Goal: Task Accomplishment & Management: Manage account settings

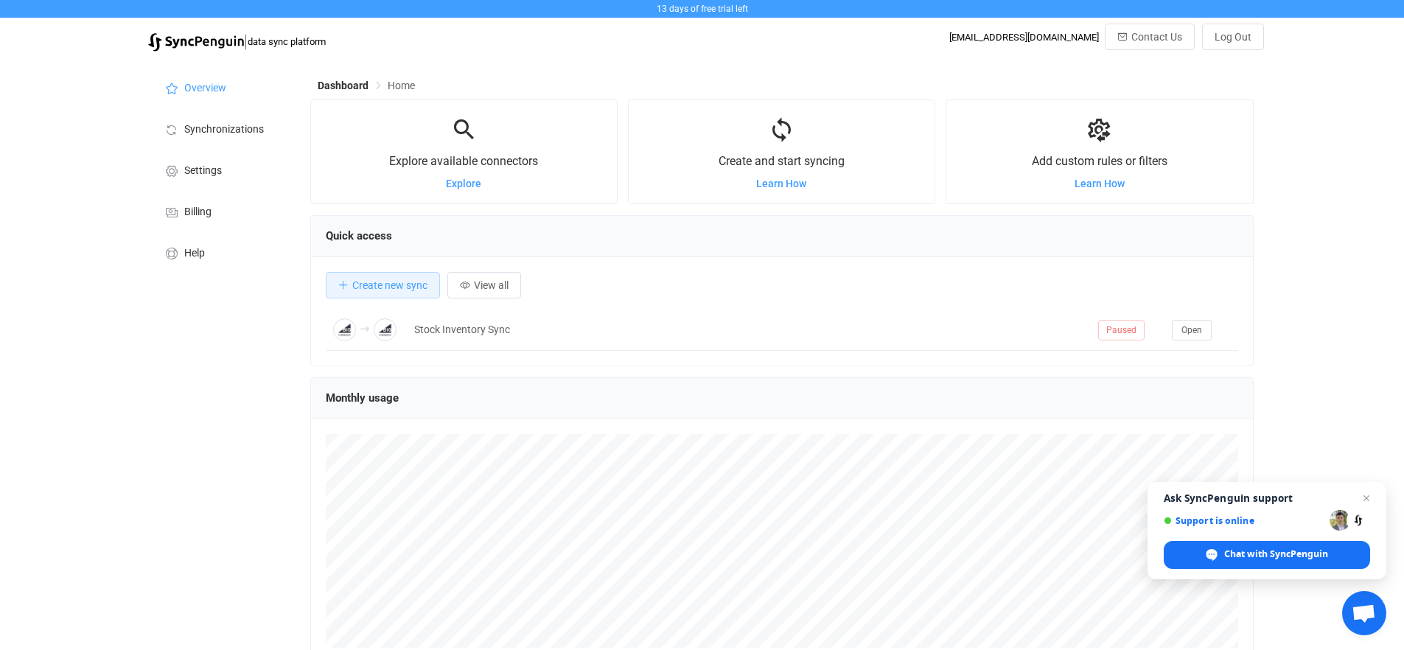
scroll to position [286, 944]
click at [1366, 497] on span "Close chat" at bounding box center [1367, 498] width 18 height 18
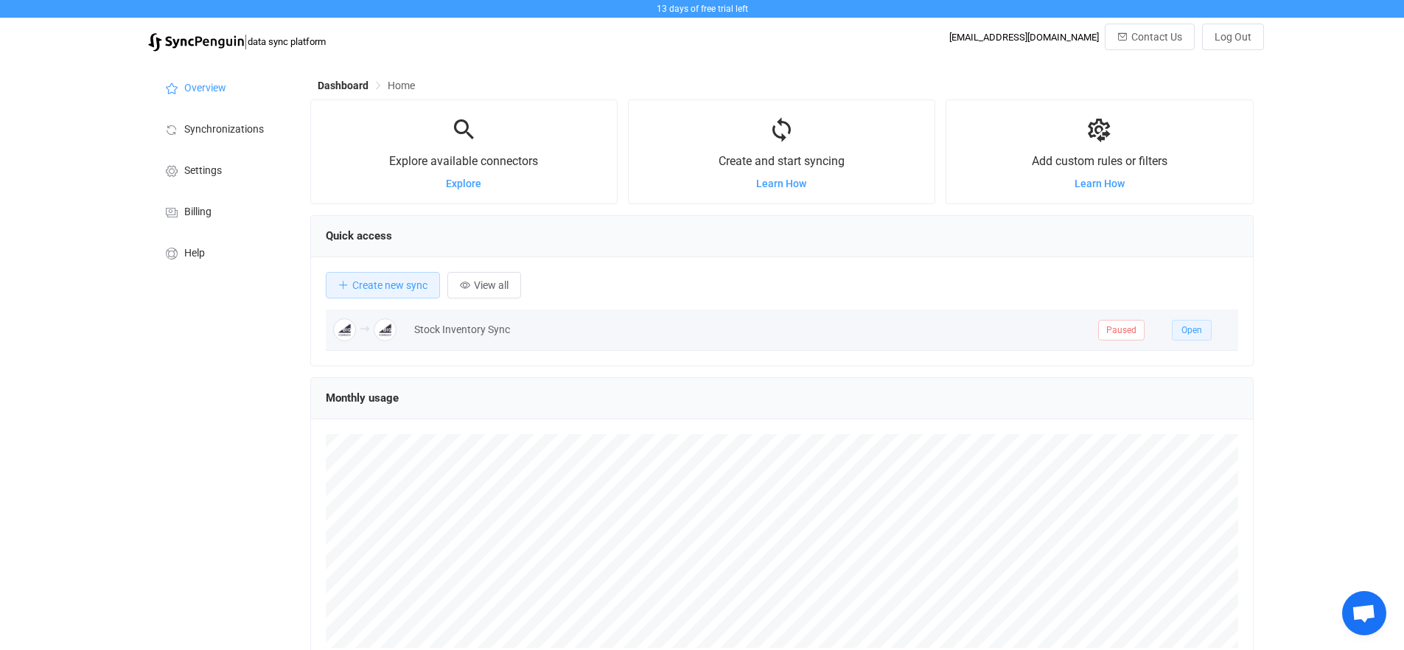
click at [1198, 329] on span "Open" at bounding box center [1192, 330] width 21 height 10
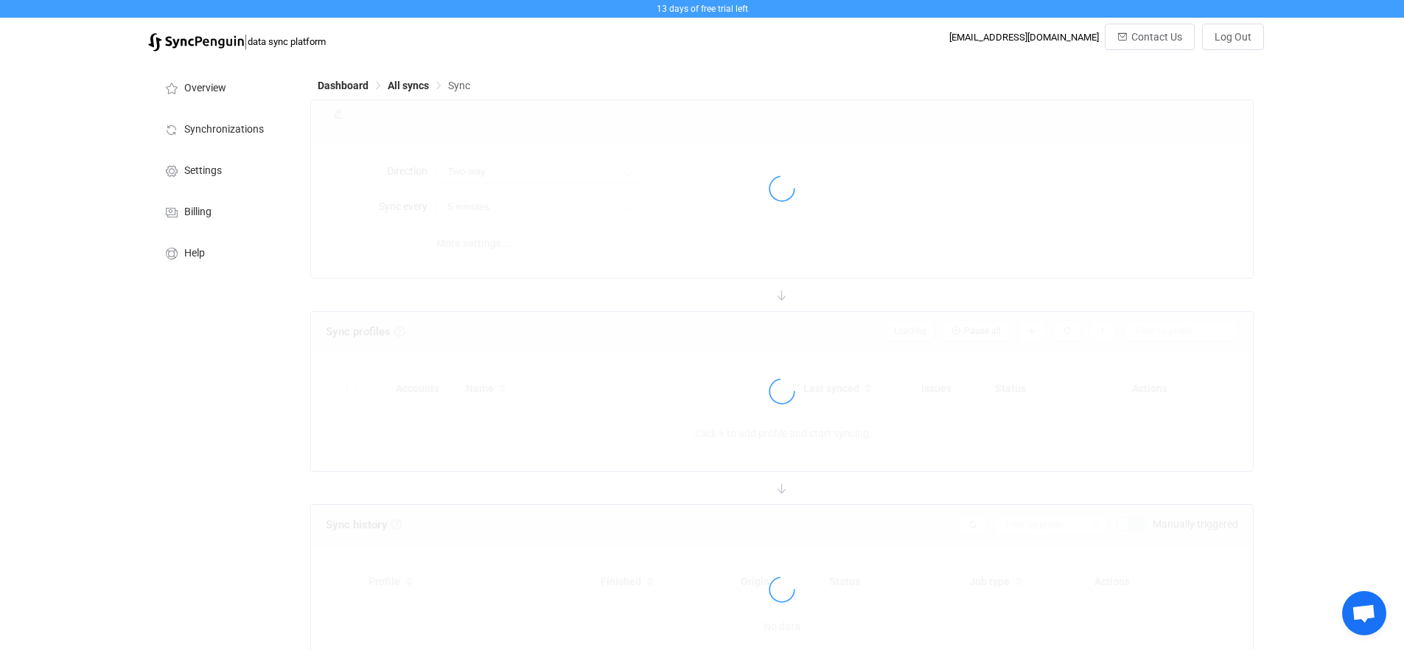
type input "A → B"
type input "10 minutes"
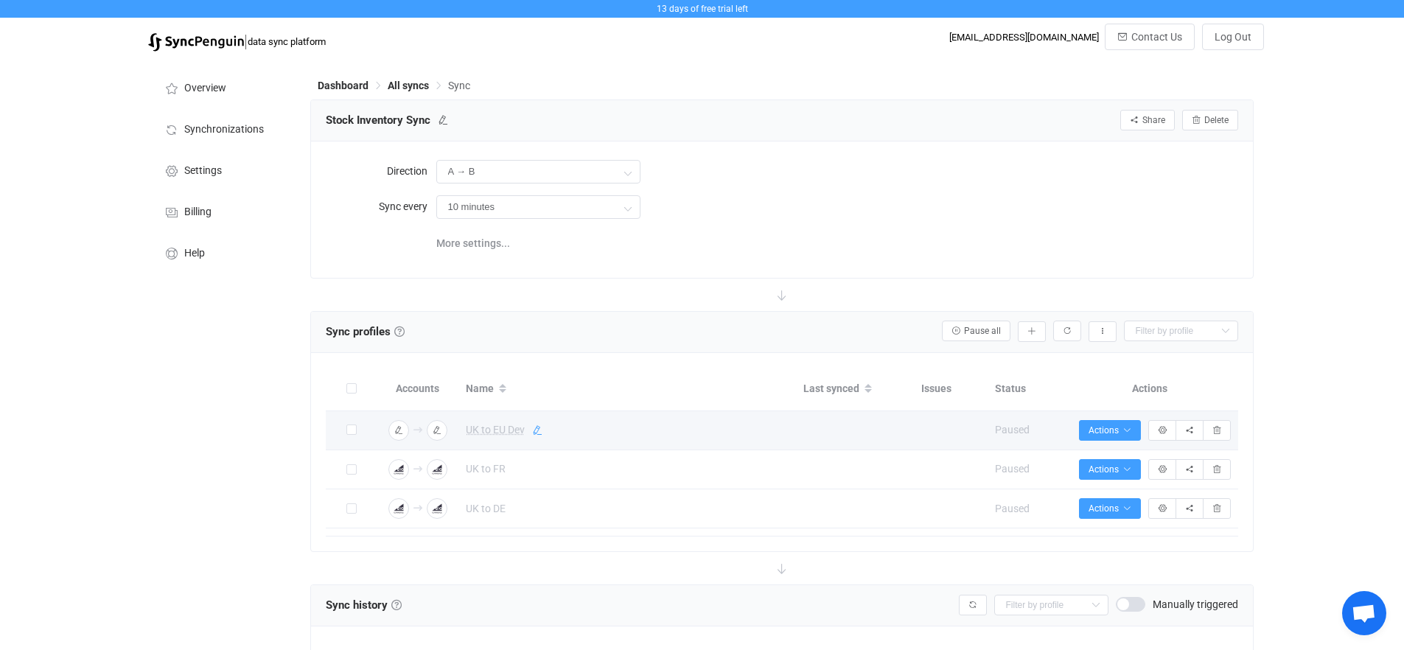
click at [533, 431] on icon at bounding box center [537, 430] width 10 height 10
click at [485, 428] on input "UK to EU Dev" at bounding box center [608, 431] width 299 height 22
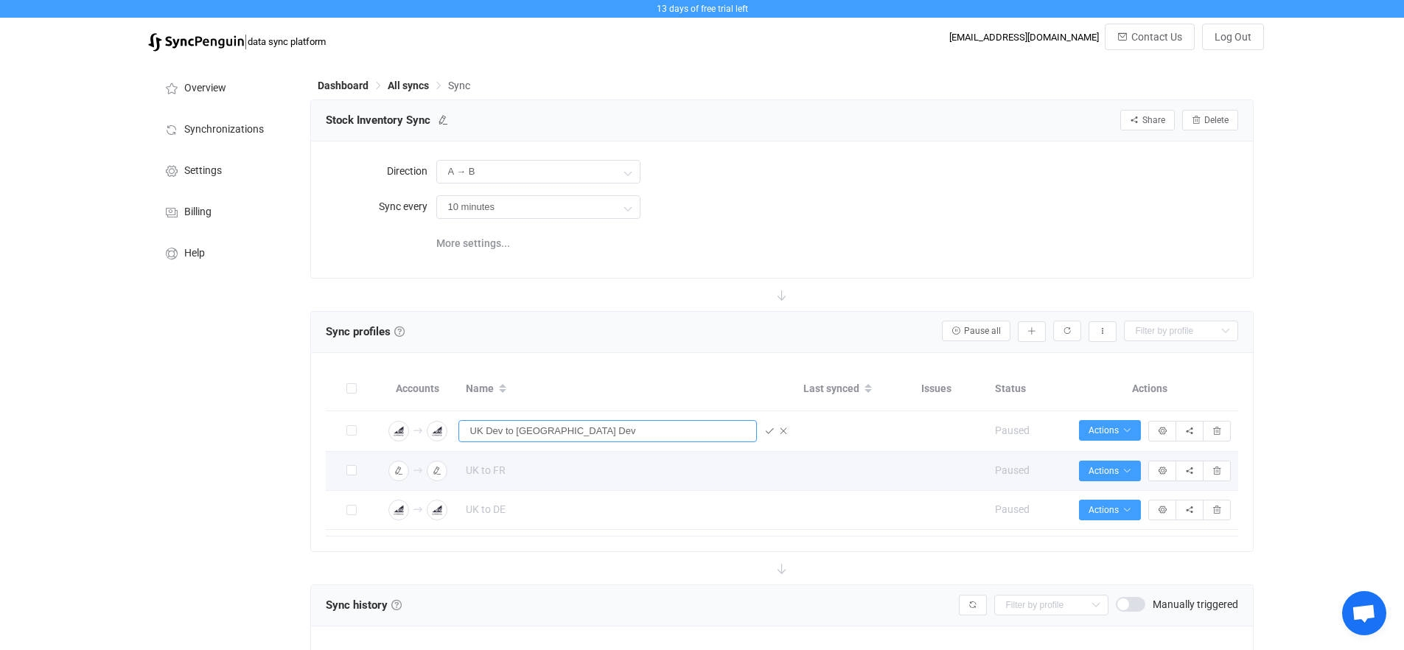
type input "UK Dev to [GEOGRAPHIC_DATA] Dev"
click at [495, 479] on td "UK to FR" at bounding box center [628, 471] width 338 height 39
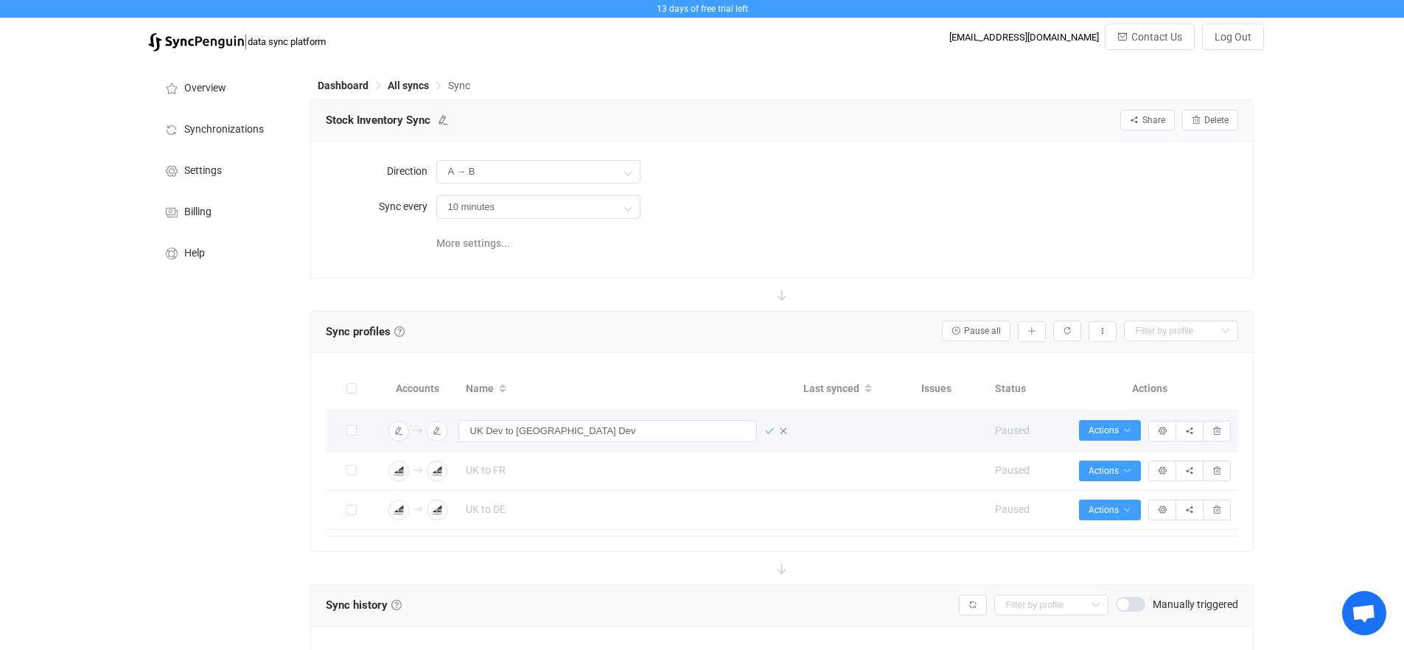
click at [768, 433] on icon at bounding box center [769, 431] width 10 height 10
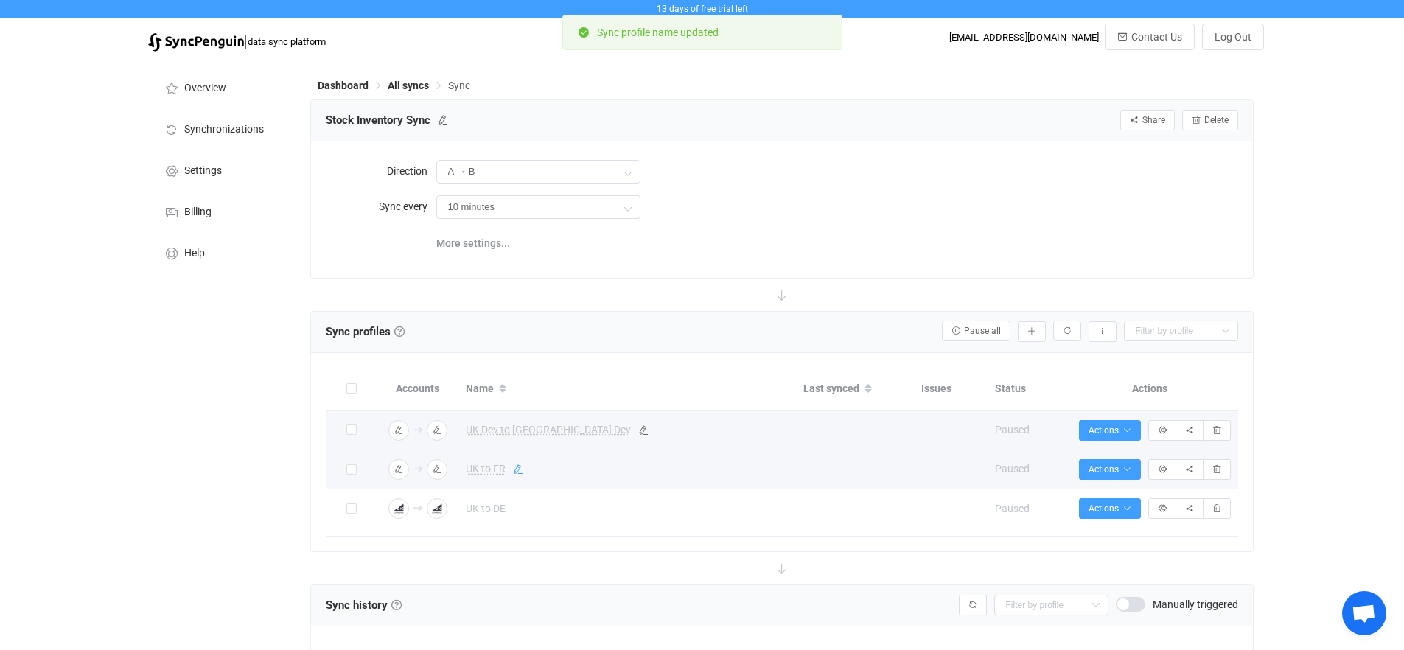
click at [516, 469] on icon at bounding box center [518, 469] width 10 height 10
click at [481, 468] on input "UK to FR" at bounding box center [608, 470] width 299 height 22
click at [562, 470] on input "UK Dev to FR" at bounding box center [608, 470] width 299 height 22
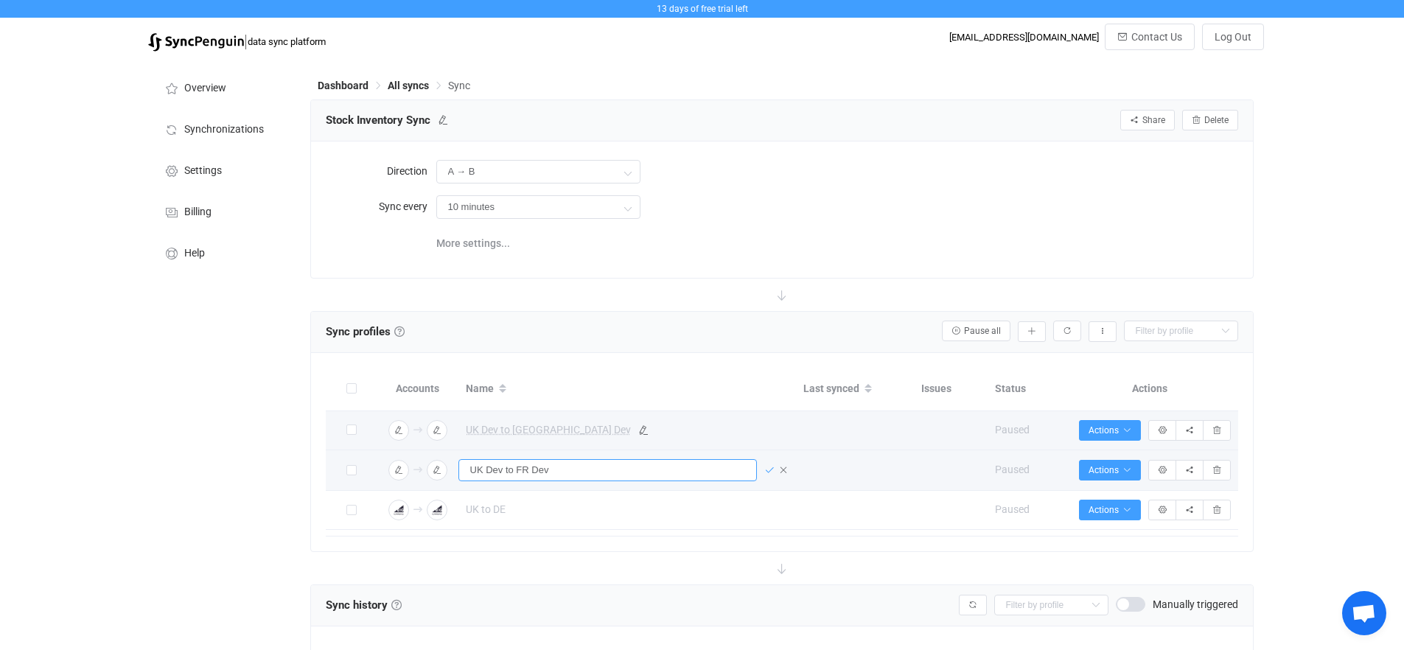
type input "UK Dev to FR Dev"
click at [769, 468] on icon at bounding box center [769, 470] width 10 height 10
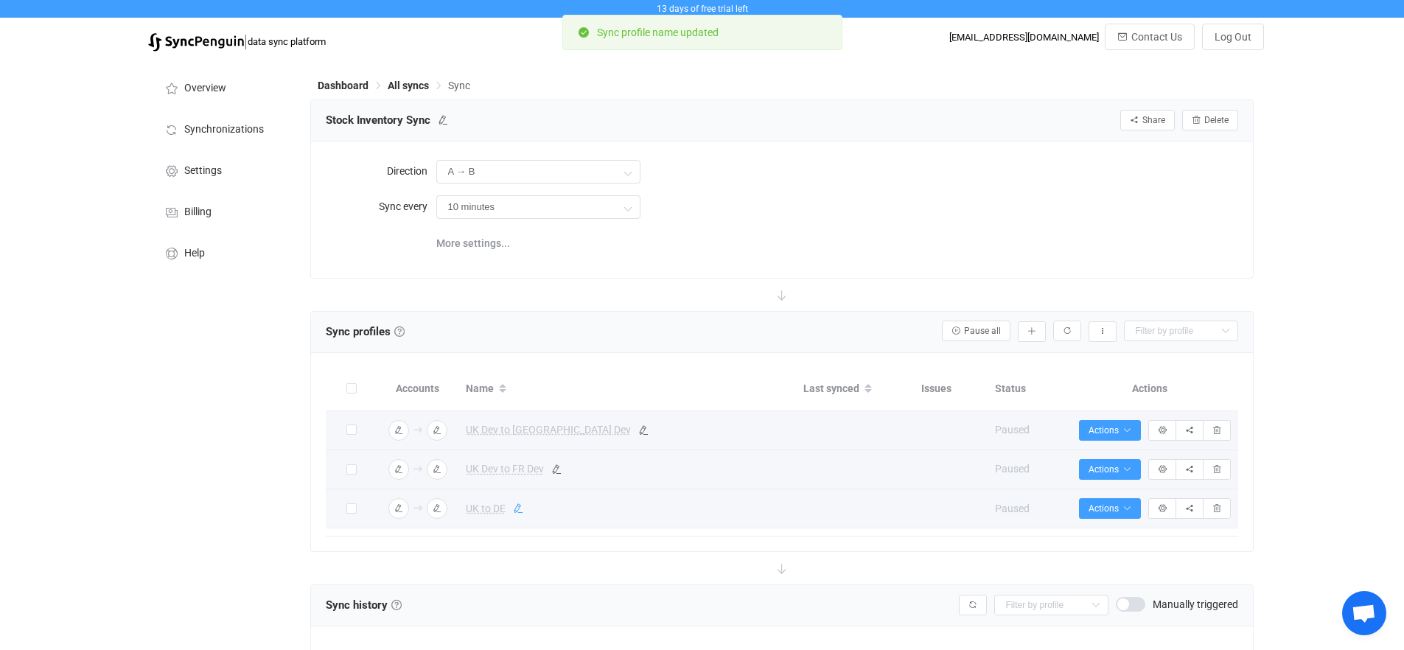
click at [522, 509] on icon at bounding box center [518, 508] width 10 height 10
click at [484, 509] on input "UK to DE" at bounding box center [608, 509] width 299 height 22
click at [543, 512] on input "UK Dev to DE" at bounding box center [608, 509] width 299 height 22
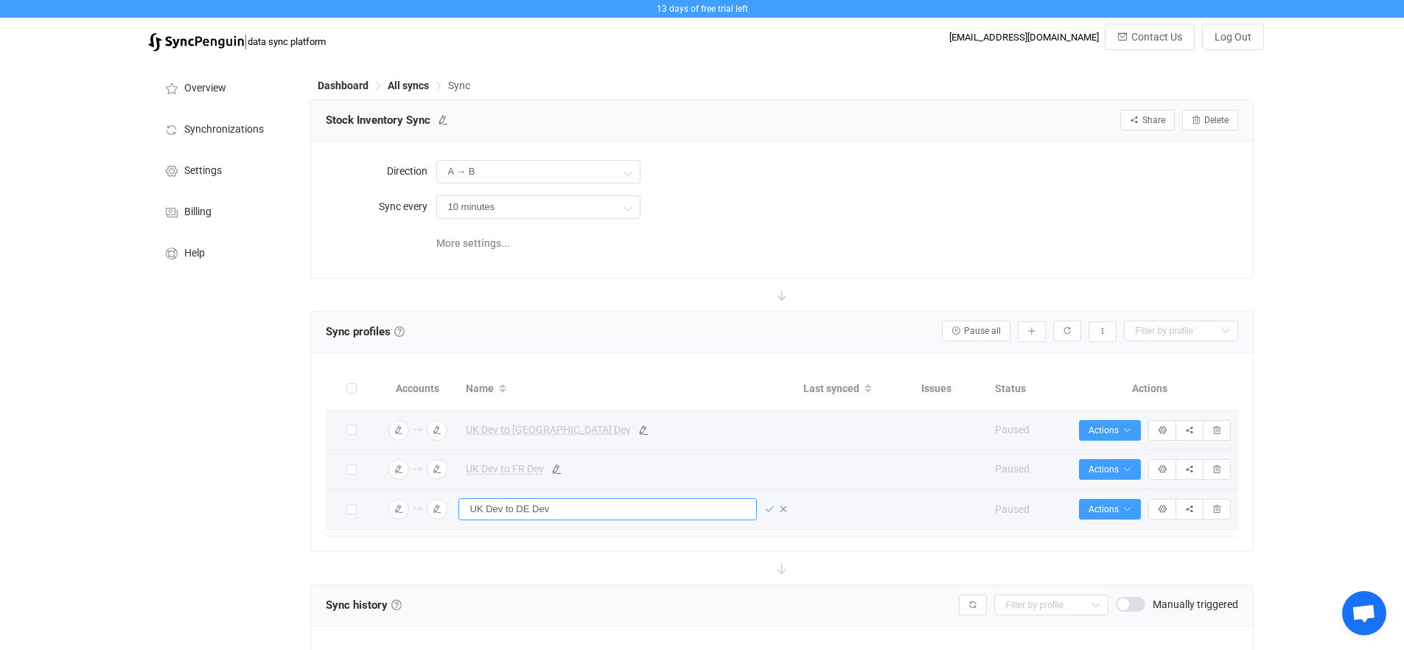
type input "UK Dev to DE Dev"
click at [771, 510] on icon at bounding box center [769, 509] width 10 height 10
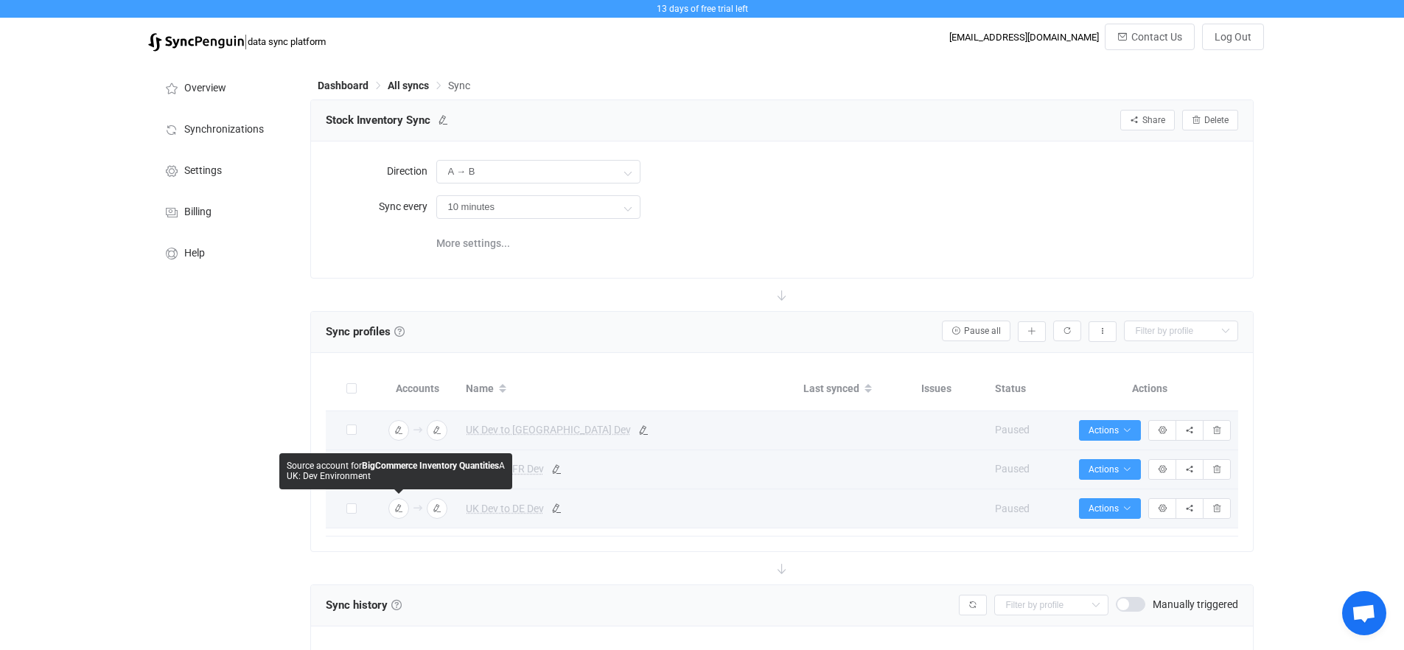
click at [208, 465] on div "Overview Synchronizations Settings Billing Help" at bounding box center [222, 431] width 162 height 744
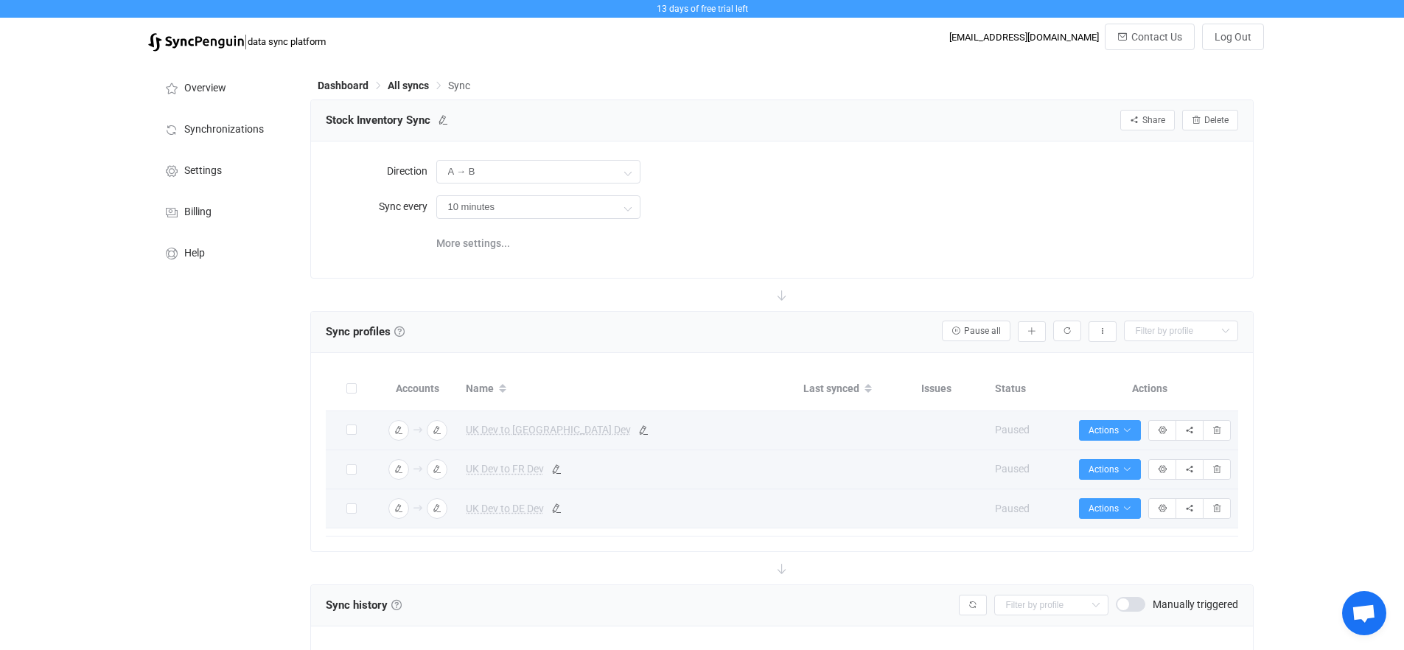
click at [208, 471] on div "Overview Synchronizations Settings Billing Help" at bounding box center [222, 431] width 162 height 744
click at [482, 212] on input "10 minutes" at bounding box center [538, 207] width 204 height 24
click at [654, 238] on div "More settings..." at bounding box center [837, 242] width 802 height 30
click at [501, 175] on input "A → B" at bounding box center [538, 172] width 204 height 24
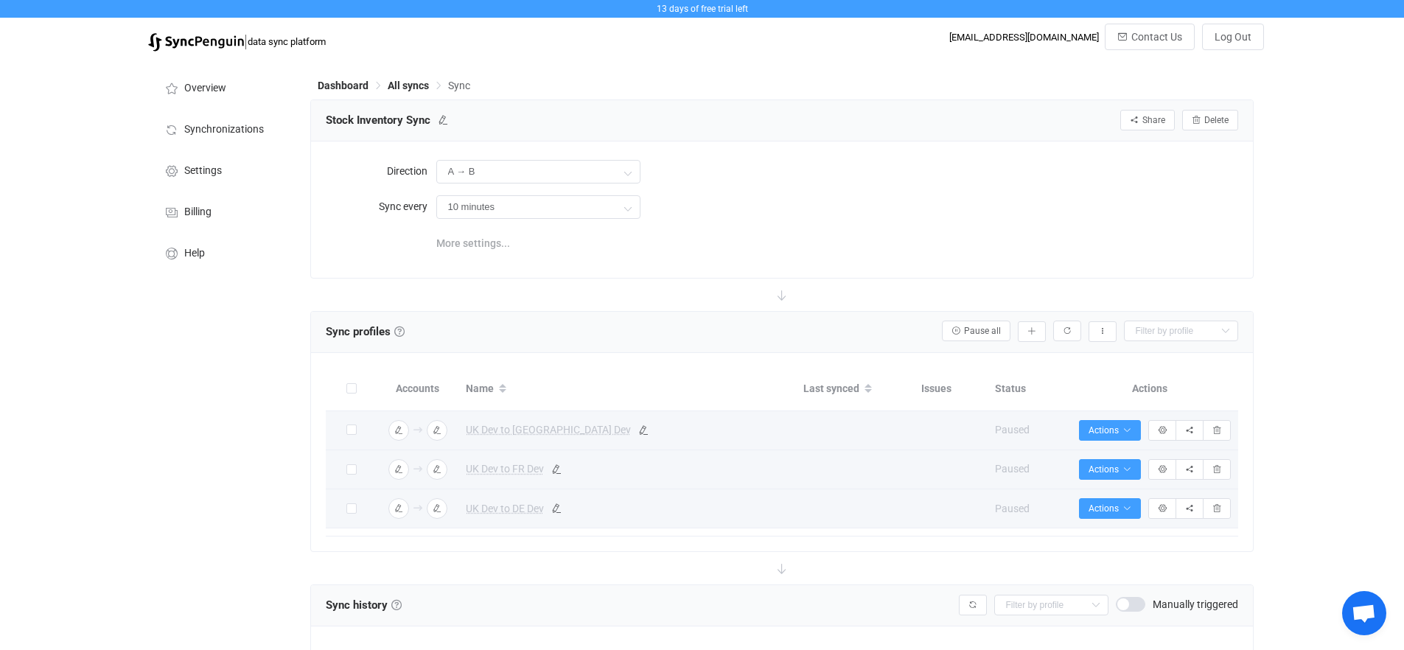
click at [469, 243] on span "More settings..." at bounding box center [473, 243] width 74 height 29
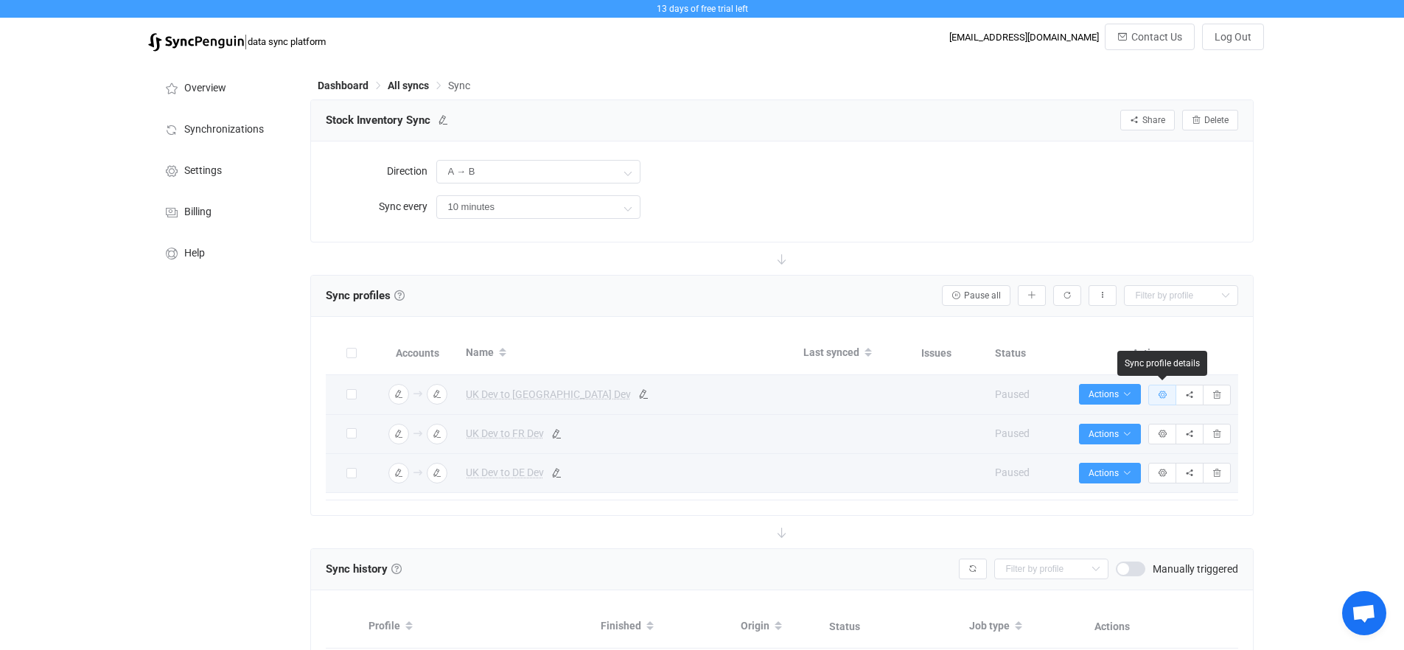
click at [1165, 397] on icon "button" at bounding box center [1162, 395] width 9 height 9
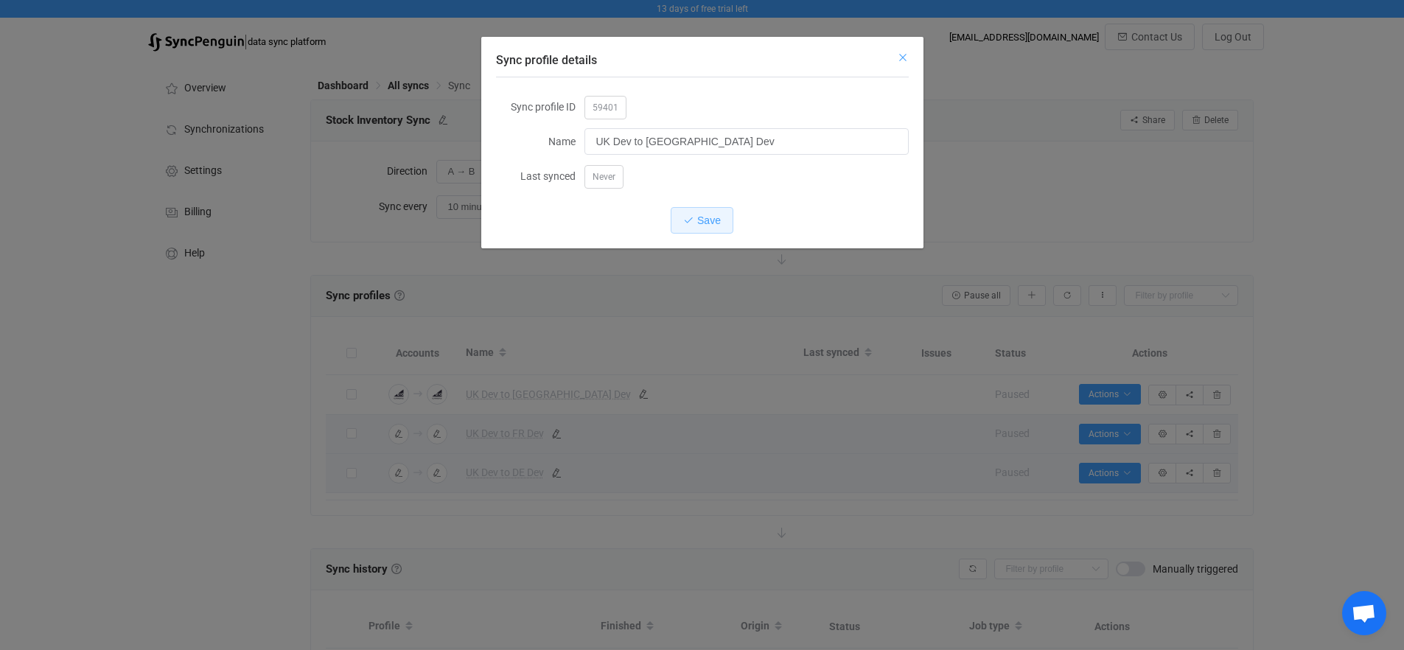
click at [902, 57] on icon "Close" at bounding box center [903, 58] width 12 height 12
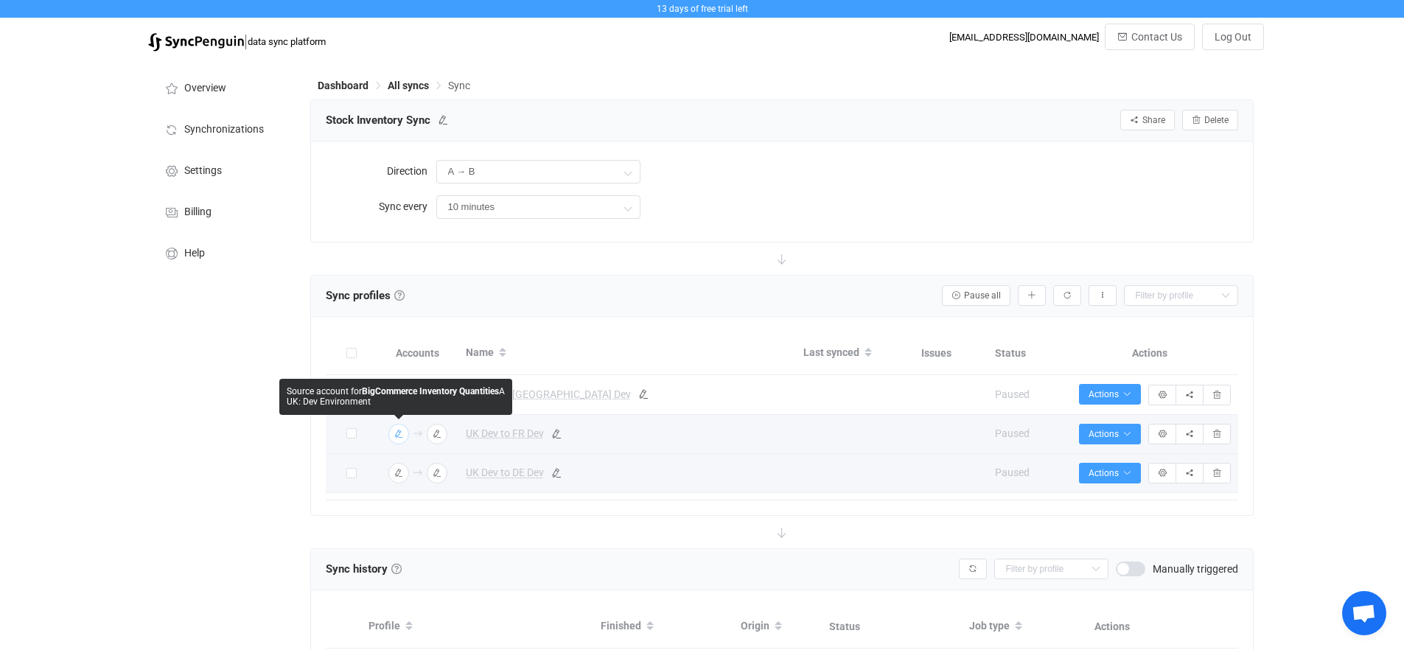
click at [401, 435] on icon "button" at bounding box center [398, 434] width 9 height 9
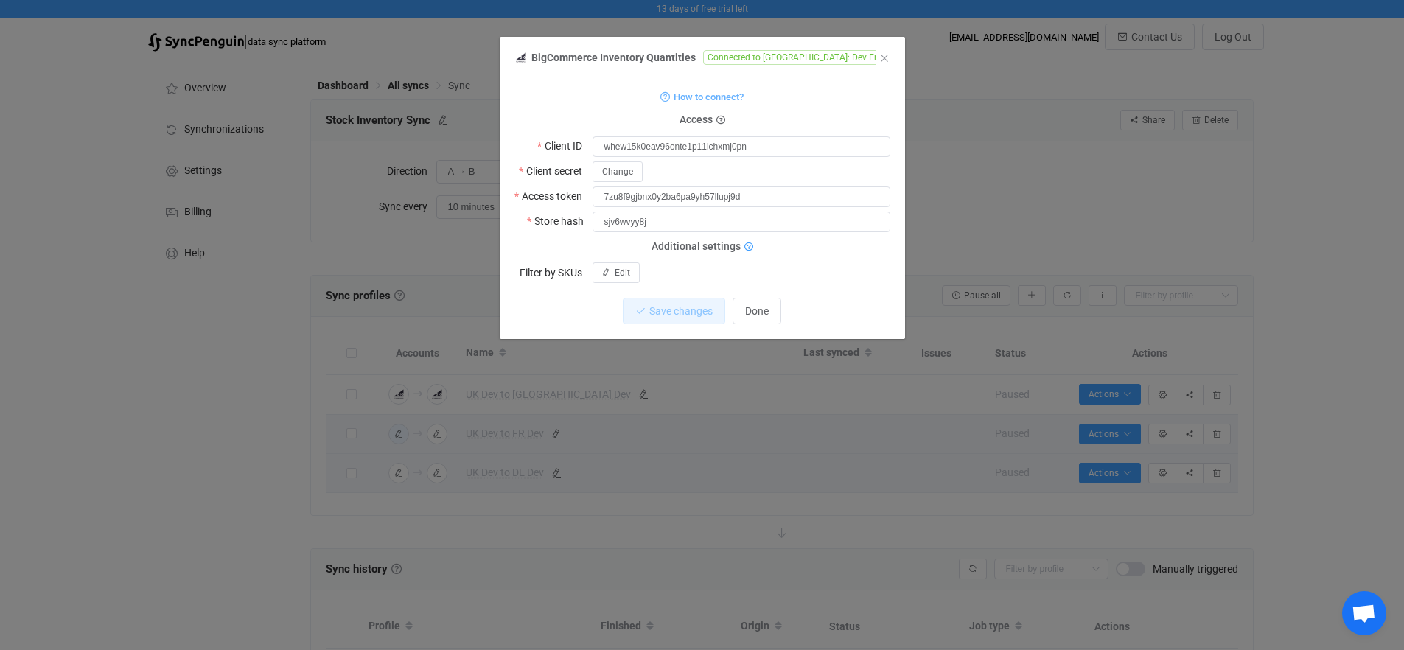
click at [746, 248] on icon "dialog" at bounding box center [749, 247] width 9 height 9
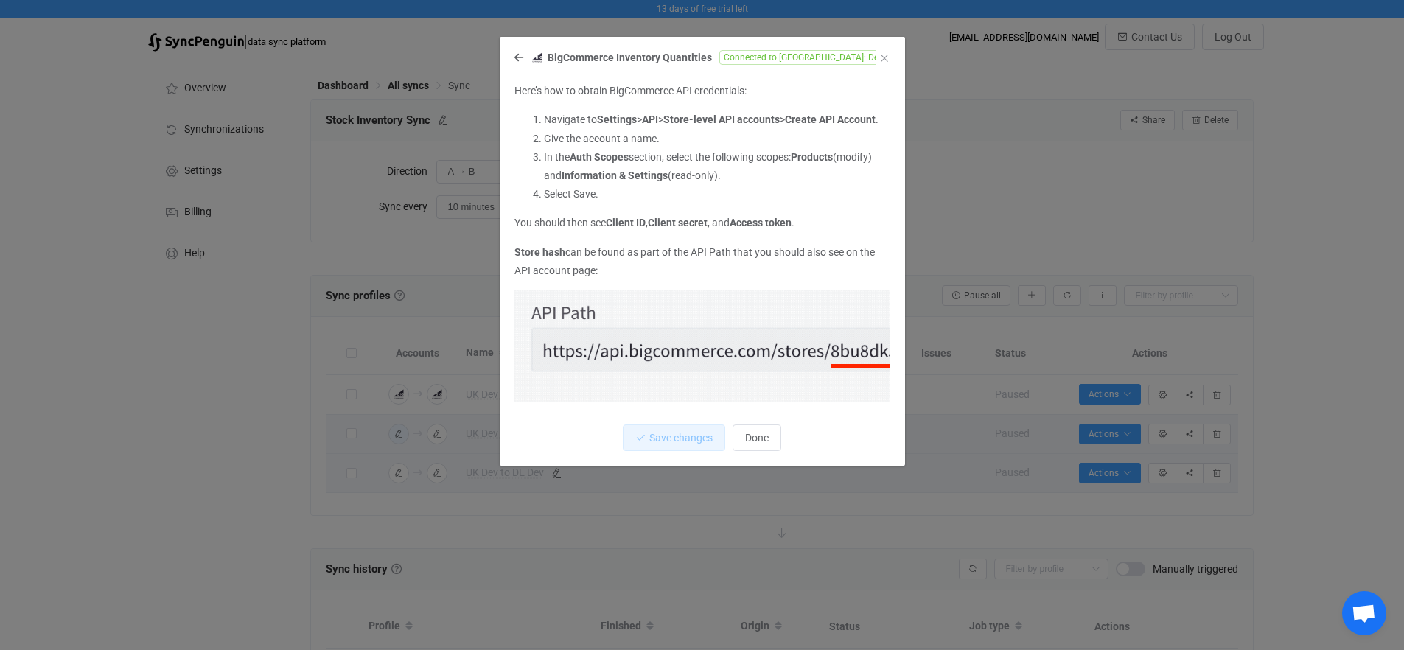
scroll to position [45, 0]
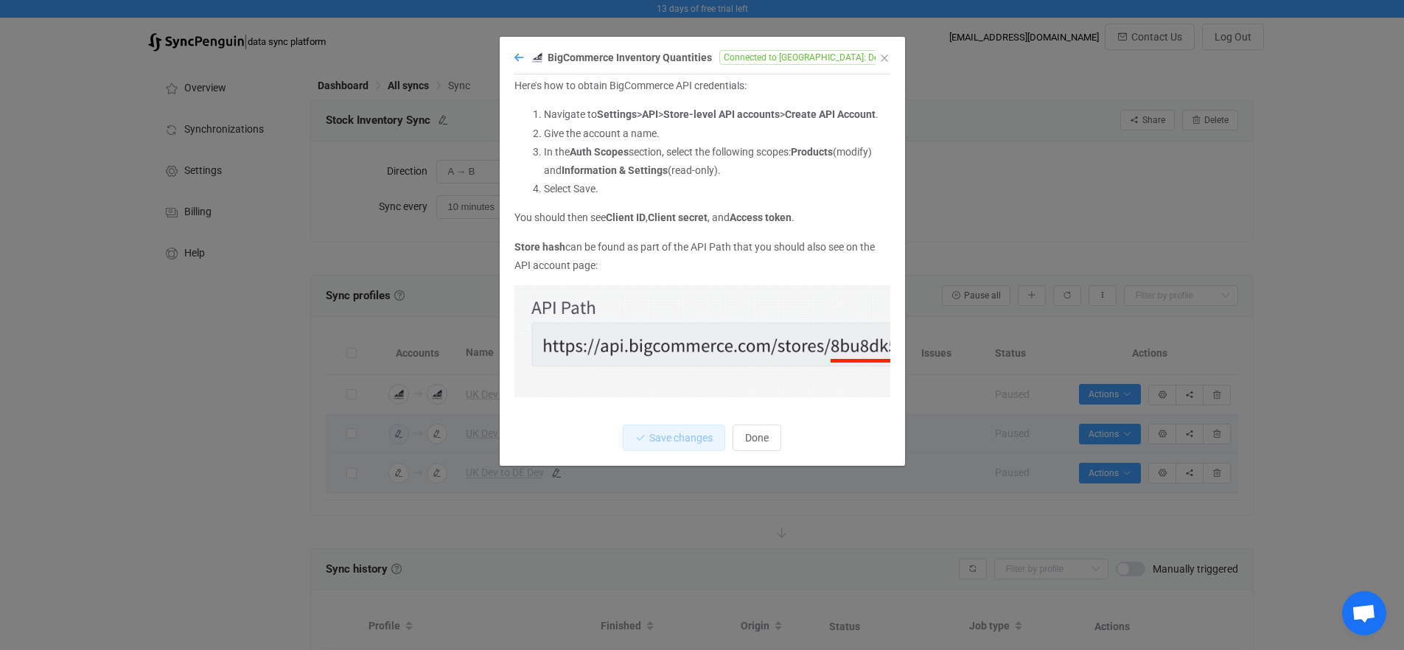
click at [515, 57] on icon "dialog" at bounding box center [519, 57] width 9 height 10
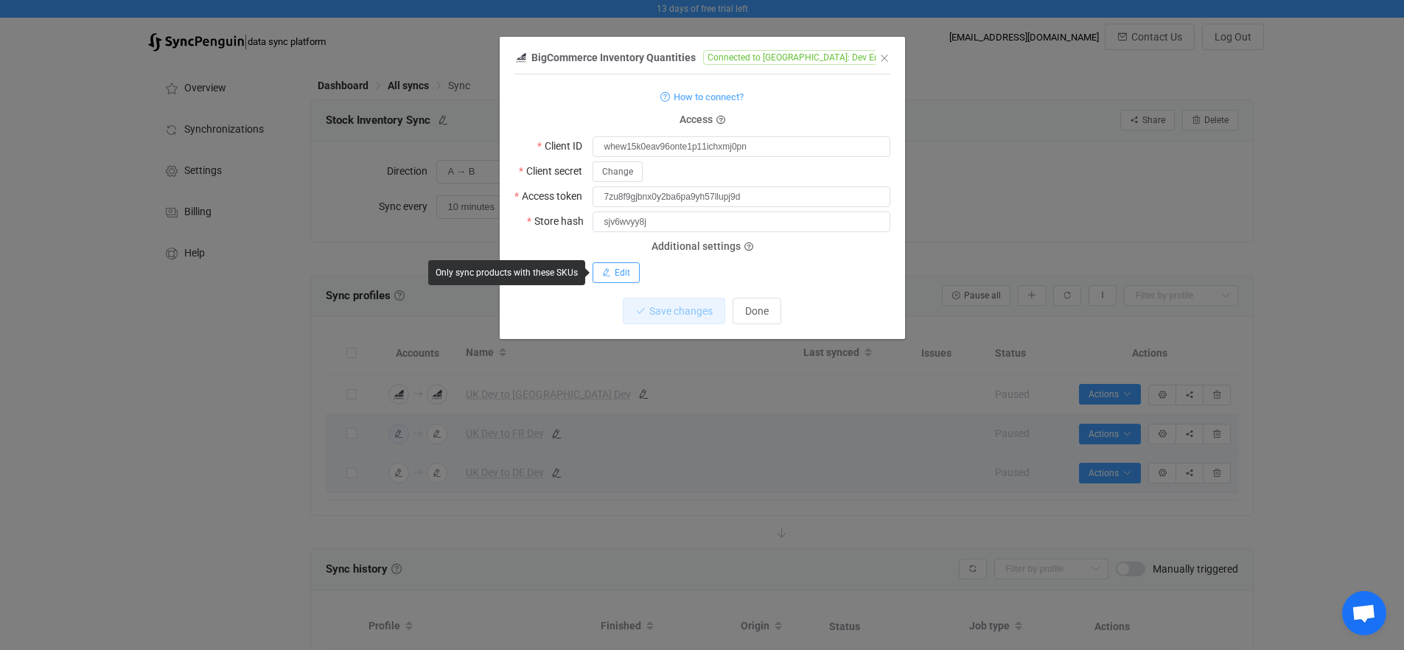
click at [619, 275] on span "Edit" at bounding box center [622, 273] width 15 height 10
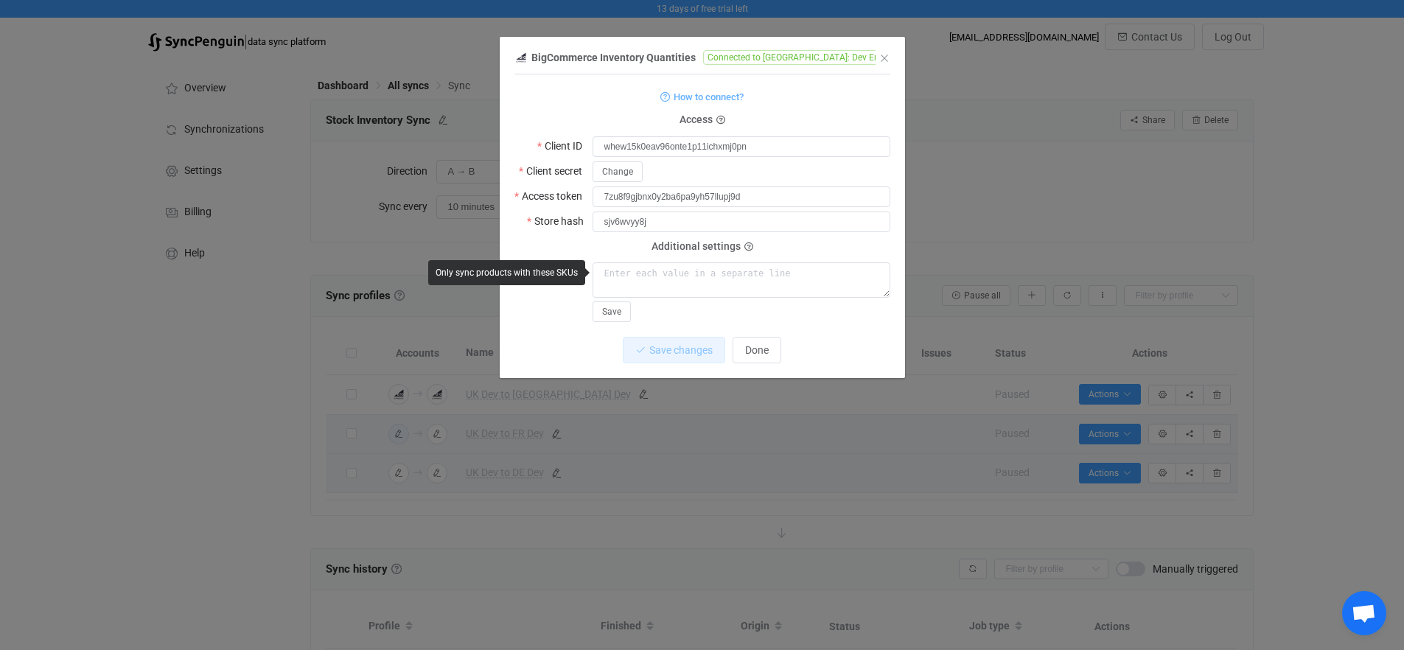
click at [854, 317] on div "Save" at bounding box center [742, 292] width 298 height 60
click at [548, 297] on div "Filter by SKUs Save" at bounding box center [703, 292] width 376 height 60
click at [613, 285] on textarea "dialog" at bounding box center [742, 279] width 298 height 35
click at [756, 351] on span "Done" at bounding box center [757, 350] width 24 height 12
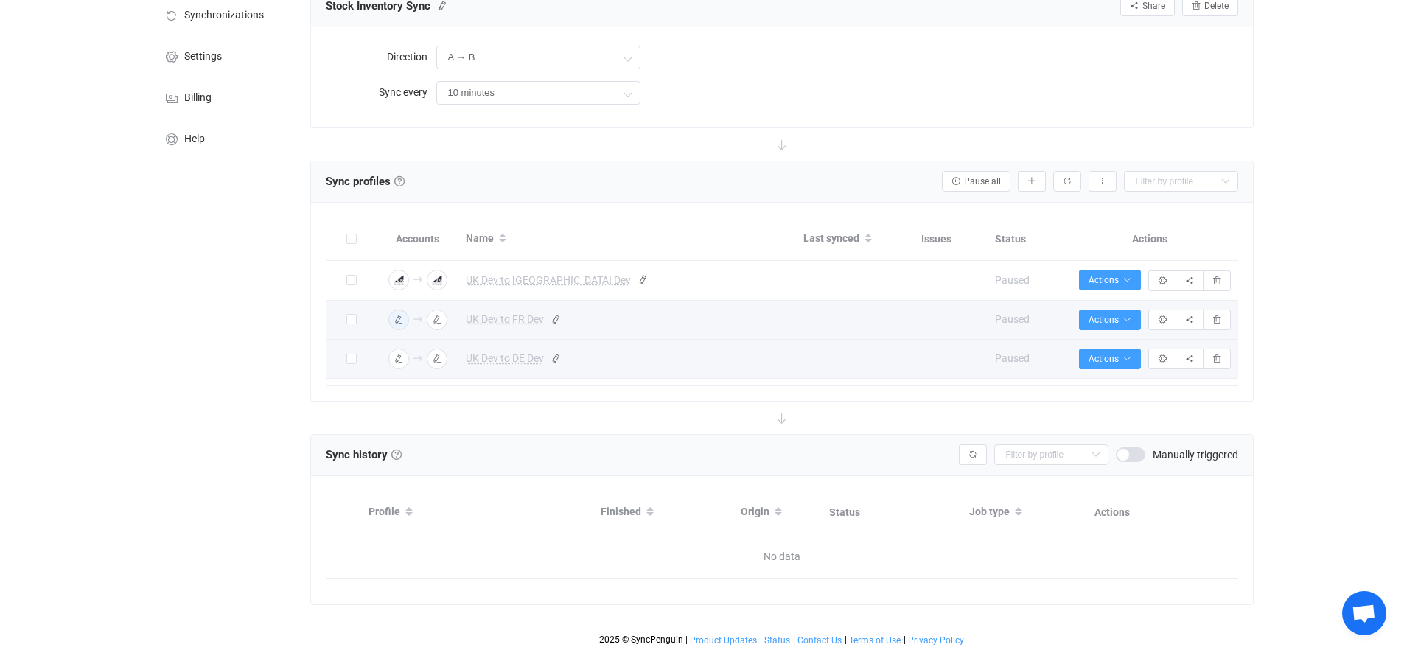
scroll to position [0, 0]
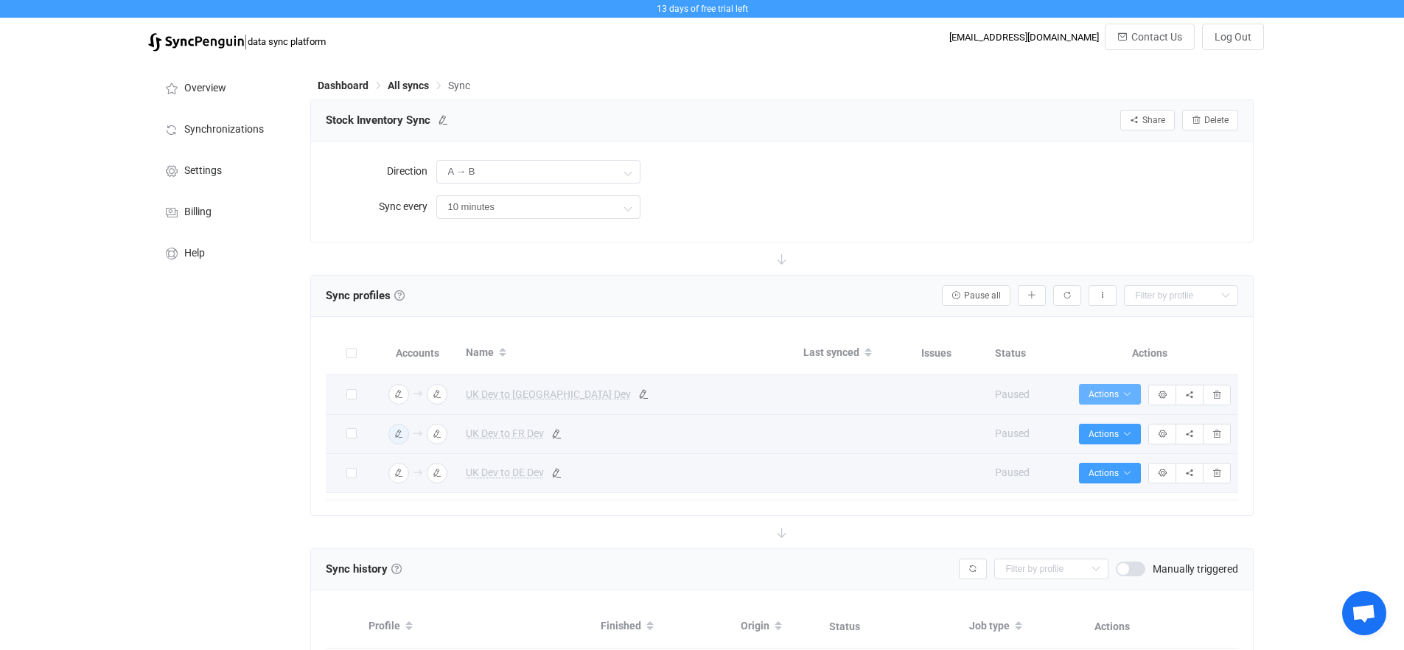
click at [1125, 400] on button "Actions" at bounding box center [1110, 394] width 62 height 21
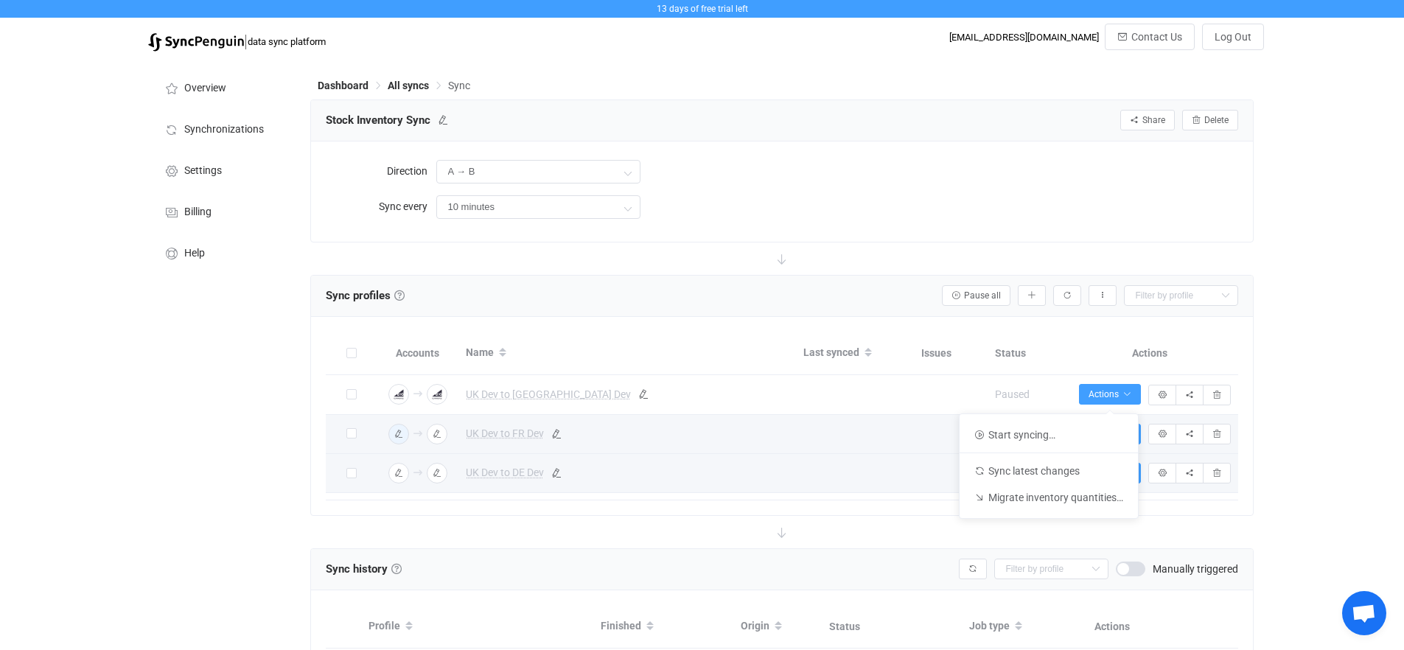
click at [955, 212] on div "10 minutes" at bounding box center [837, 207] width 802 height 30
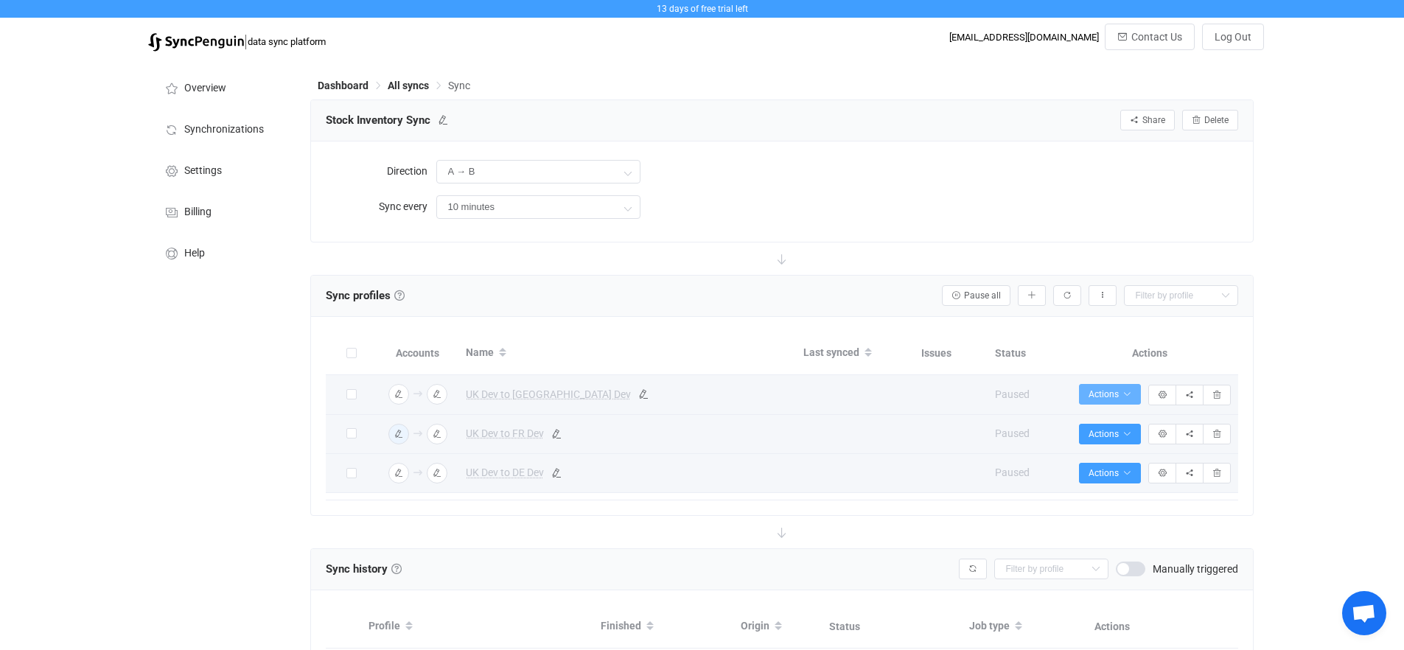
click at [1125, 394] on icon "button" at bounding box center [1127, 394] width 9 height 9
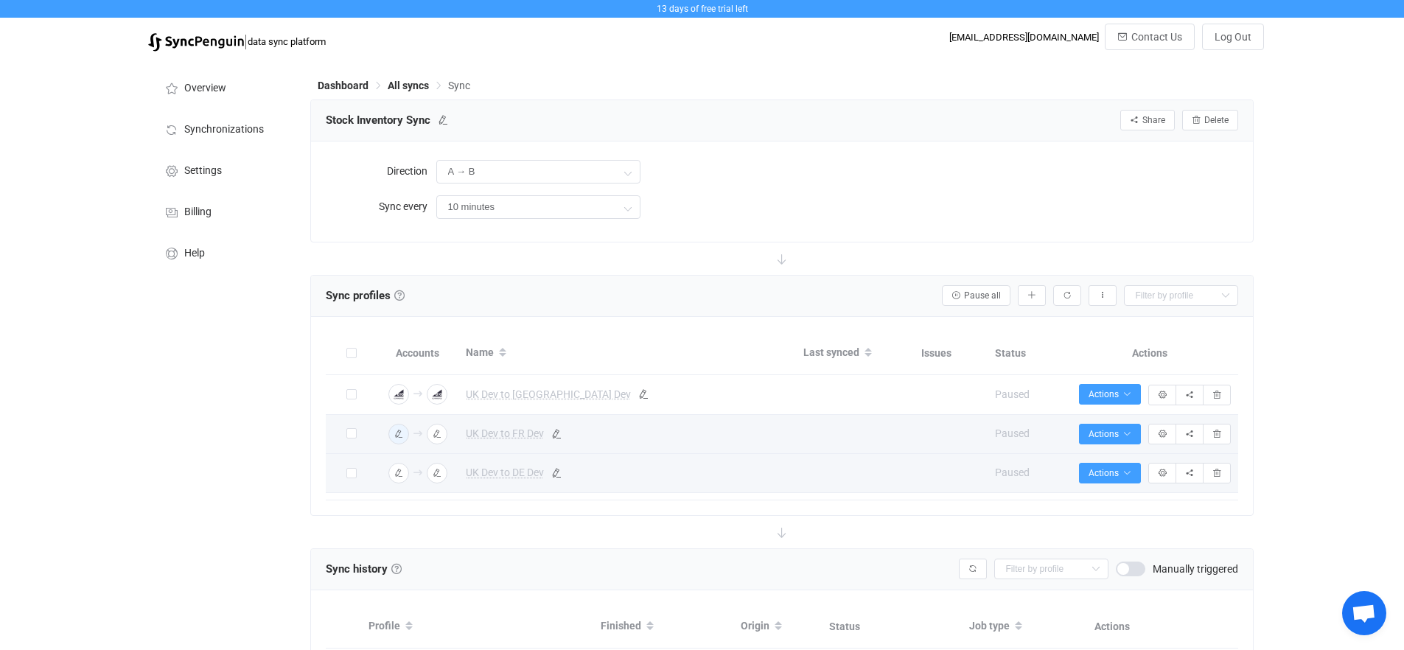
click at [783, 261] on icon at bounding box center [782, 259] width 32 height 32
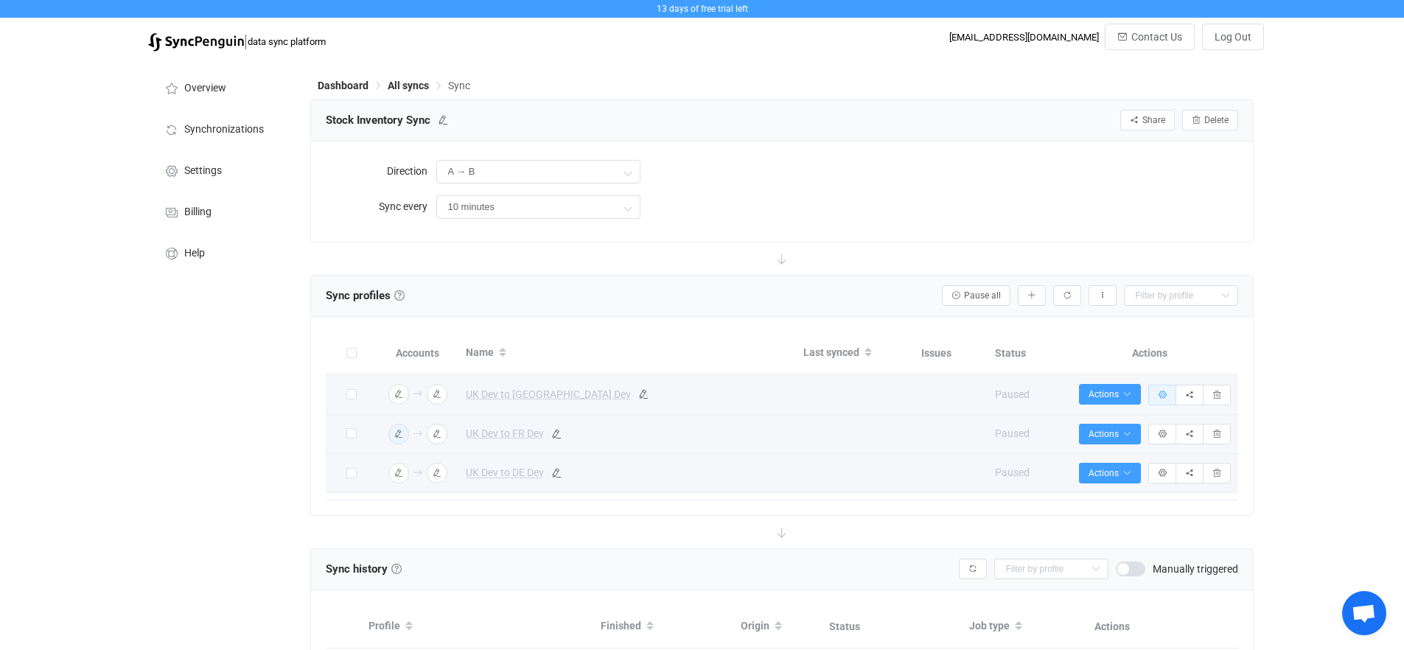
click at [1160, 397] on icon "button" at bounding box center [1162, 395] width 9 height 9
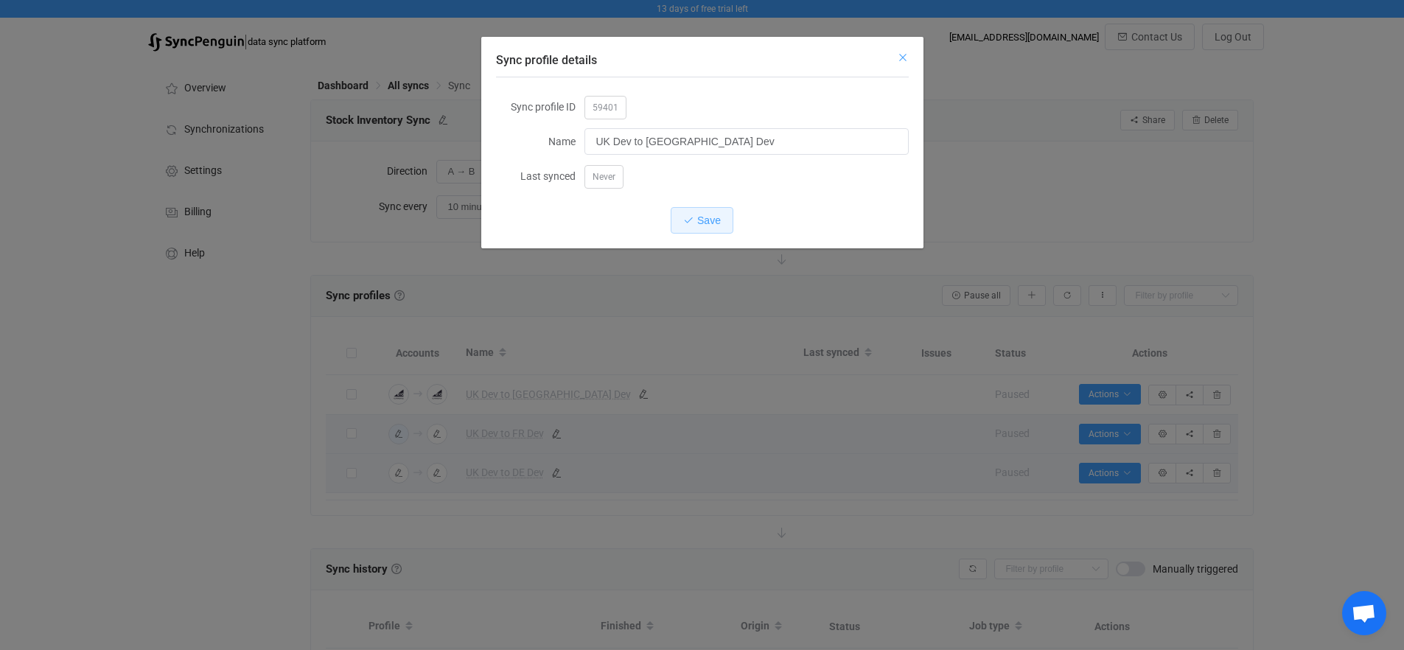
click at [902, 57] on icon "Close" at bounding box center [903, 58] width 12 height 12
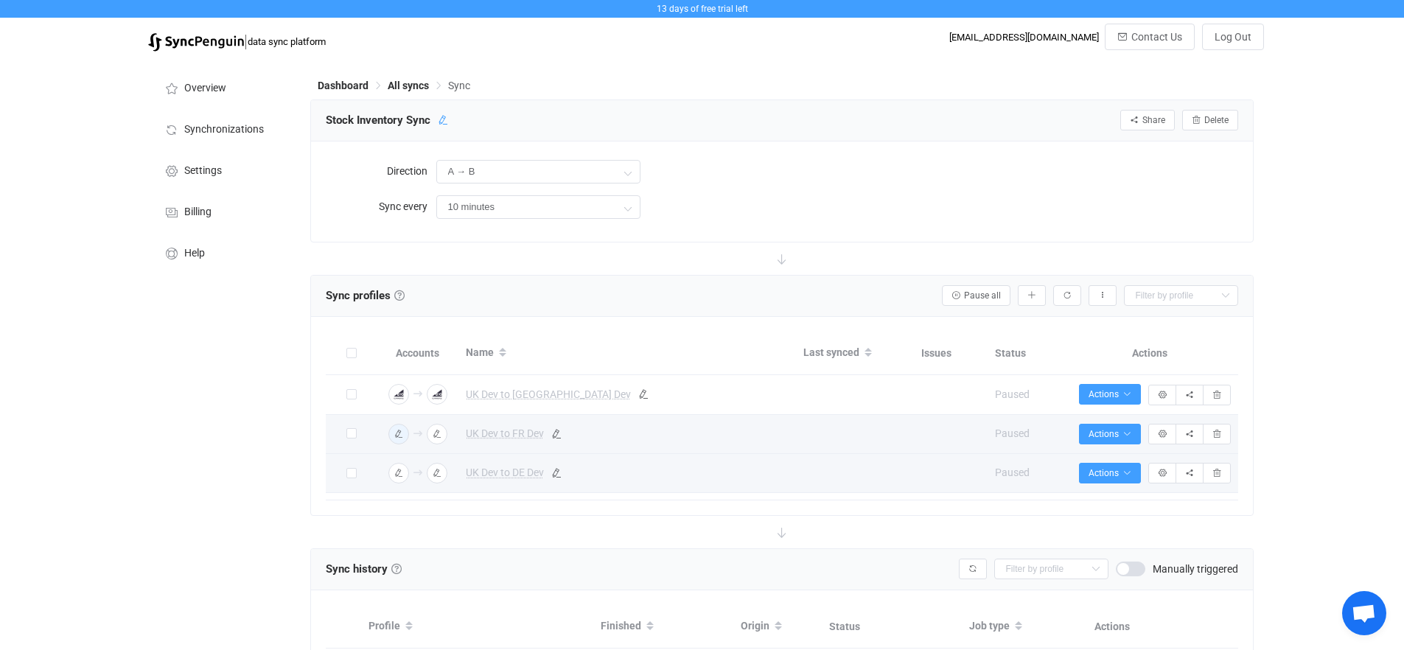
click at [442, 124] on icon at bounding box center [443, 120] width 10 height 10
click at [480, 122] on icon at bounding box center [485, 120] width 10 height 10
click at [613, 178] on input "A → B" at bounding box center [538, 172] width 204 height 24
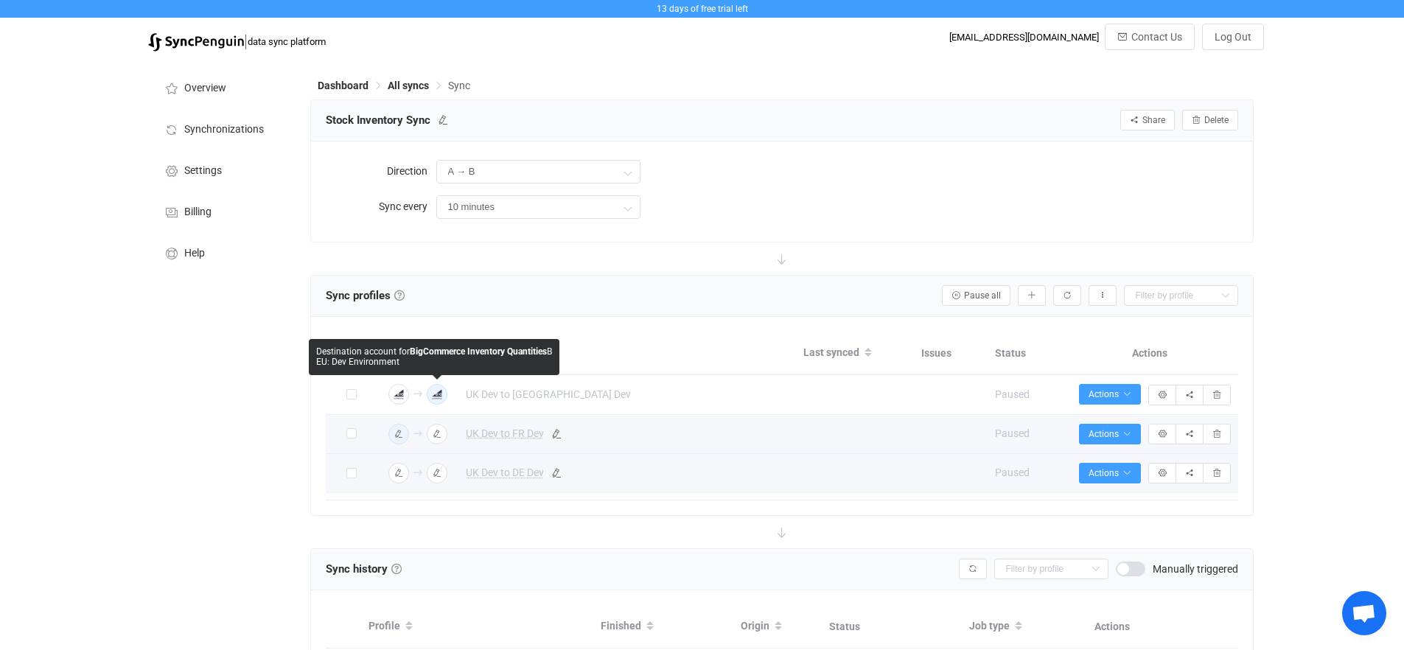
click at [437, 397] on icon "button" at bounding box center [437, 394] width 9 height 9
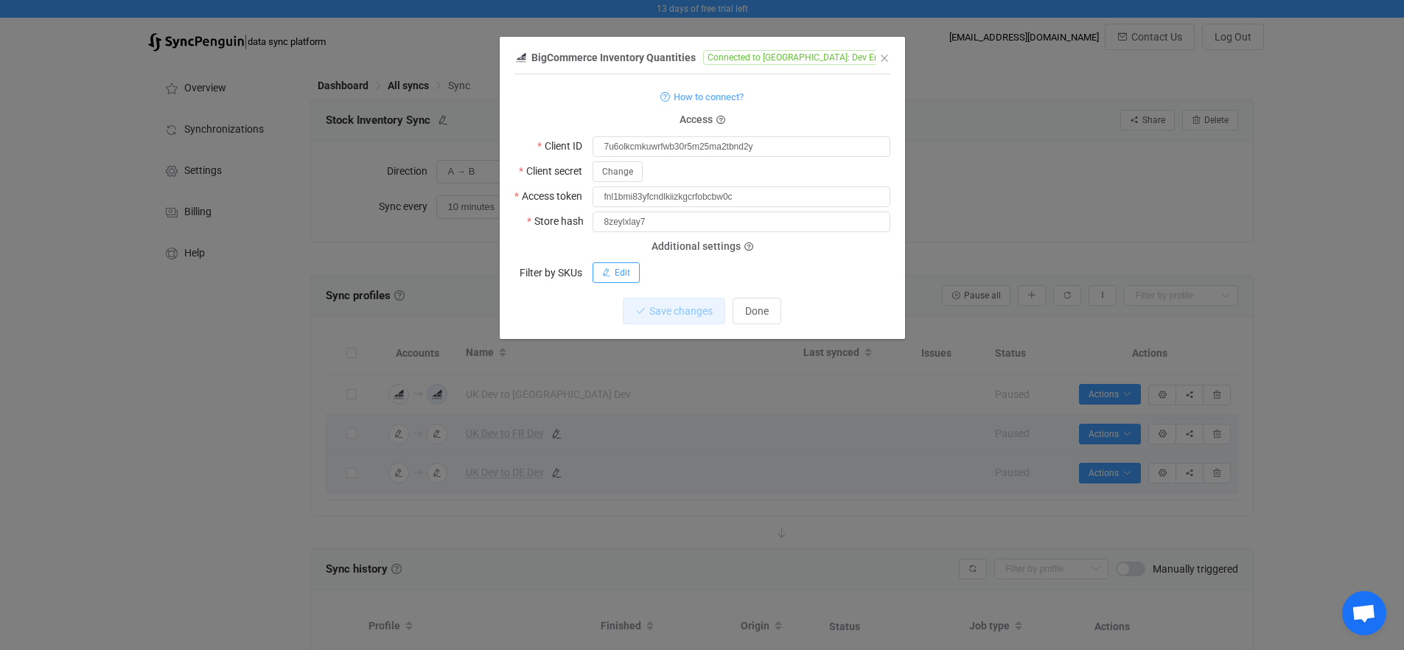
click at [615, 271] on span "Edit" at bounding box center [622, 273] width 15 height 10
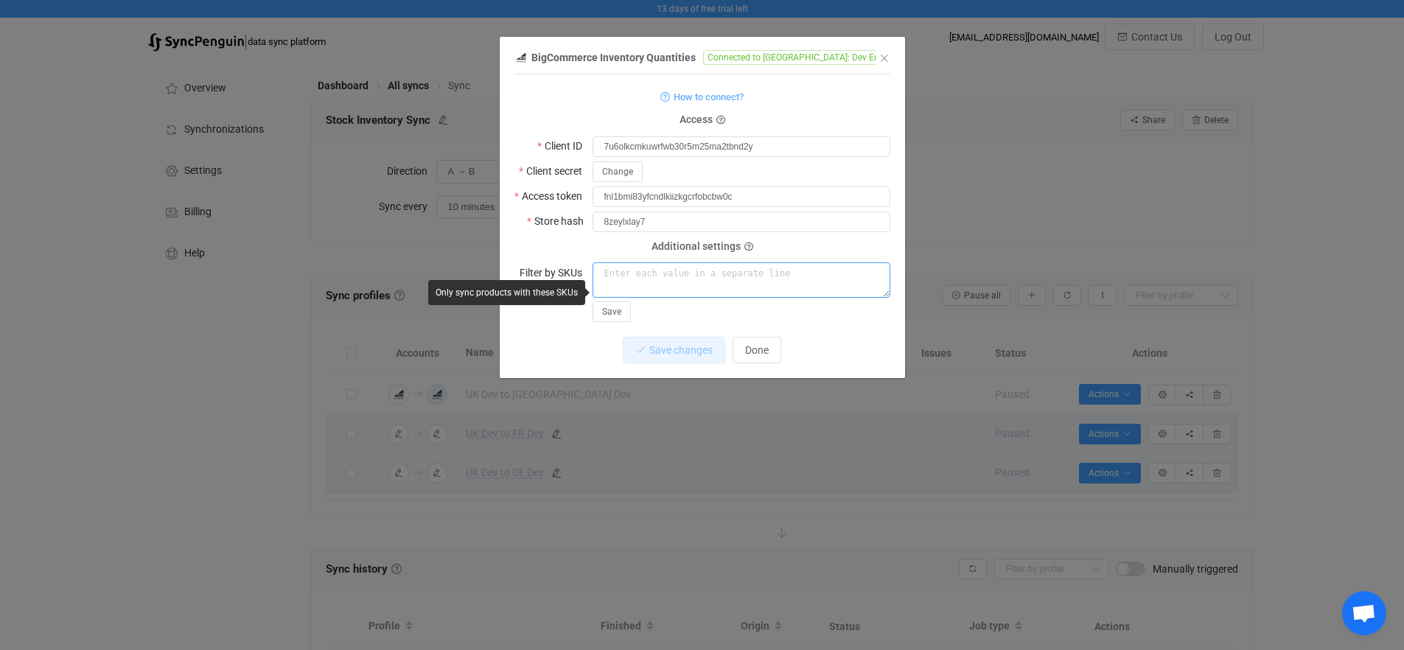
click at [638, 276] on textarea "dialog" at bounding box center [742, 279] width 298 height 35
paste textarea "BARM2BR"
type textarea "BARM2BR"
click at [628, 313] on button "Save" at bounding box center [612, 311] width 38 height 21
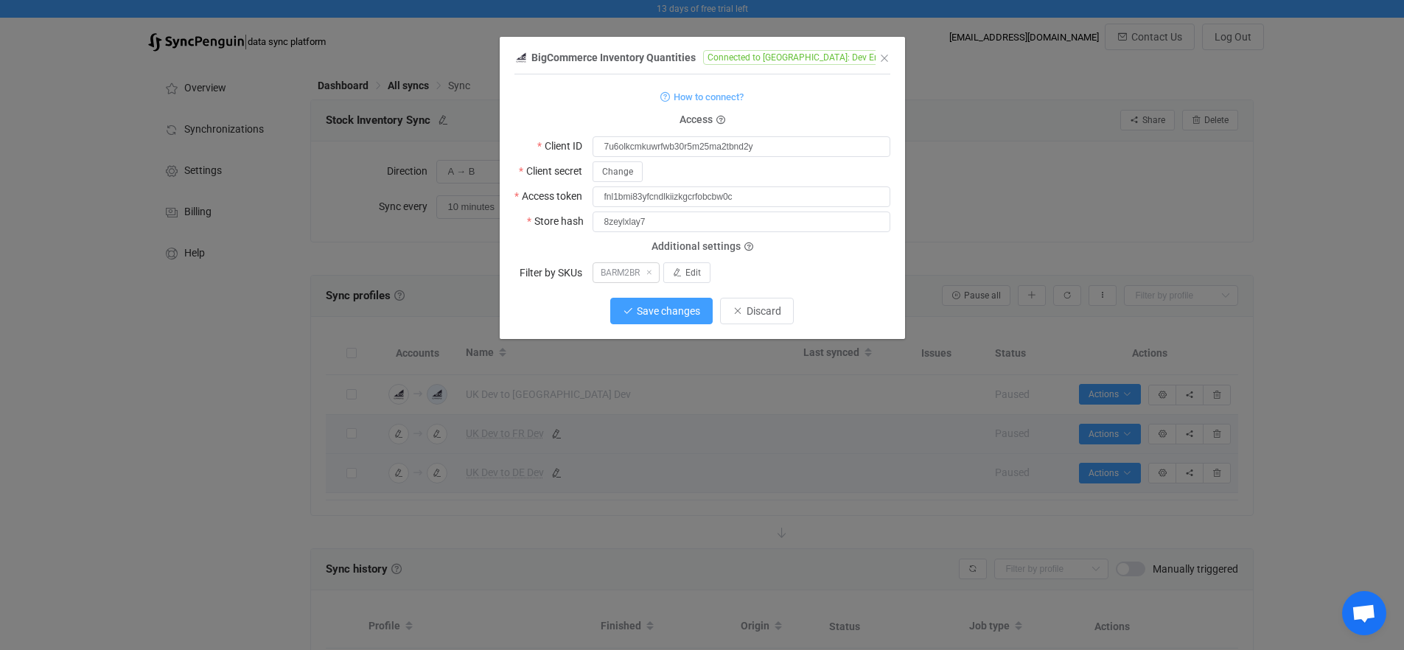
click at [659, 315] on span "Save changes" at bounding box center [668, 311] width 63 height 12
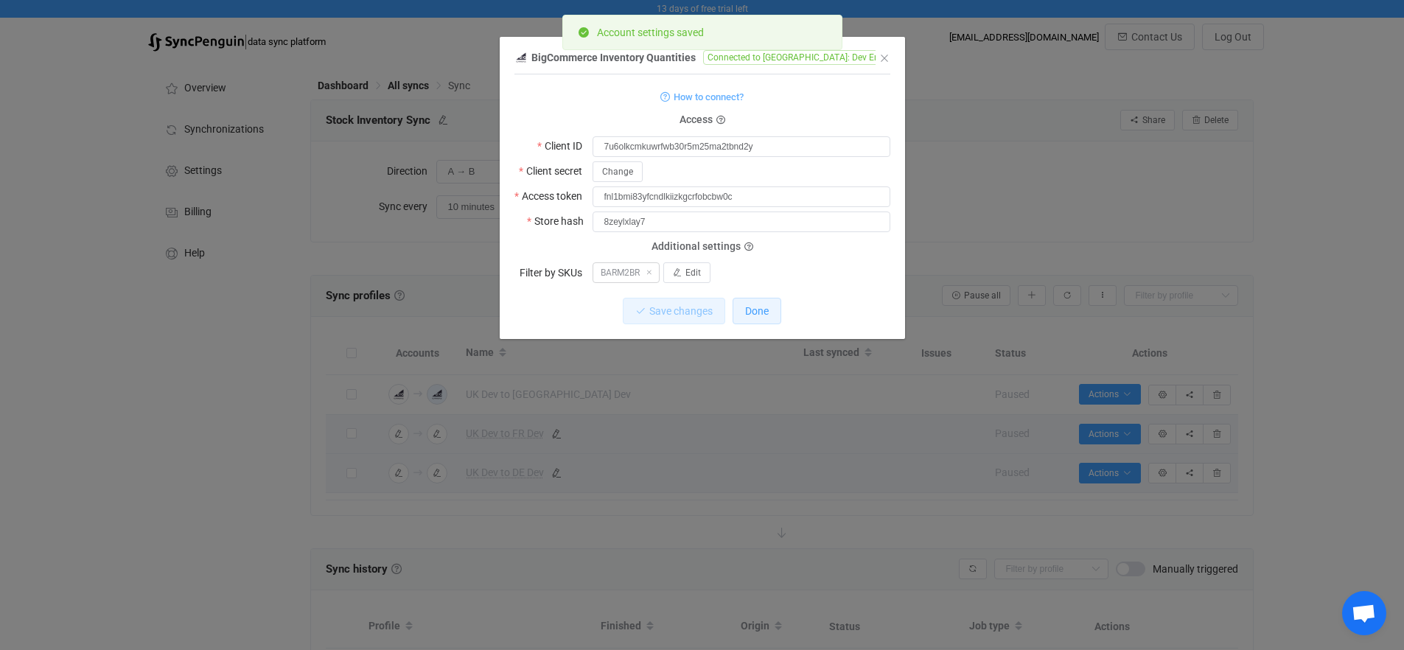
click at [761, 316] on span "Done" at bounding box center [757, 311] width 24 height 12
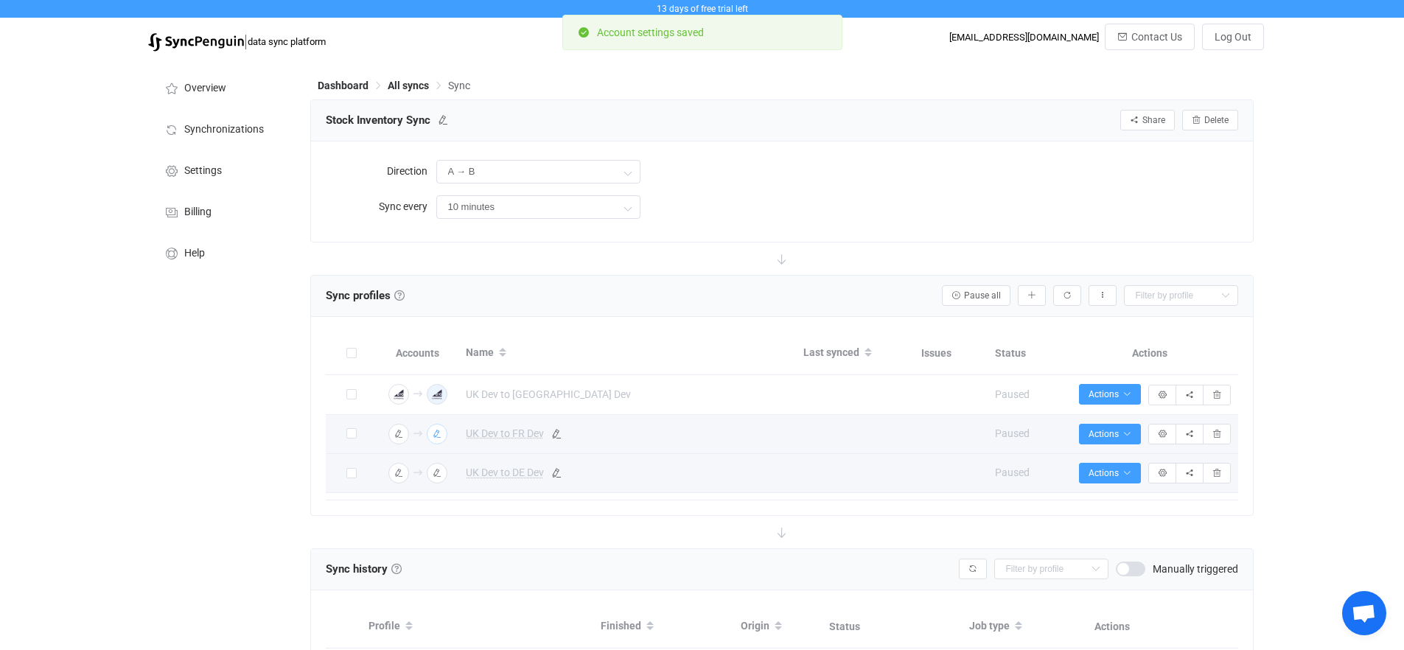
click at [441, 435] on img "button" at bounding box center [436, 434] width 13 height 13
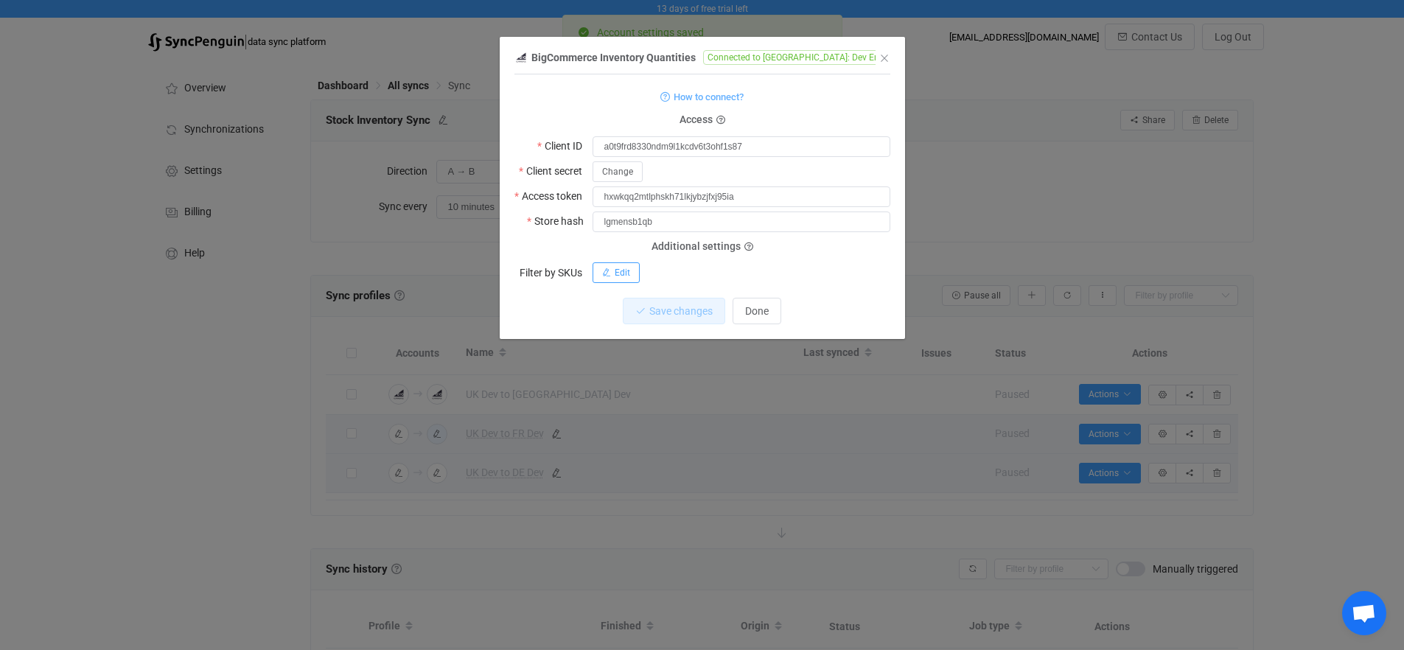
click at [613, 276] on button "Edit" at bounding box center [616, 272] width 47 height 21
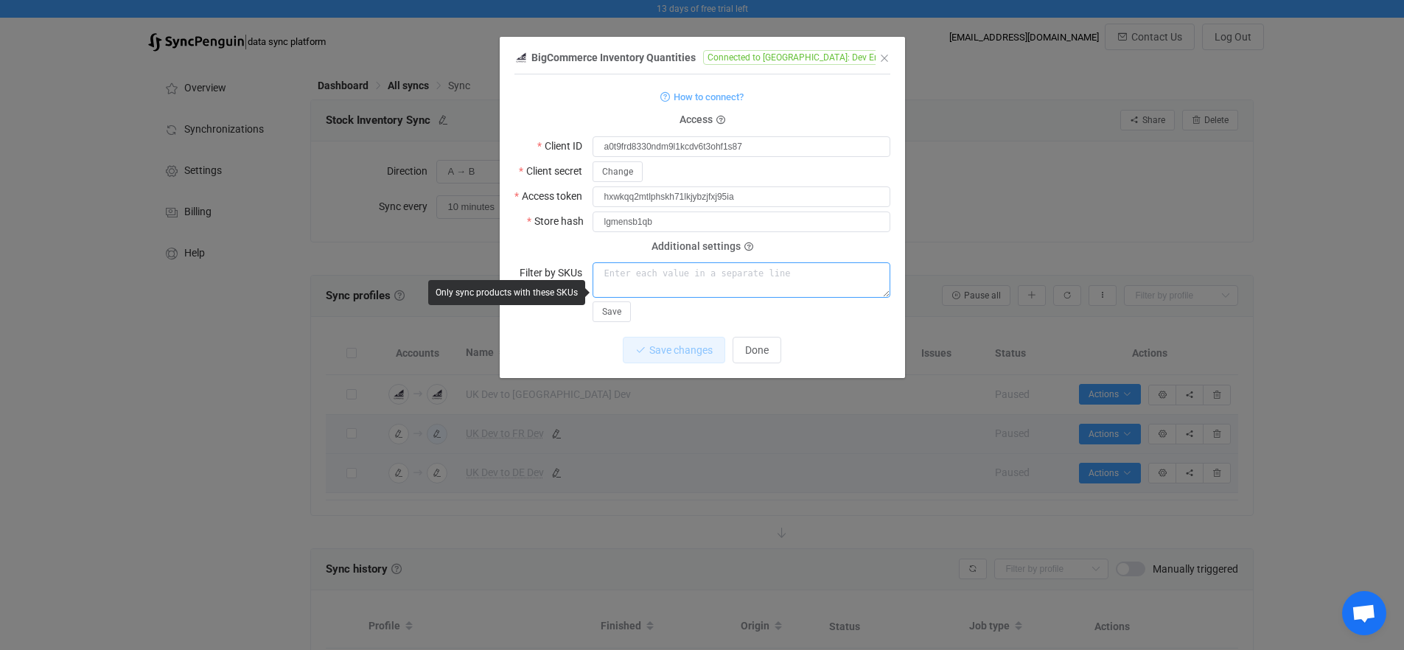
click at [644, 282] on textarea "dialog" at bounding box center [742, 279] width 298 height 35
paste textarea "BARM2BR"
type textarea "BARM2BR"
click at [606, 313] on span "Save" at bounding box center [611, 312] width 19 height 10
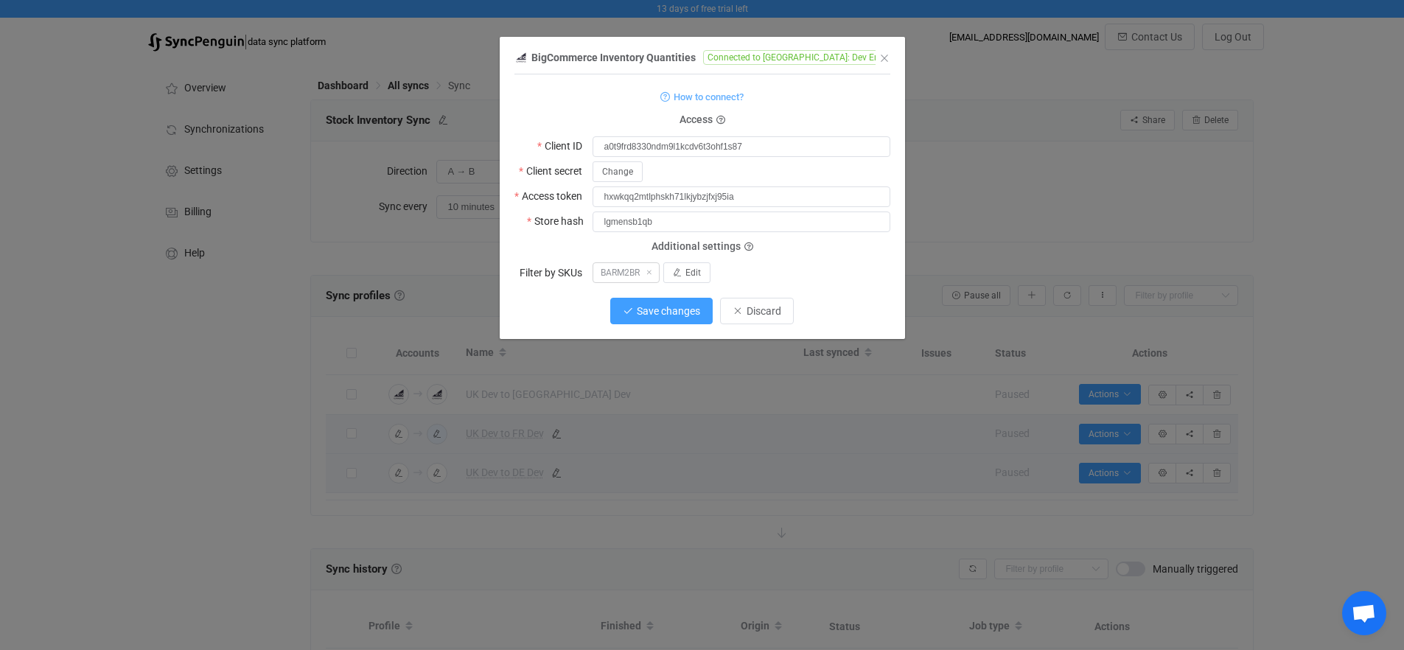
click at [658, 309] on span "Save changes" at bounding box center [668, 311] width 63 height 12
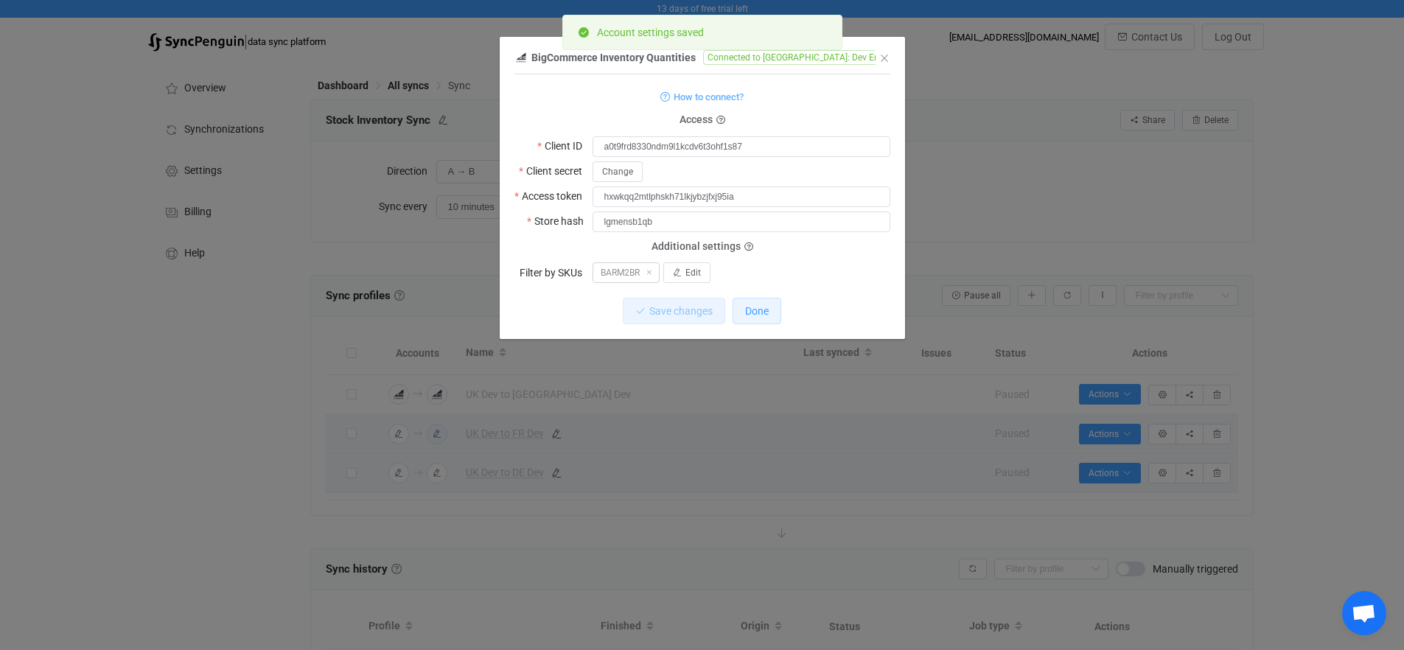
click at [765, 313] on span "Done" at bounding box center [757, 311] width 24 height 12
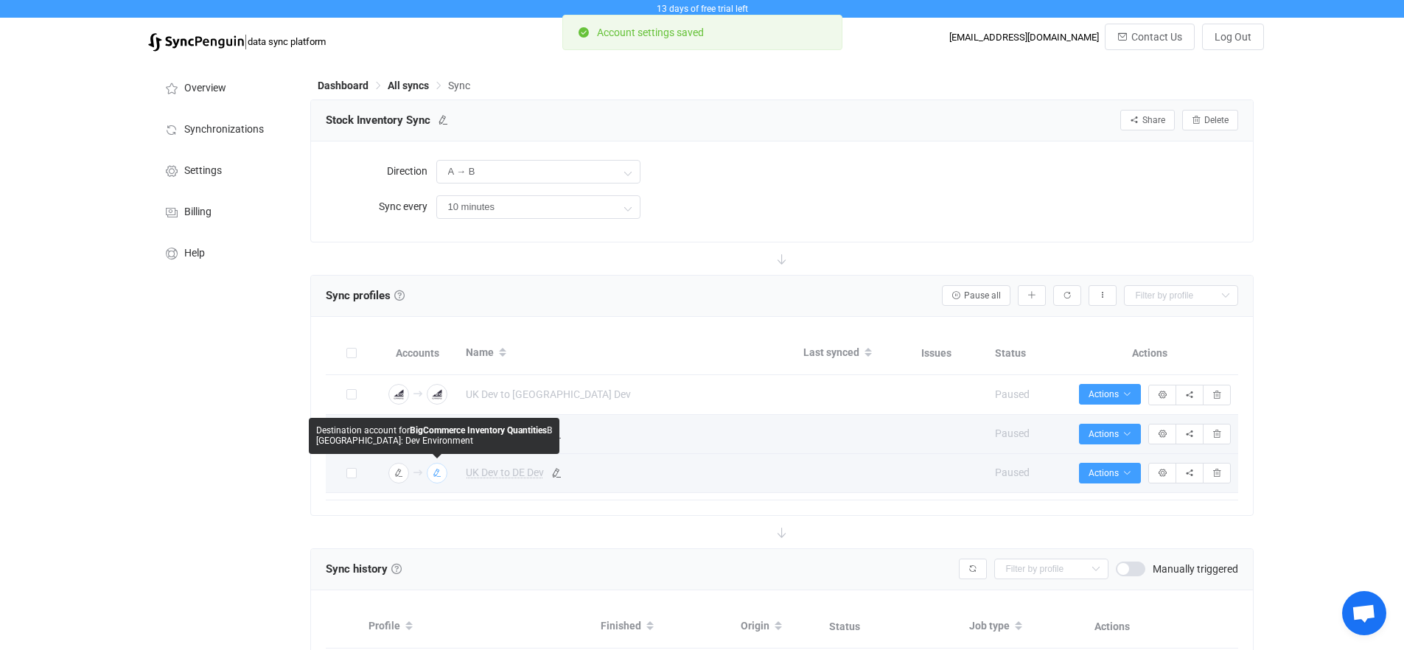
click at [439, 475] on icon "button" at bounding box center [437, 473] width 9 height 9
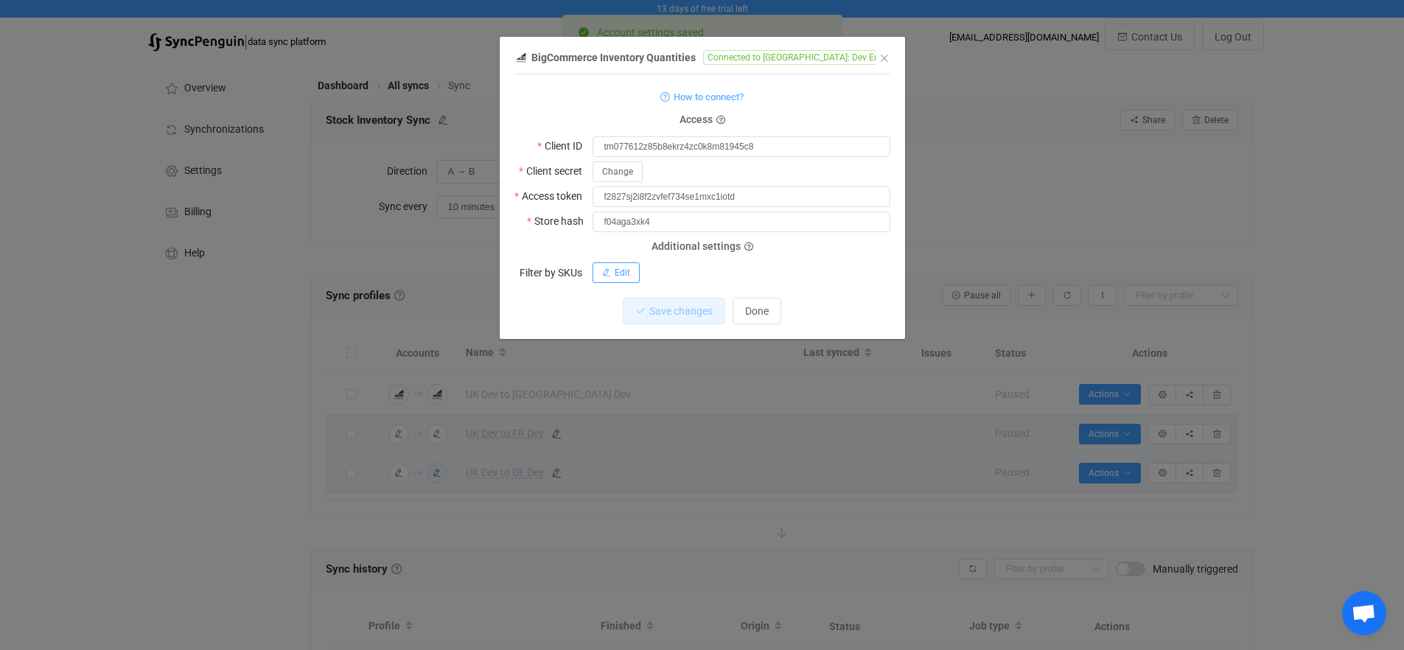
click at [630, 271] on button "Edit" at bounding box center [616, 272] width 47 height 21
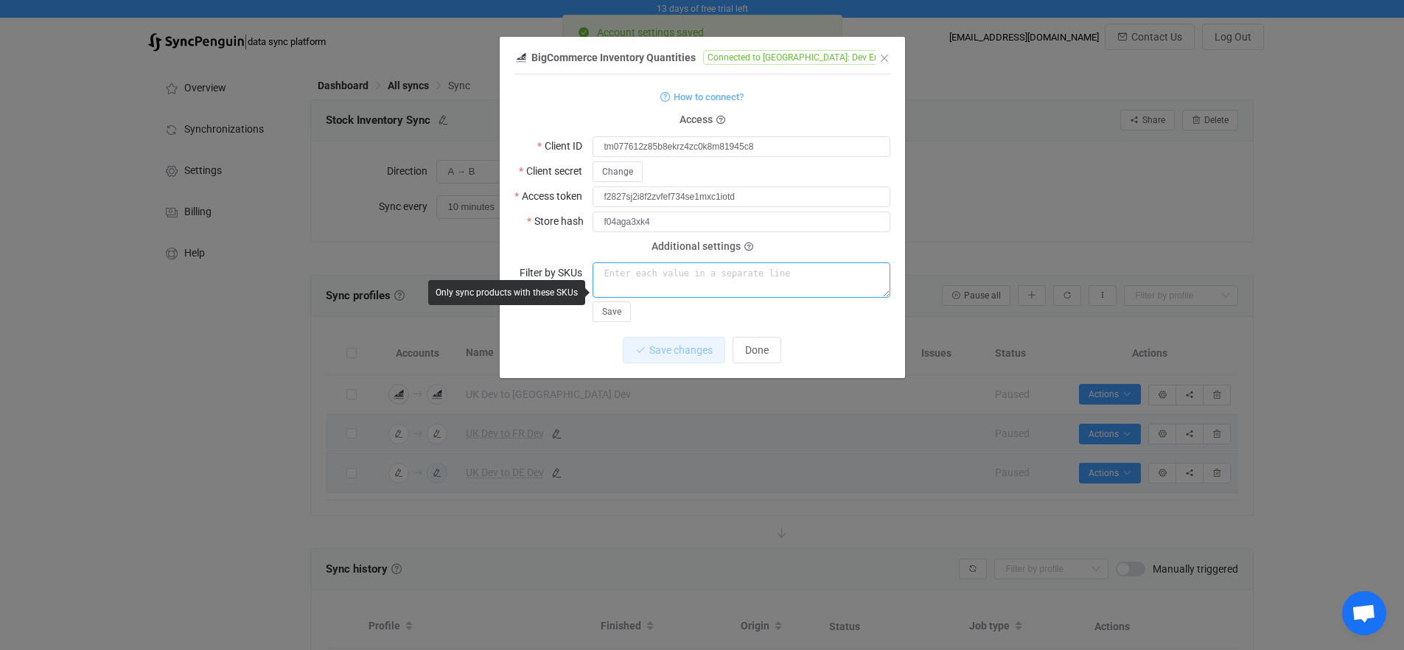
click at [669, 283] on textarea "dialog" at bounding box center [742, 279] width 298 height 35
paste textarea "BARM2BR"
type textarea "BARM2BR"
click at [624, 307] on button "Save" at bounding box center [612, 311] width 38 height 21
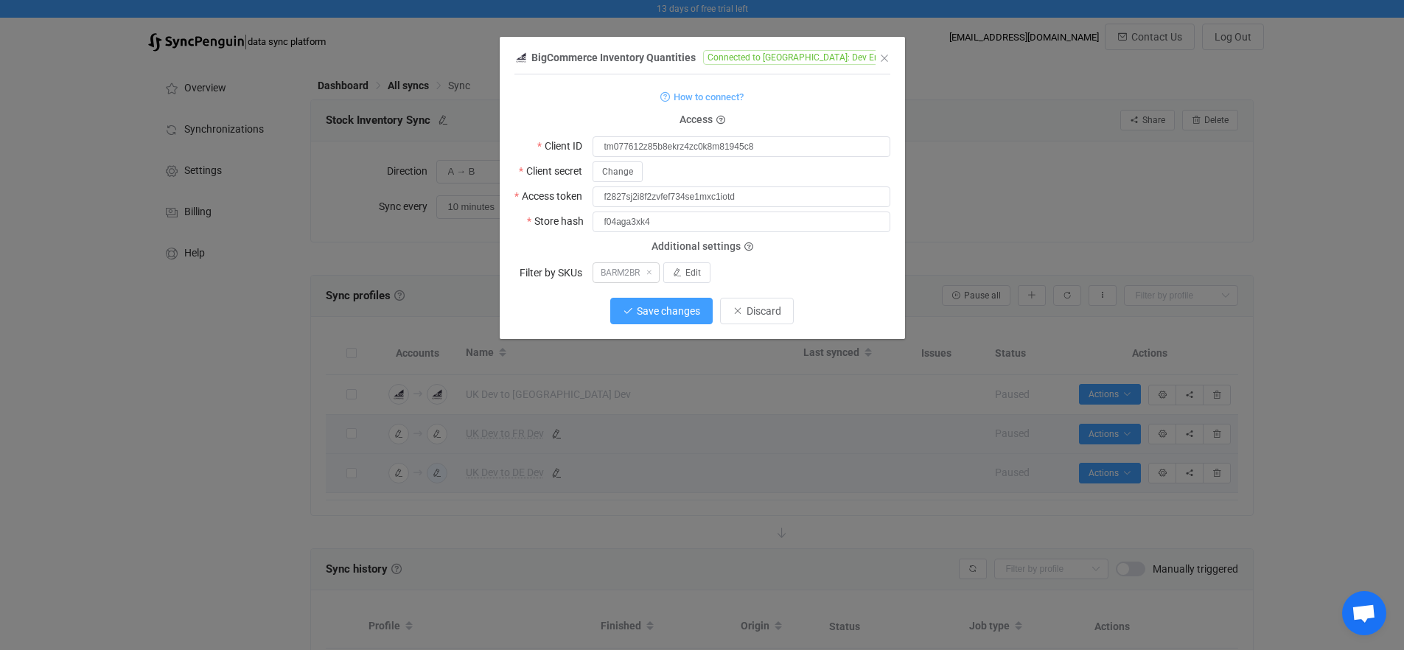
click at [685, 311] on span "Save changes" at bounding box center [668, 311] width 63 height 12
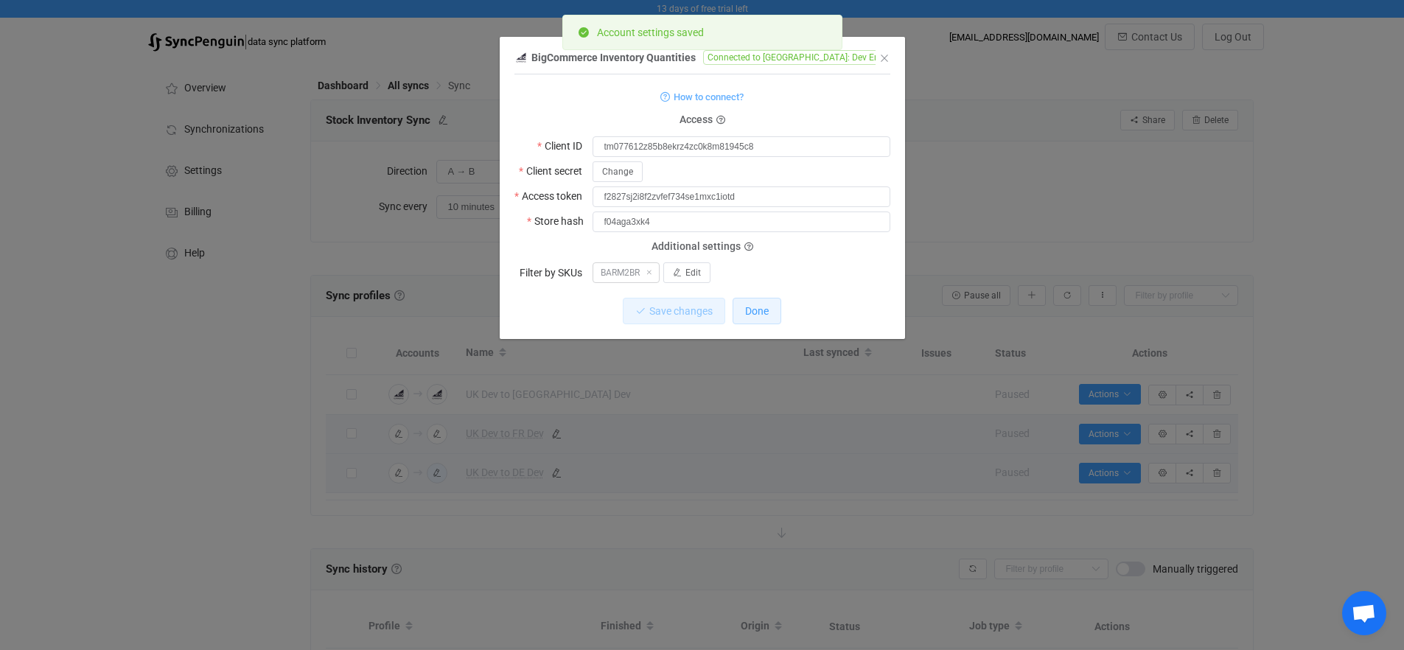
click at [770, 317] on button "Done" at bounding box center [757, 311] width 49 height 27
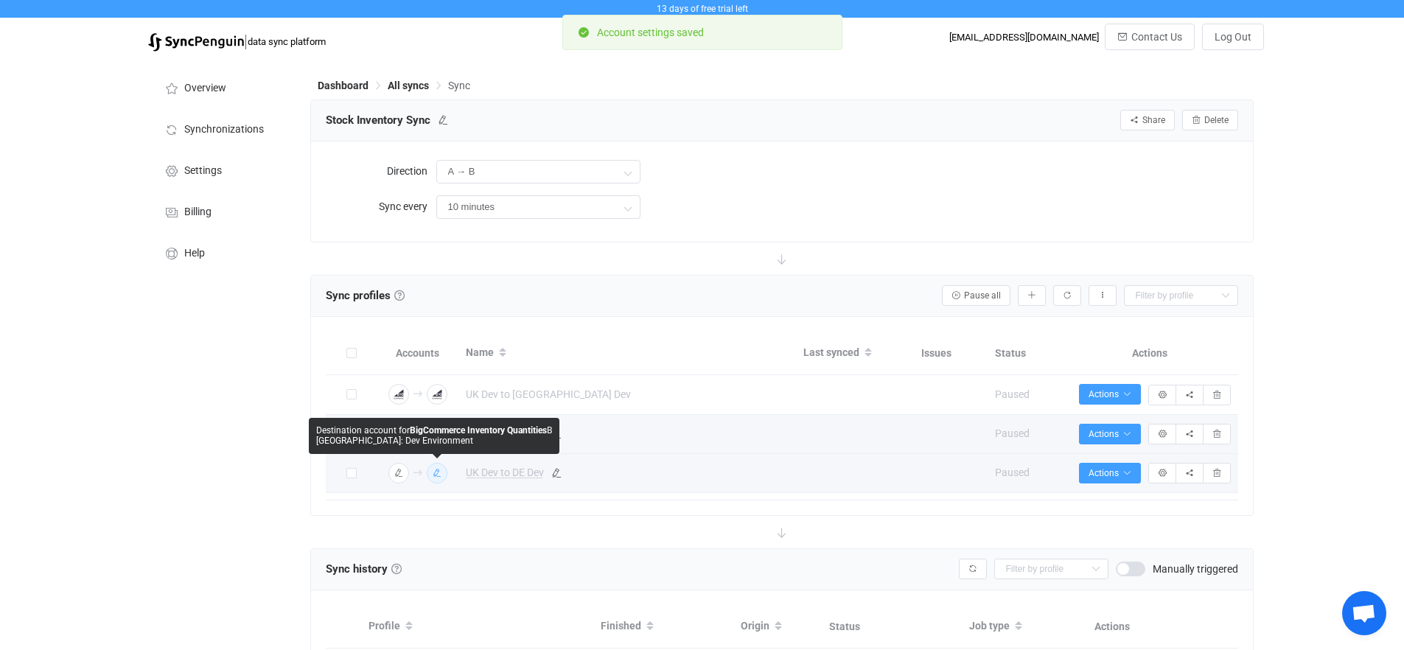
click at [440, 477] on icon "button" at bounding box center [437, 473] width 9 height 9
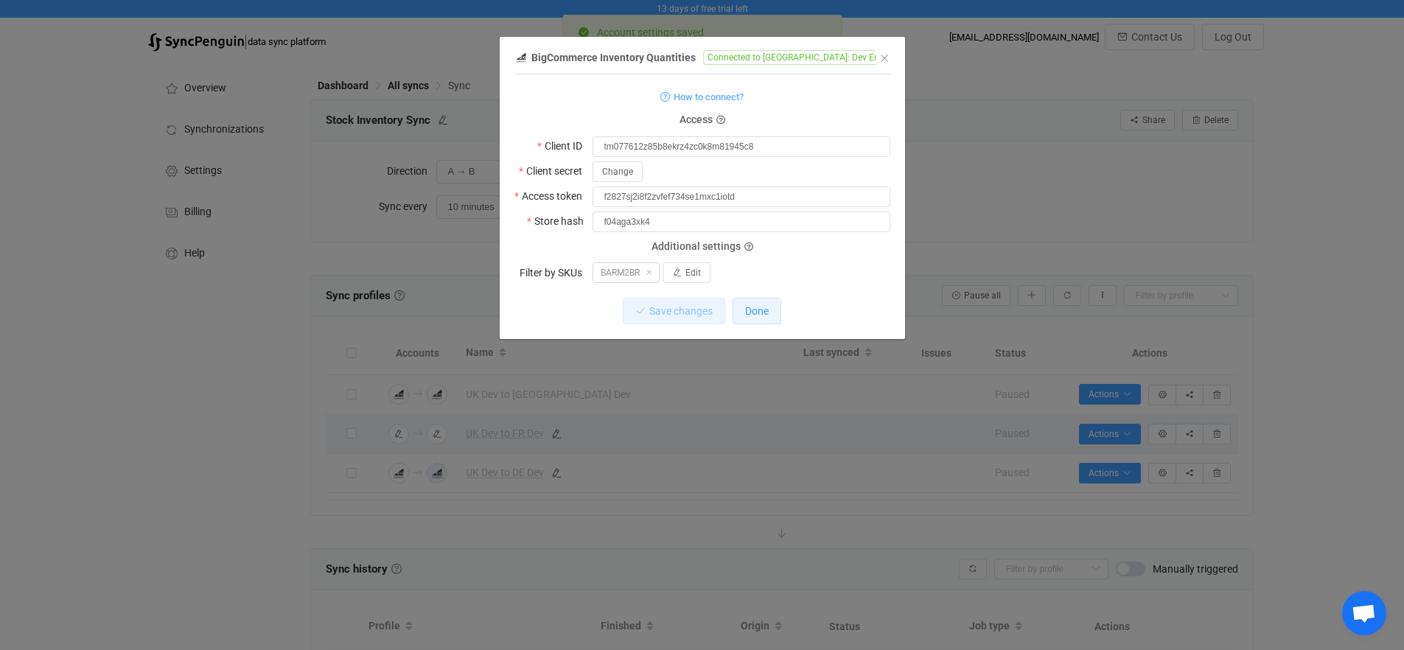
click at [765, 315] on span "Done" at bounding box center [757, 311] width 24 height 12
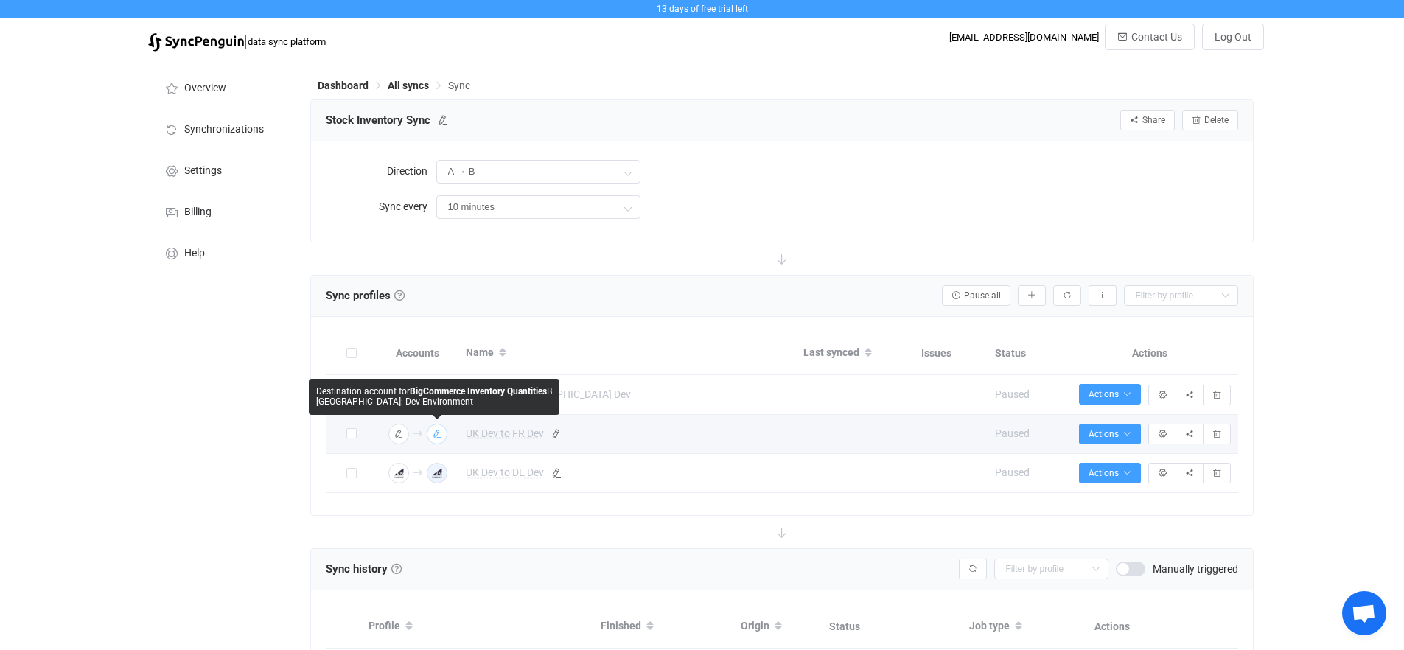
click at [438, 433] on icon "button" at bounding box center [437, 434] width 9 height 9
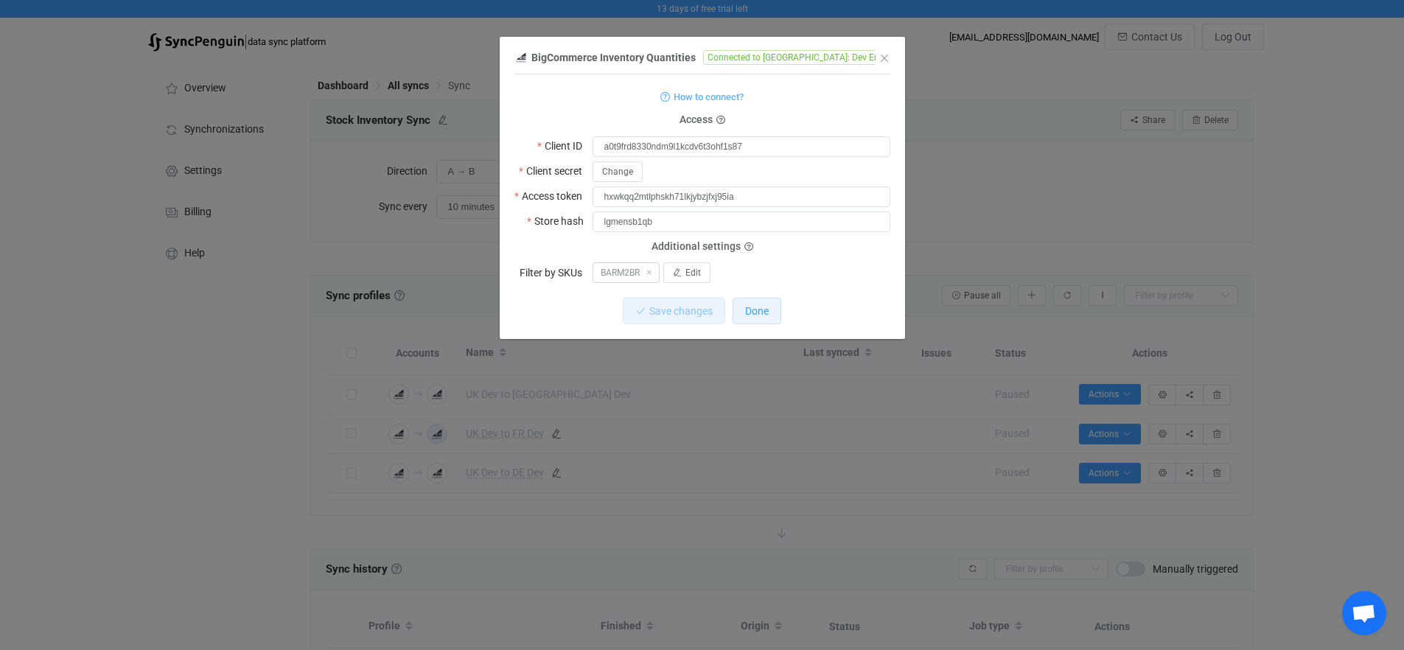
click at [759, 313] on span "Done" at bounding box center [757, 311] width 24 height 12
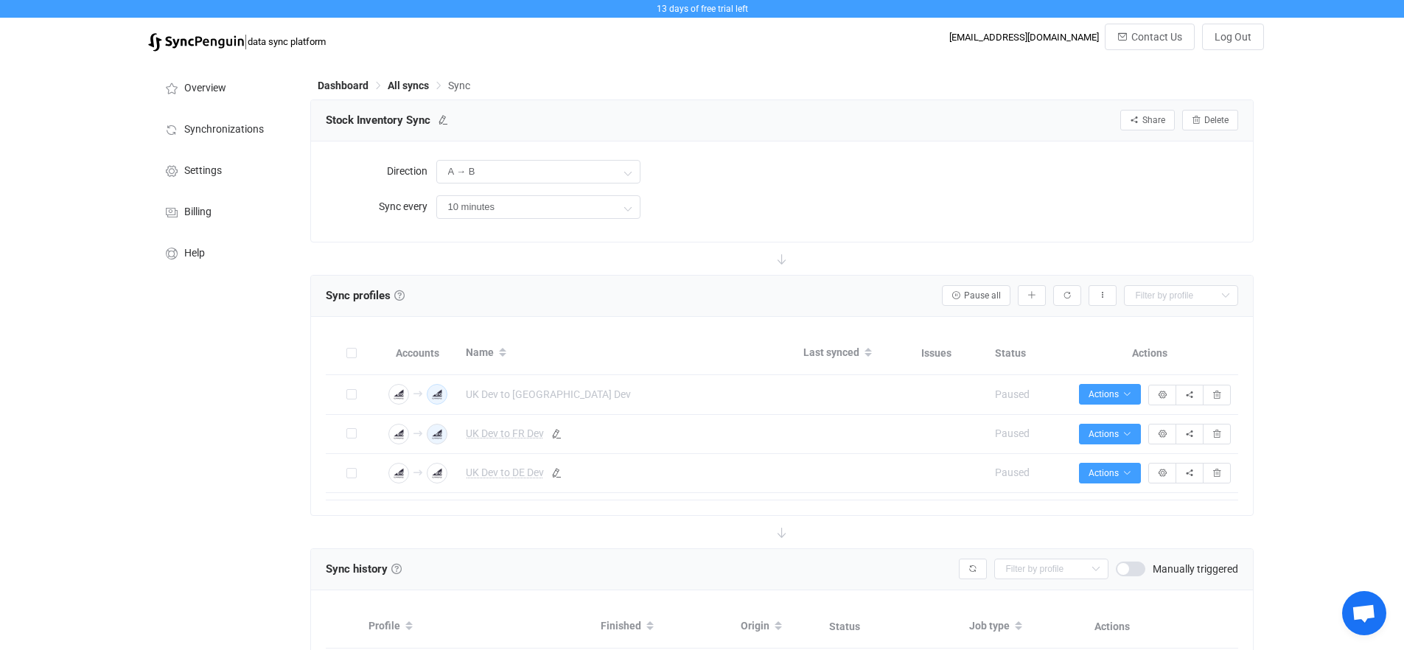
click at [440, 393] on button "button" at bounding box center [437, 394] width 21 height 21
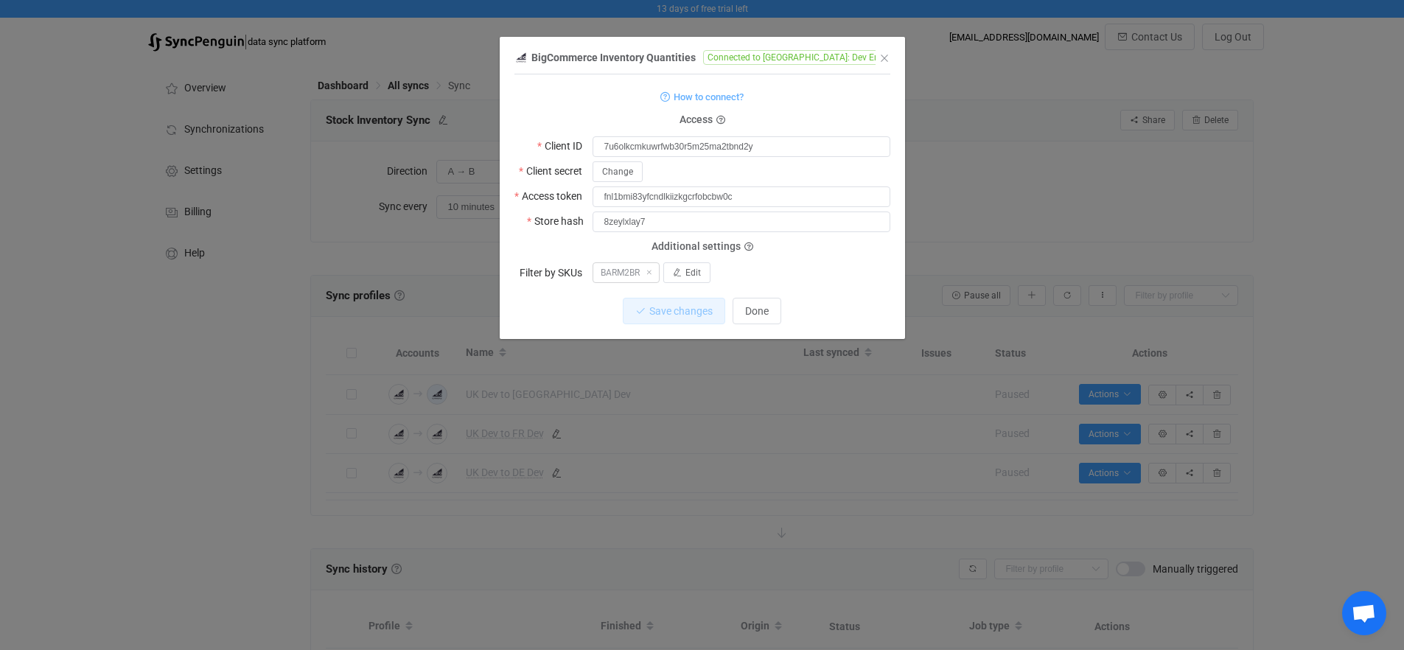
click at [757, 310] on div "BigCommerce Inventory Quantities Connected to EU: Dev Environment 1 { { "client…" at bounding box center [703, 193] width 376 height 291
drag, startPoint x: 759, startPoint y: 310, endPoint x: 743, endPoint y: 311, distance: 15.5
click at [759, 310] on span "Done" at bounding box center [757, 311] width 24 height 12
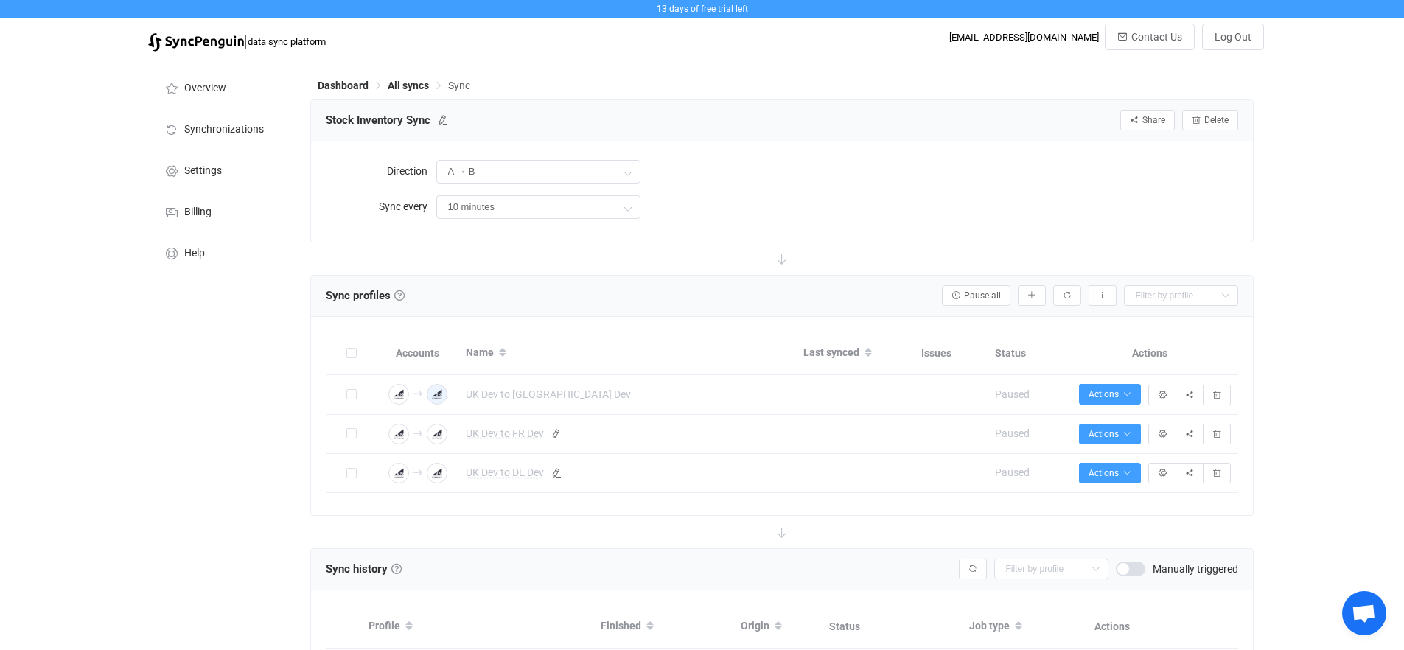
click at [153, 417] on div "Overview Synchronizations Settings Billing Help" at bounding box center [222, 413] width 162 height 708
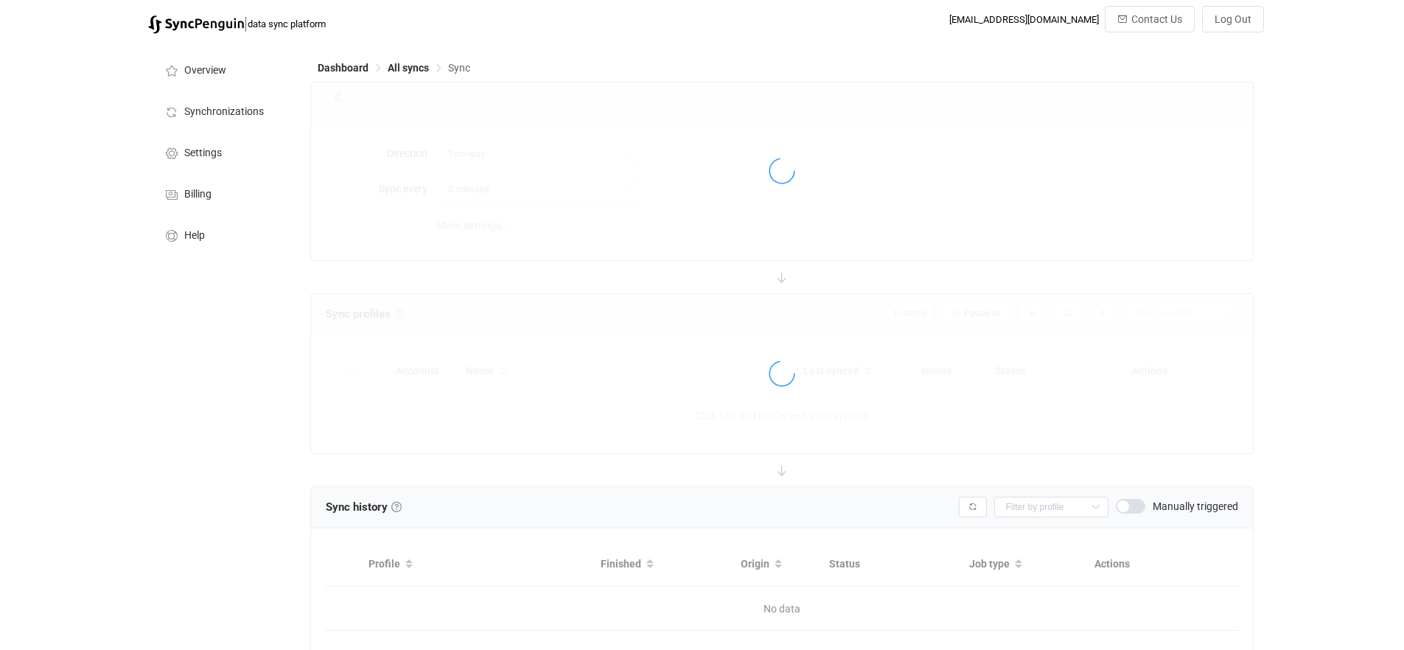
type input "A → B"
type input "10 minutes"
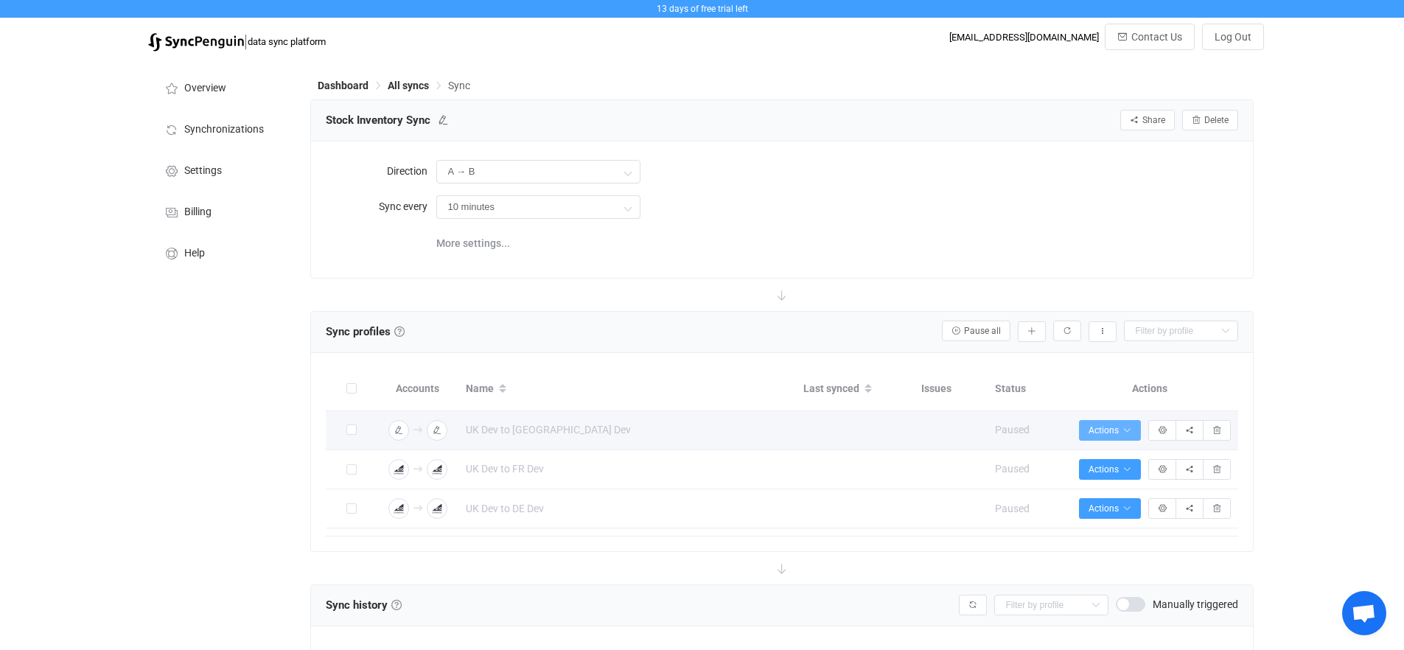
click at [1107, 427] on span "Actions" at bounding box center [1110, 430] width 43 height 10
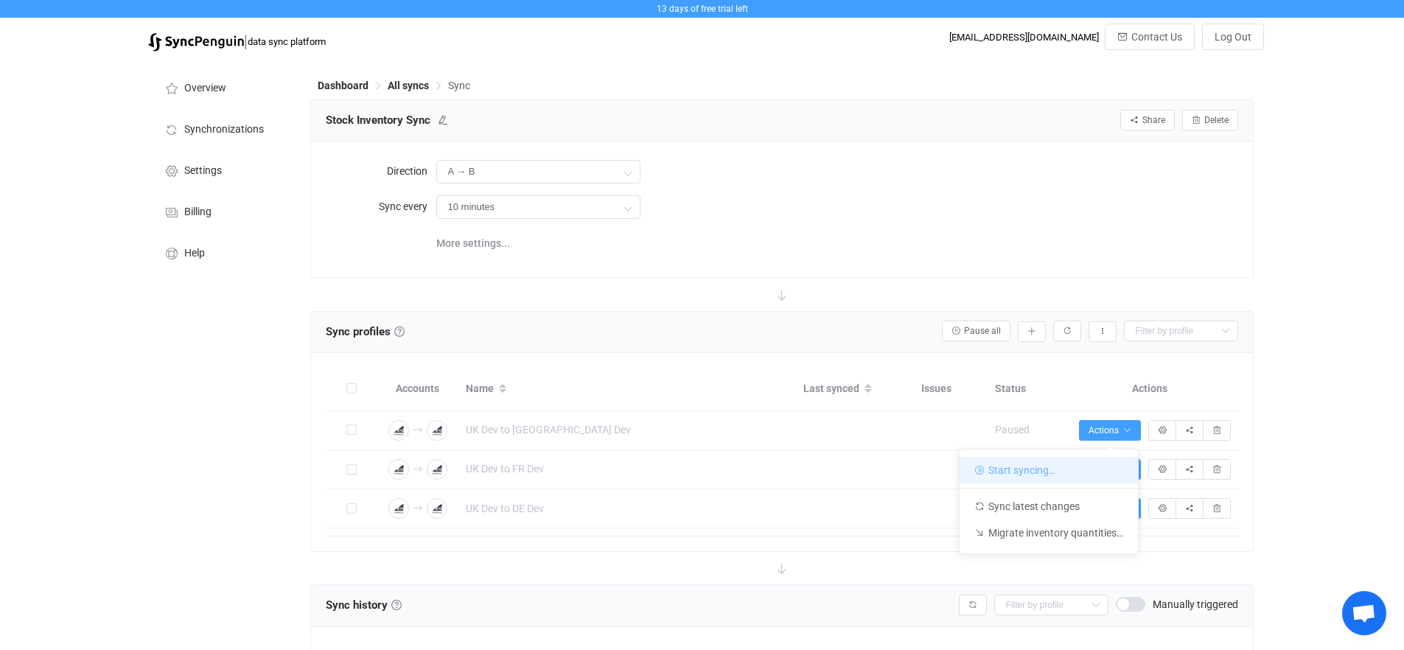
click at [1042, 474] on li "Start syncing…" at bounding box center [1049, 470] width 178 height 27
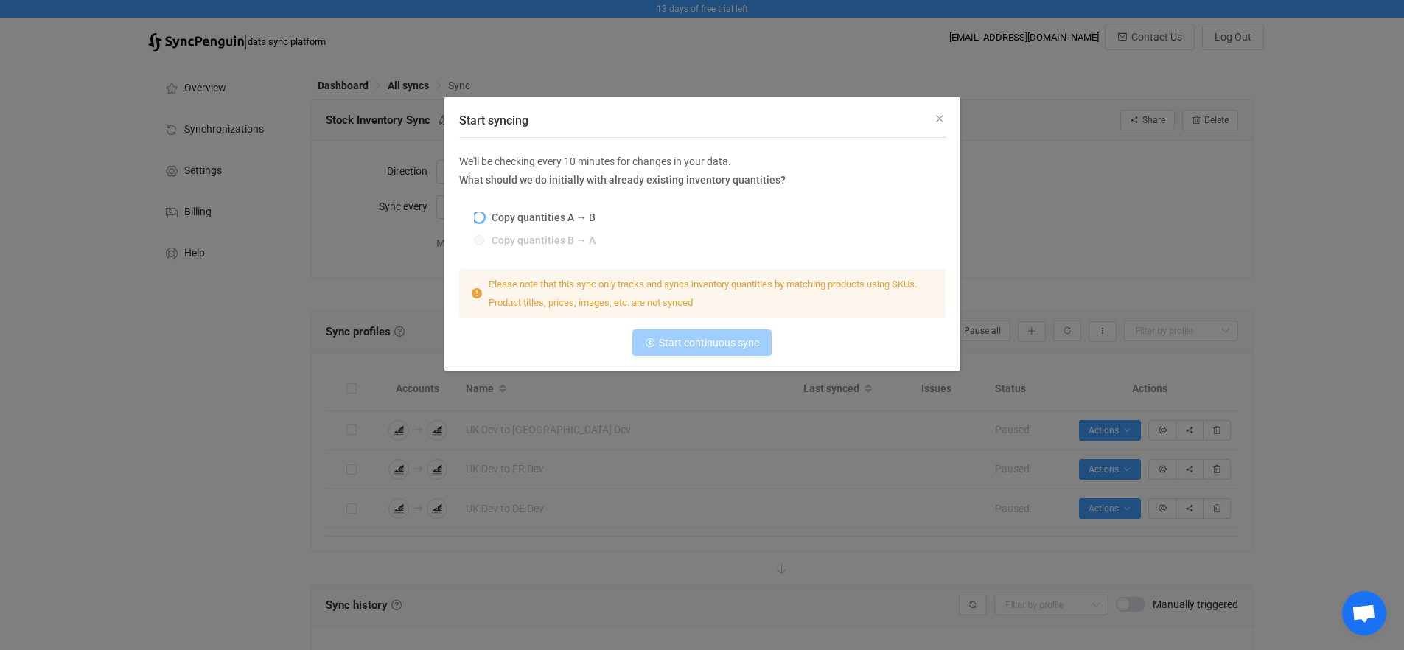
click at [584, 220] on span "Copy quantities A → B" at bounding box center [539, 218] width 111 height 12
click at [484, 220] on input "Copy quantities A → B" at bounding box center [479, 218] width 10 height 12
radio input "true"
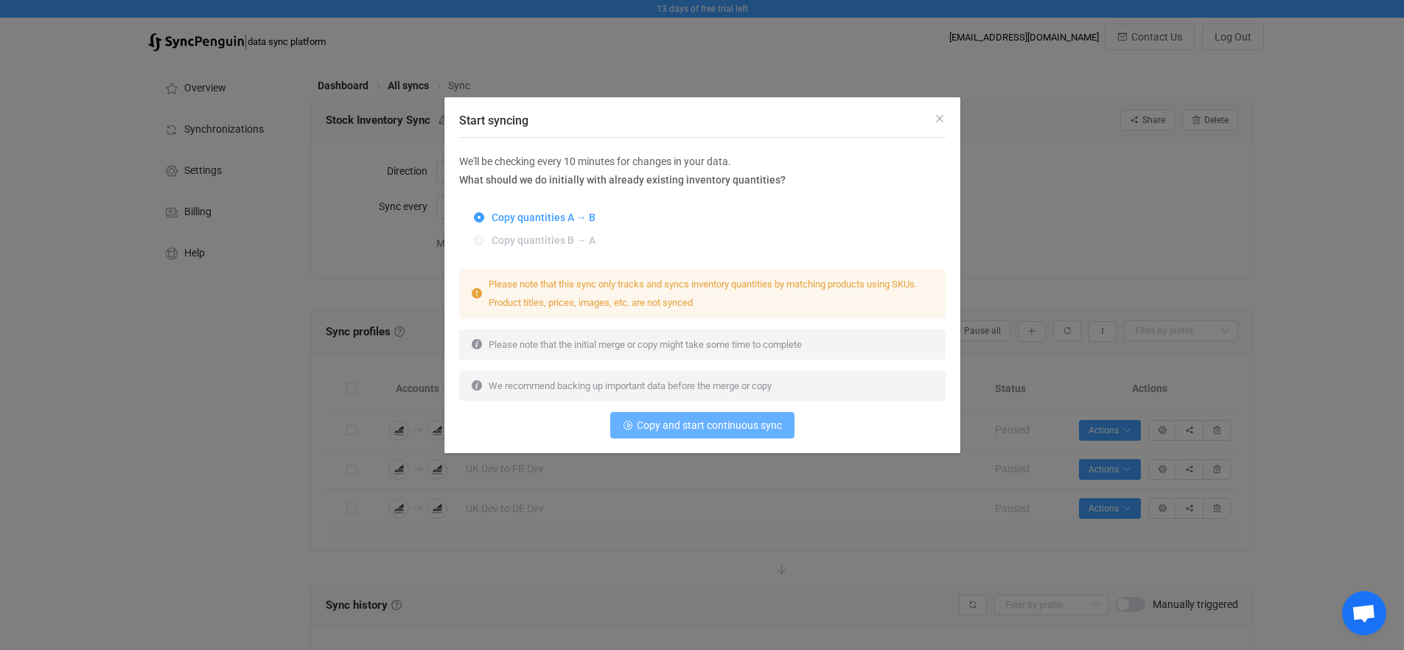
click at [682, 422] on span "Copy and start continuous sync" at bounding box center [709, 425] width 145 height 12
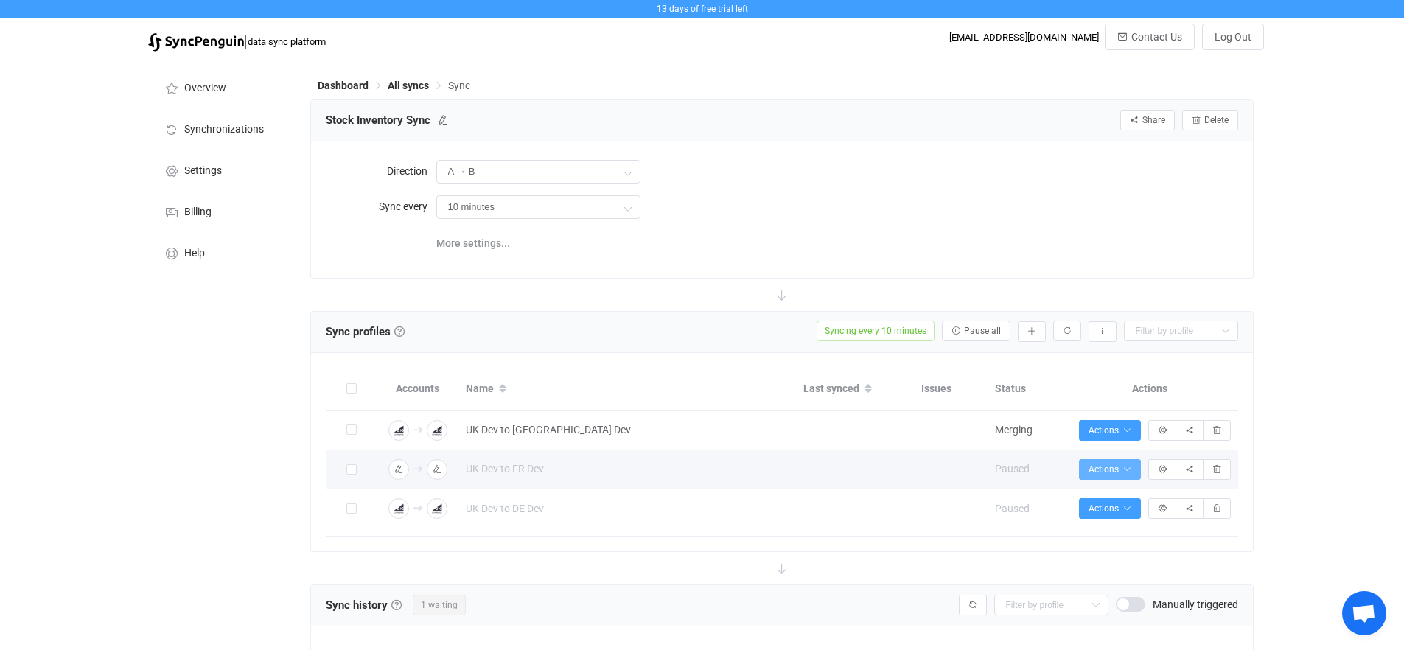
click at [1108, 469] on span "Actions" at bounding box center [1110, 469] width 43 height 10
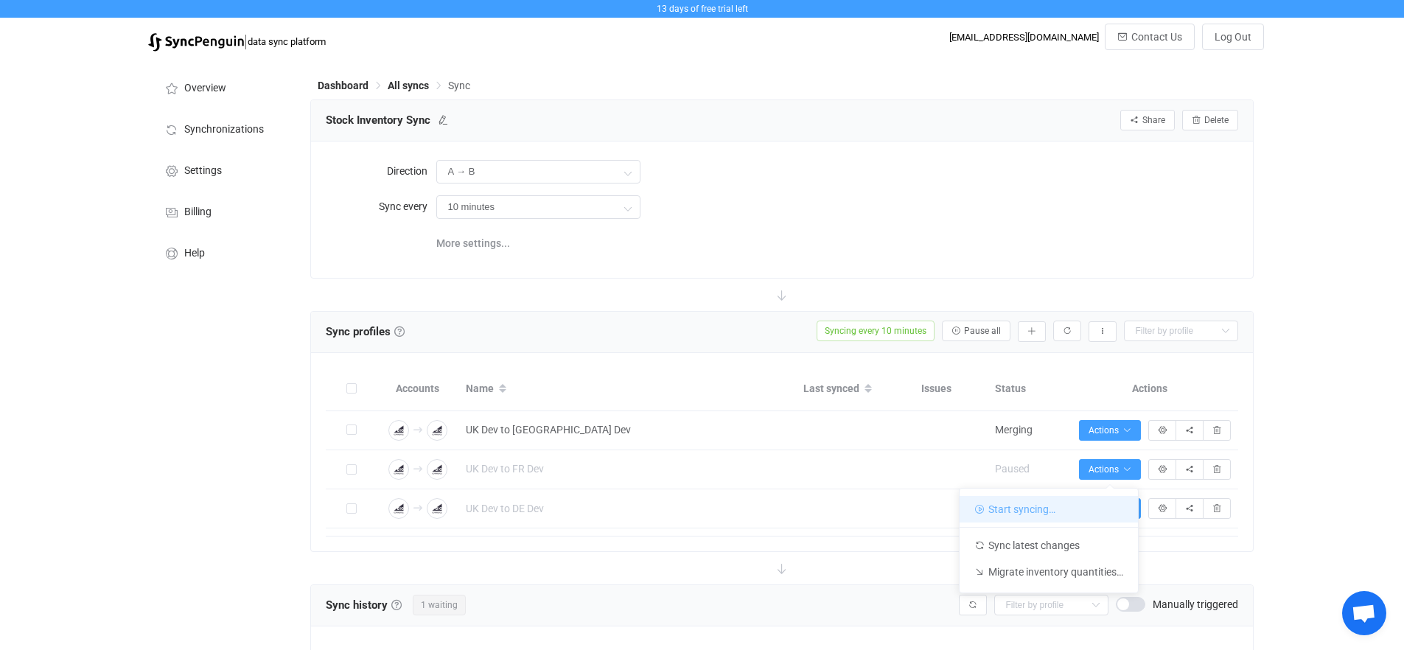
click at [1101, 506] on li "Start syncing…" at bounding box center [1049, 509] width 178 height 27
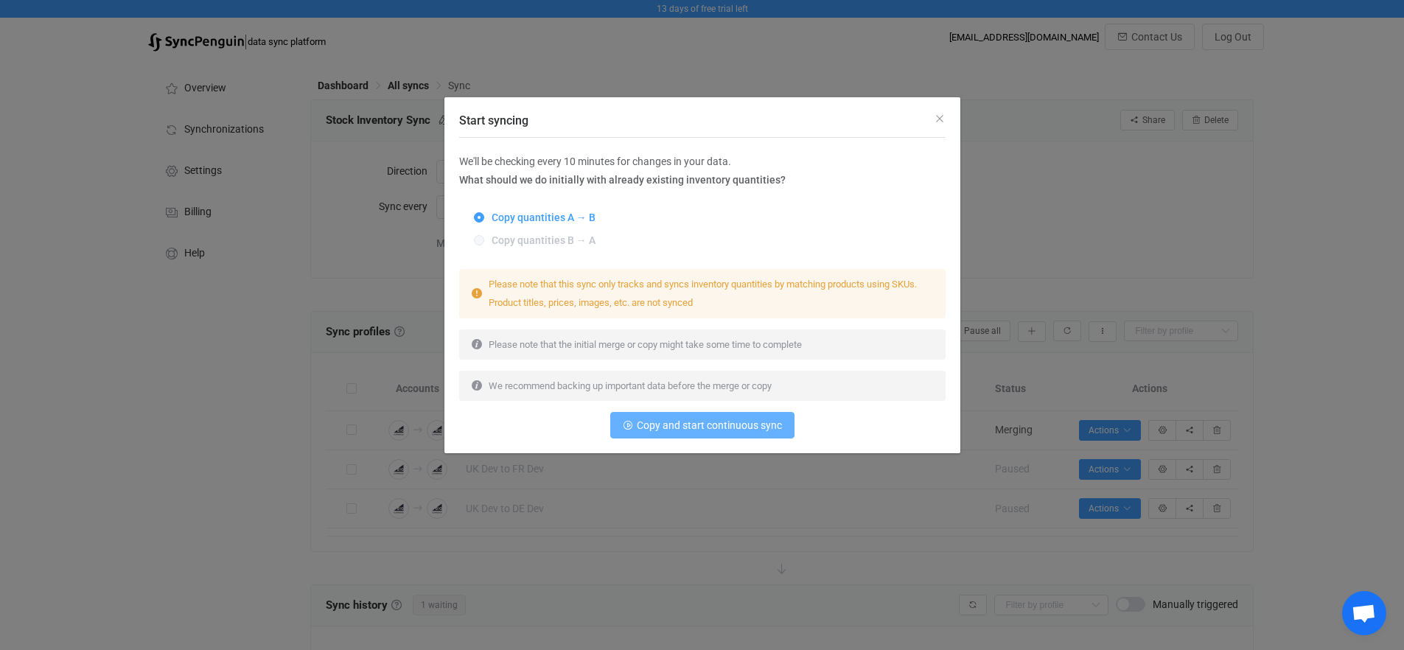
click at [697, 425] on span "Copy and start continuous sync" at bounding box center [709, 425] width 145 height 12
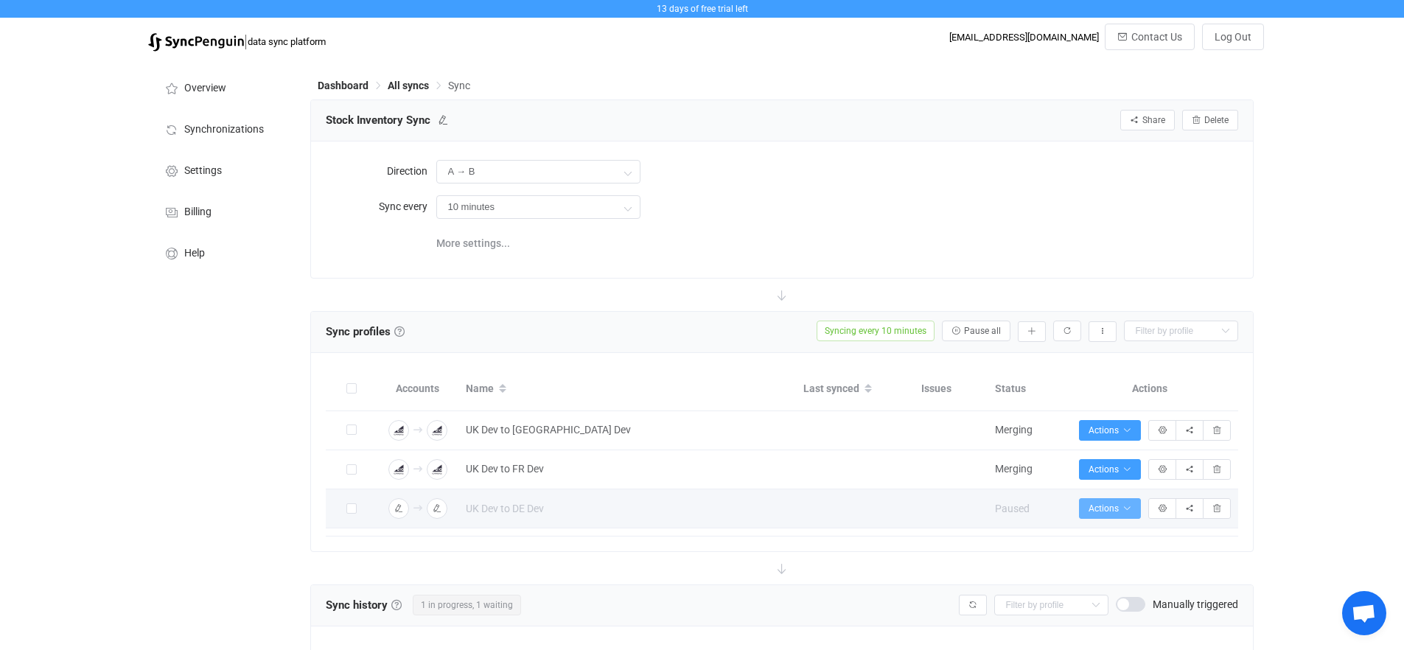
click at [1104, 513] on span "Actions" at bounding box center [1110, 508] width 43 height 10
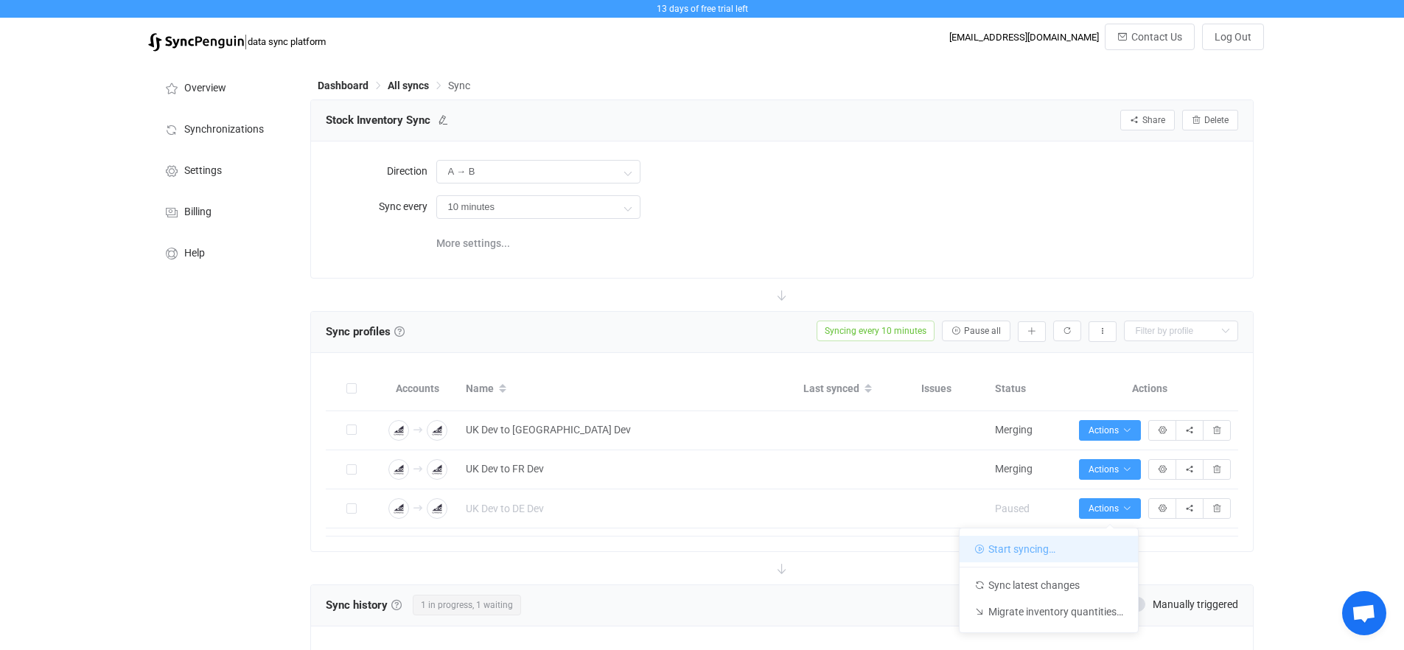
click at [1068, 546] on li "Start syncing…" at bounding box center [1049, 549] width 178 height 27
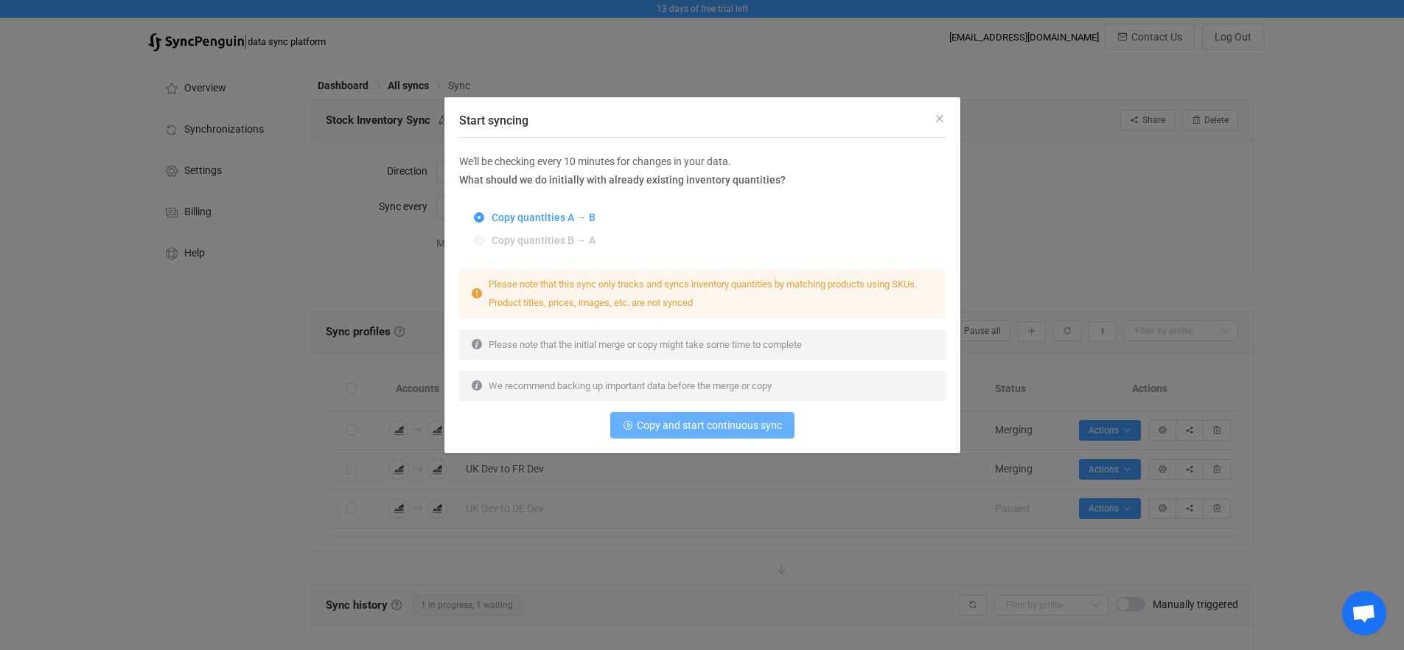
click at [705, 435] on button "Copy and start continuous sync" at bounding box center [702, 425] width 184 height 27
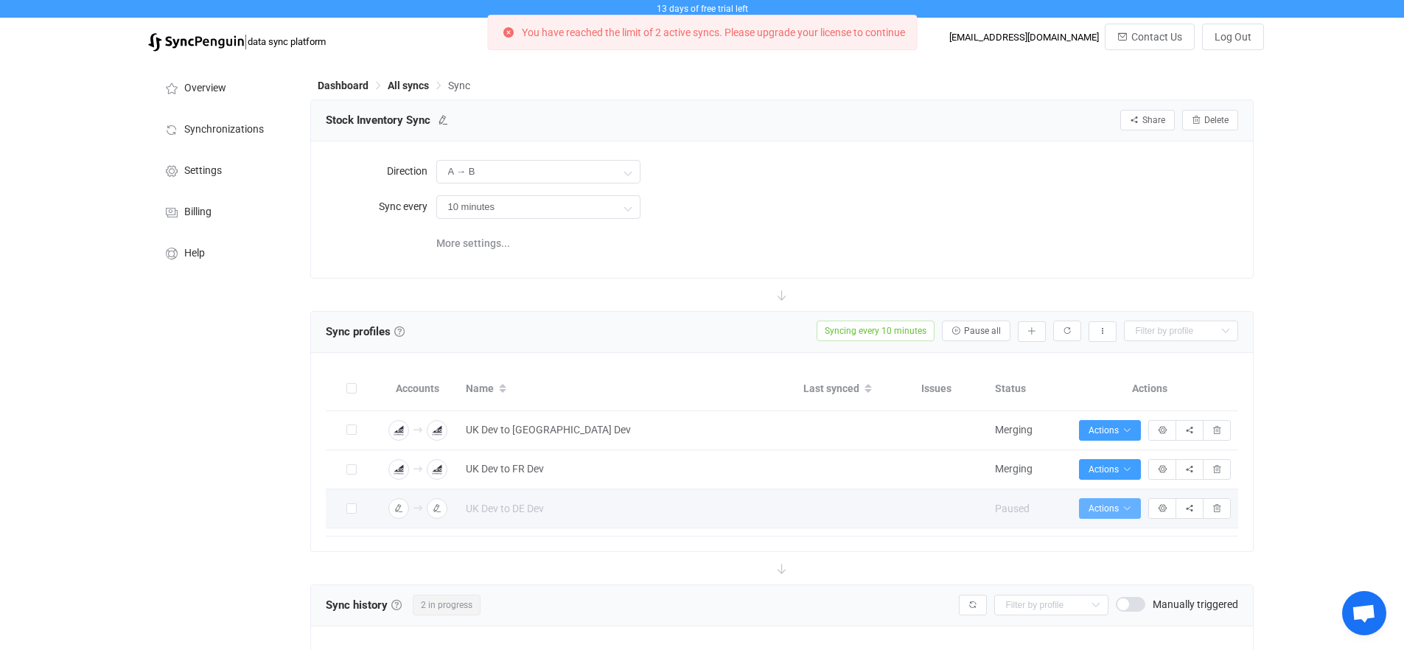
click at [1125, 509] on icon "button" at bounding box center [1127, 508] width 9 height 9
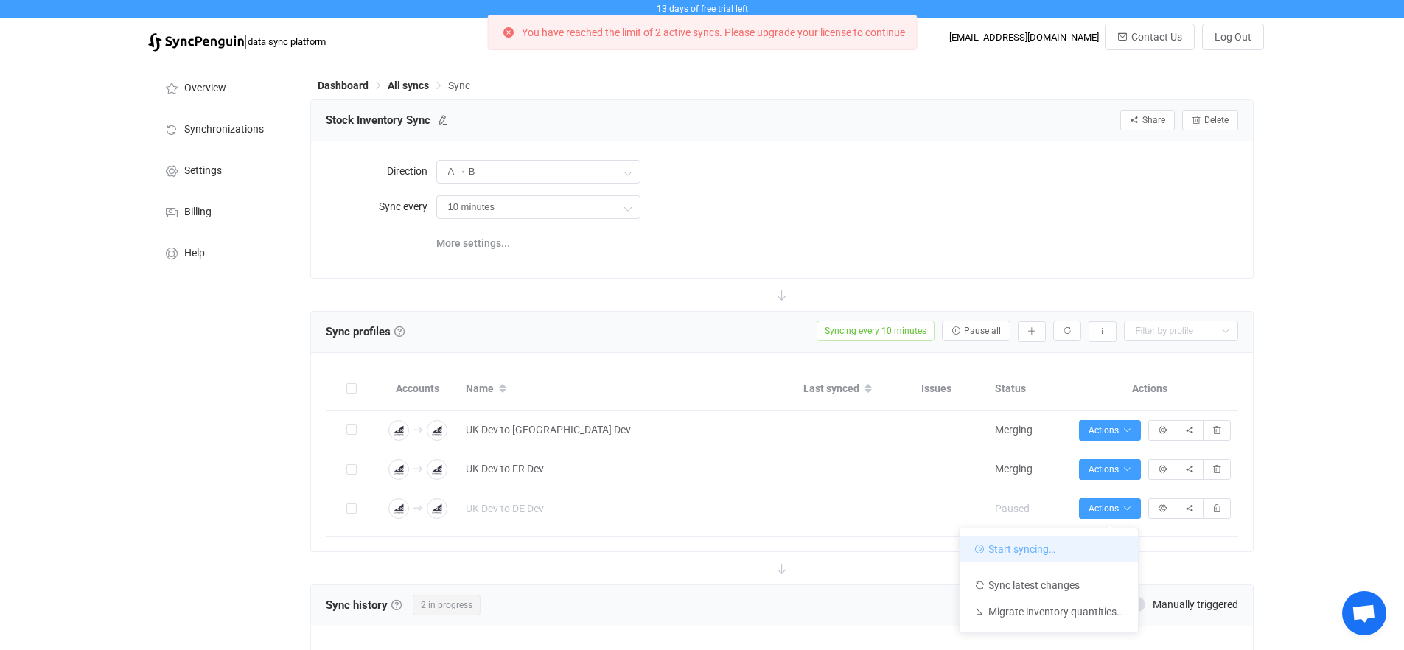
click at [1087, 546] on li "Start syncing…" at bounding box center [1049, 549] width 178 height 27
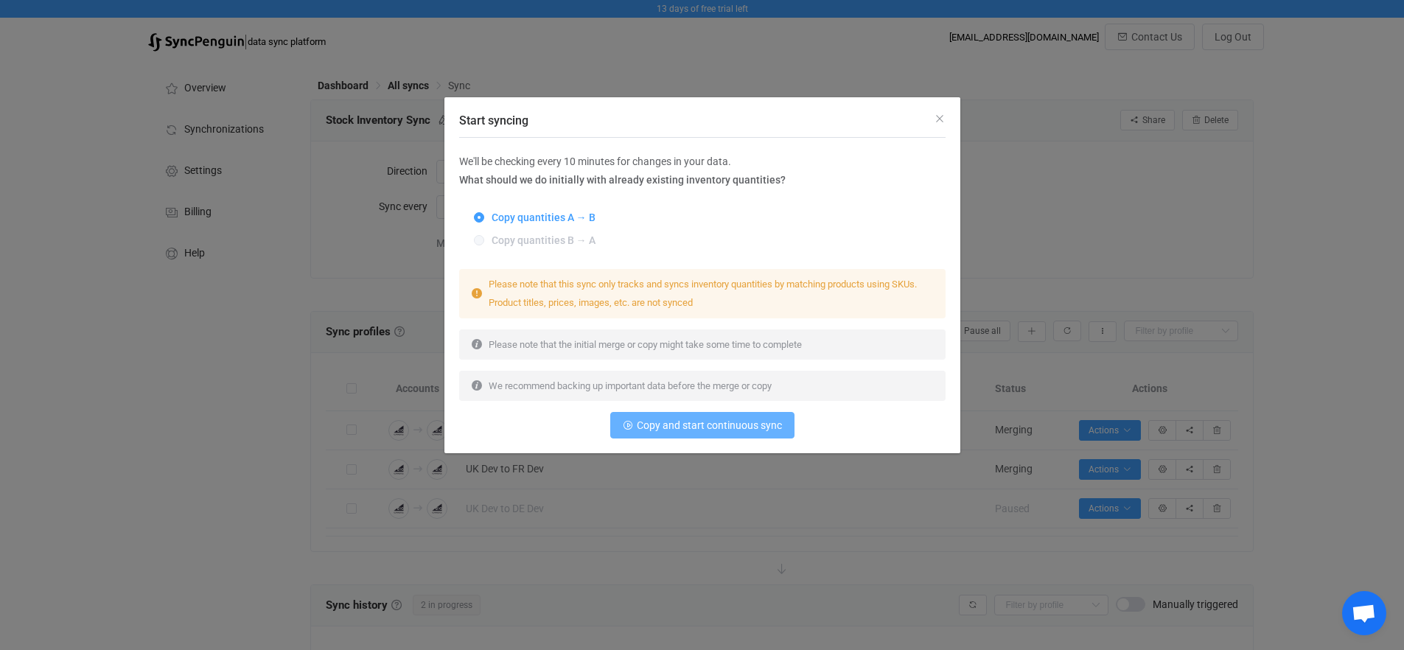
click at [724, 429] on span "Copy and start continuous sync" at bounding box center [709, 425] width 145 height 12
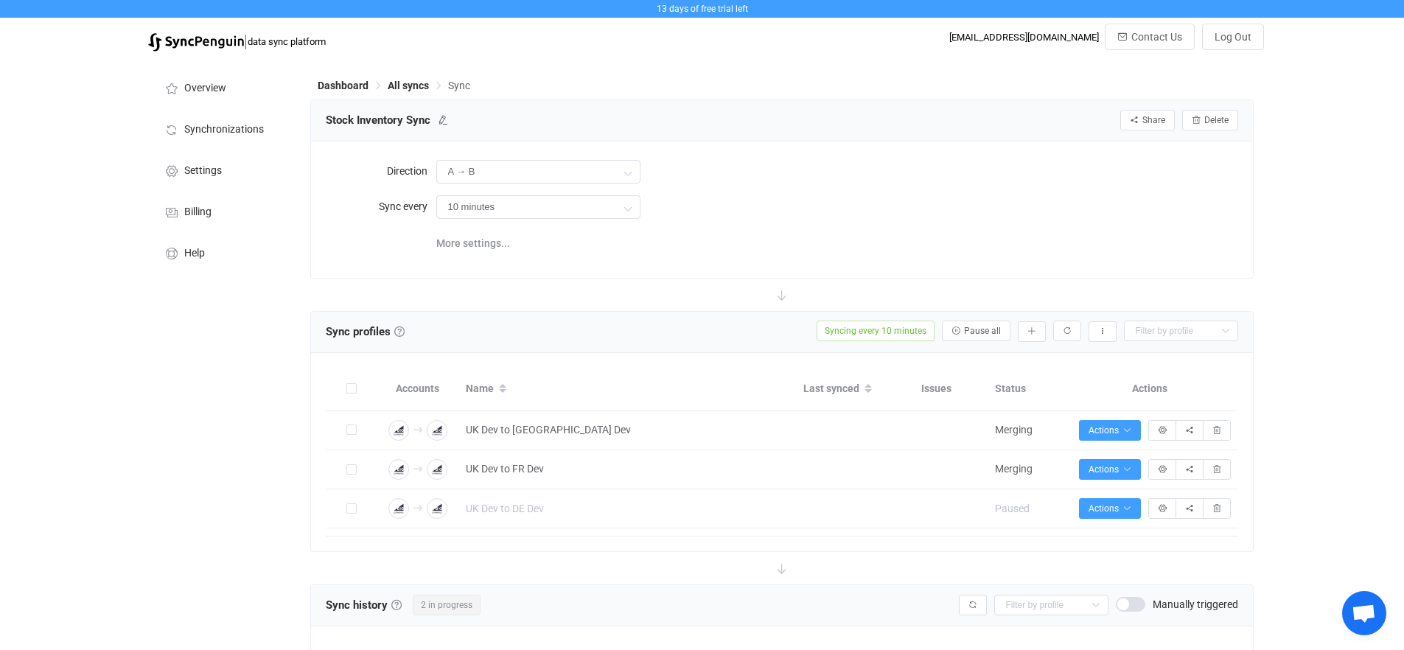
click at [1315, 324] on div "13 days of free trial left | data sync platform athorne@jellycat.com Contact Us…" at bounding box center [702, 418] width 1404 height 837
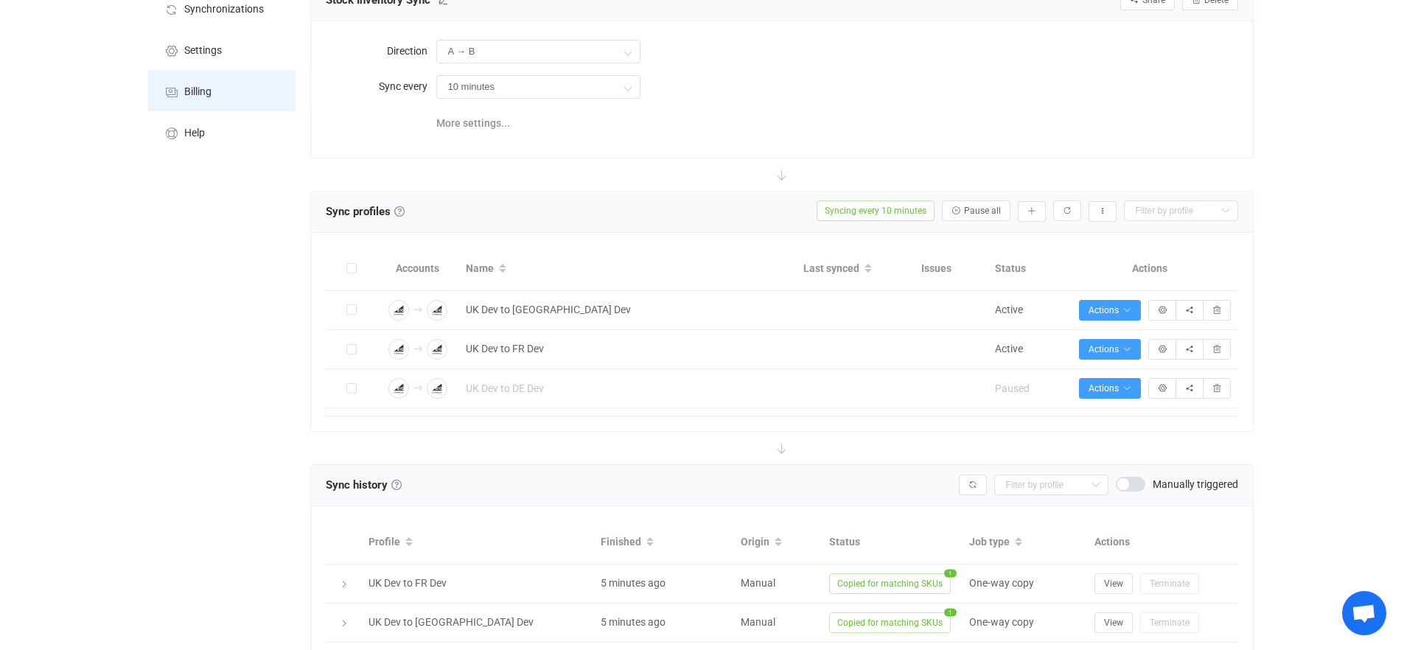
scroll to position [186, 0]
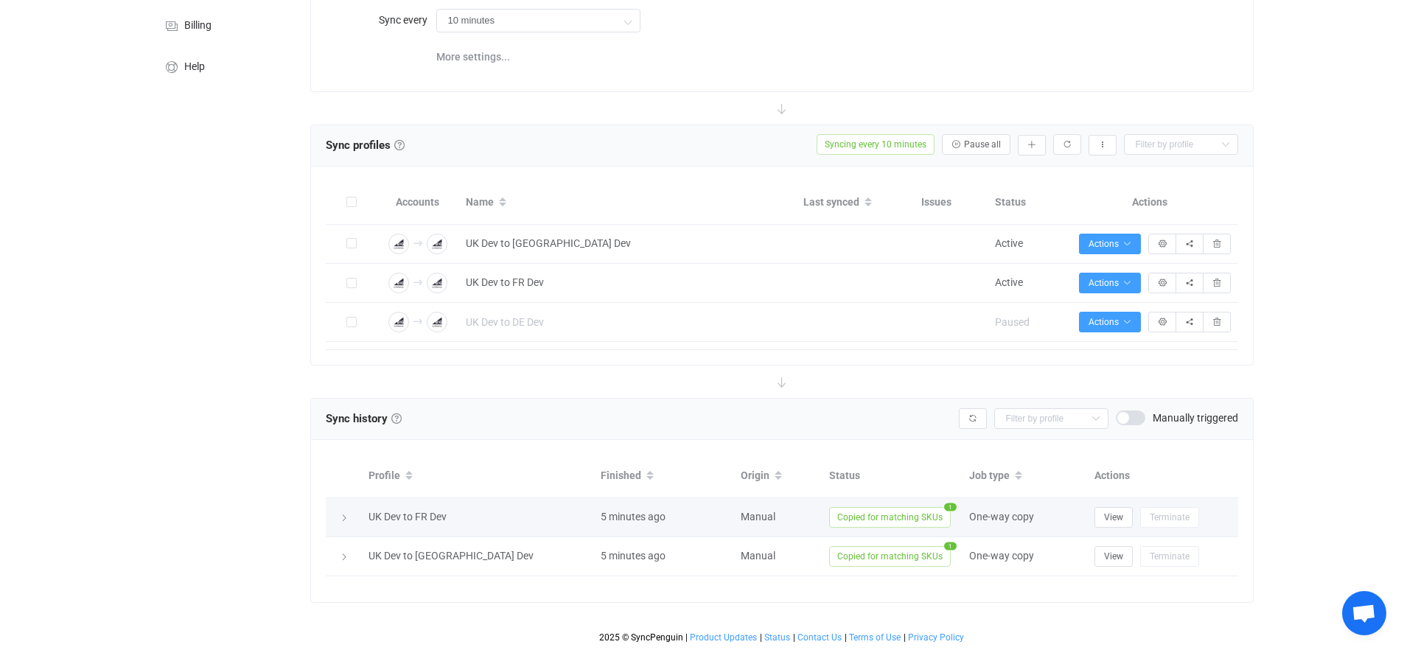
click at [899, 521] on span "Copied for matching SKUs" at bounding box center [890, 517] width 122 height 21
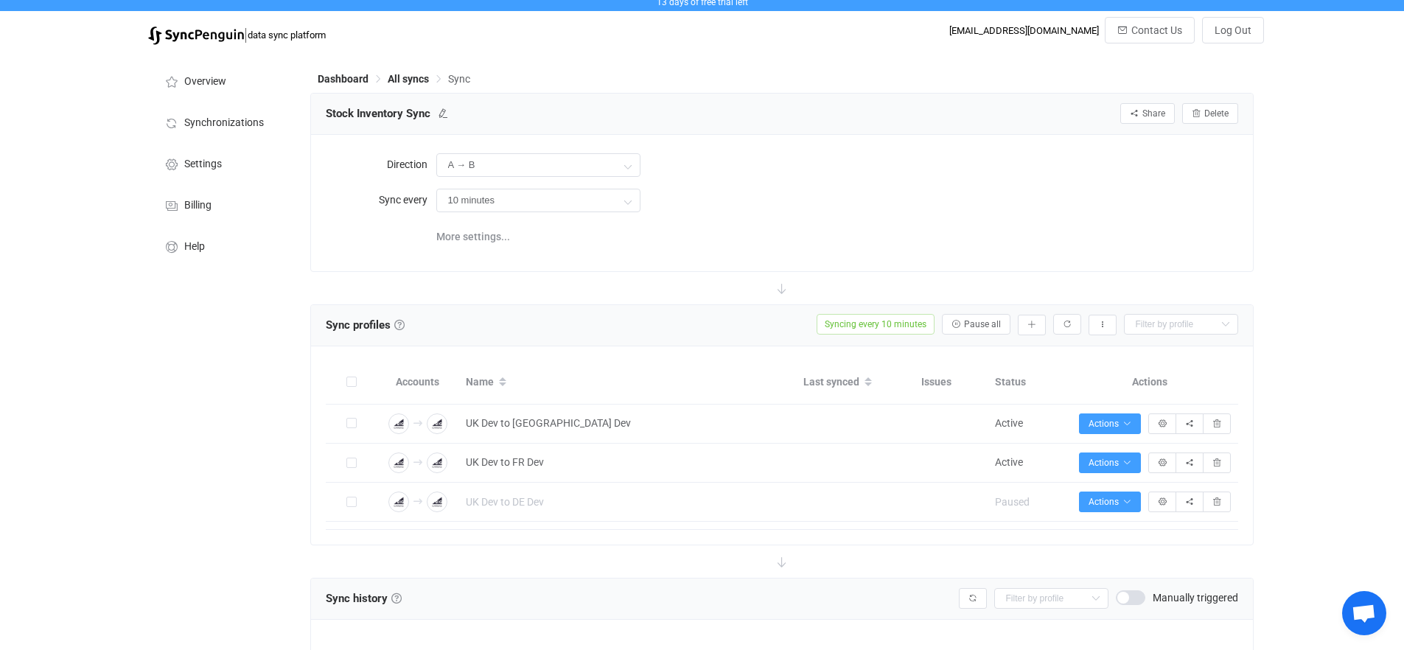
scroll to position [0, 0]
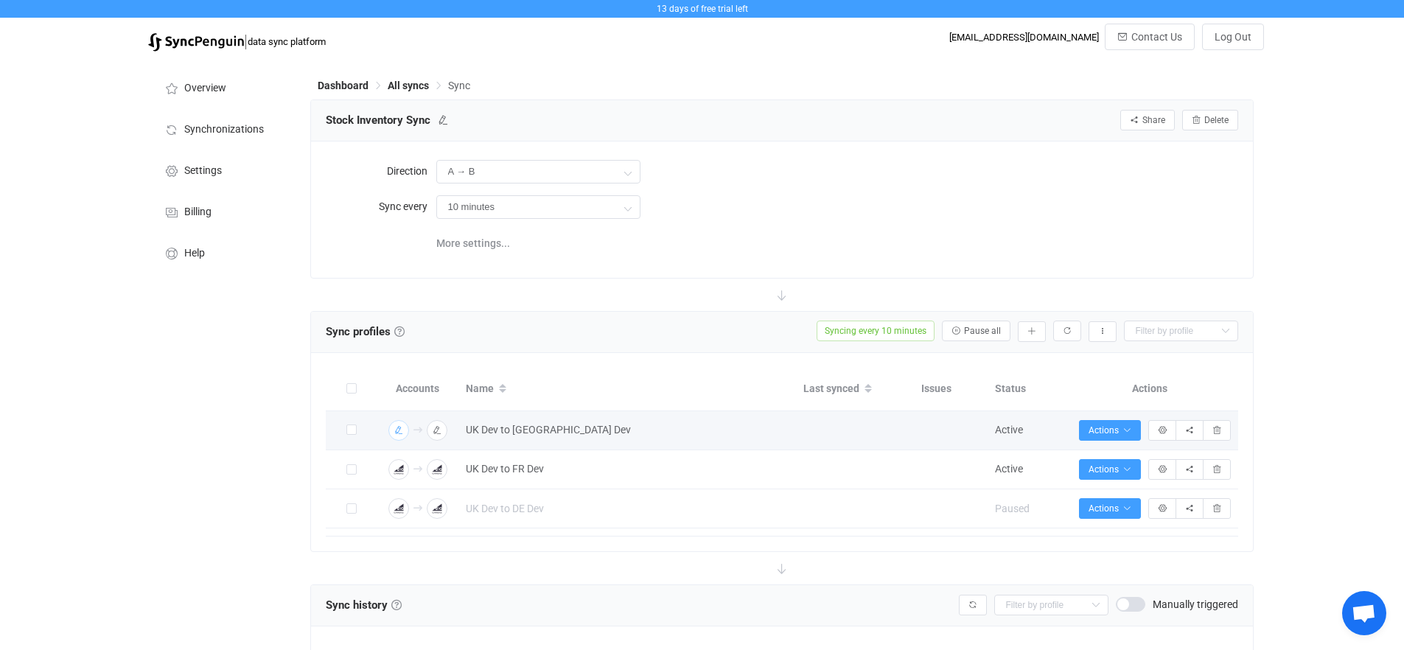
click at [400, 432] on icon "button" at bounding box center [398, 430] width 9 height 9
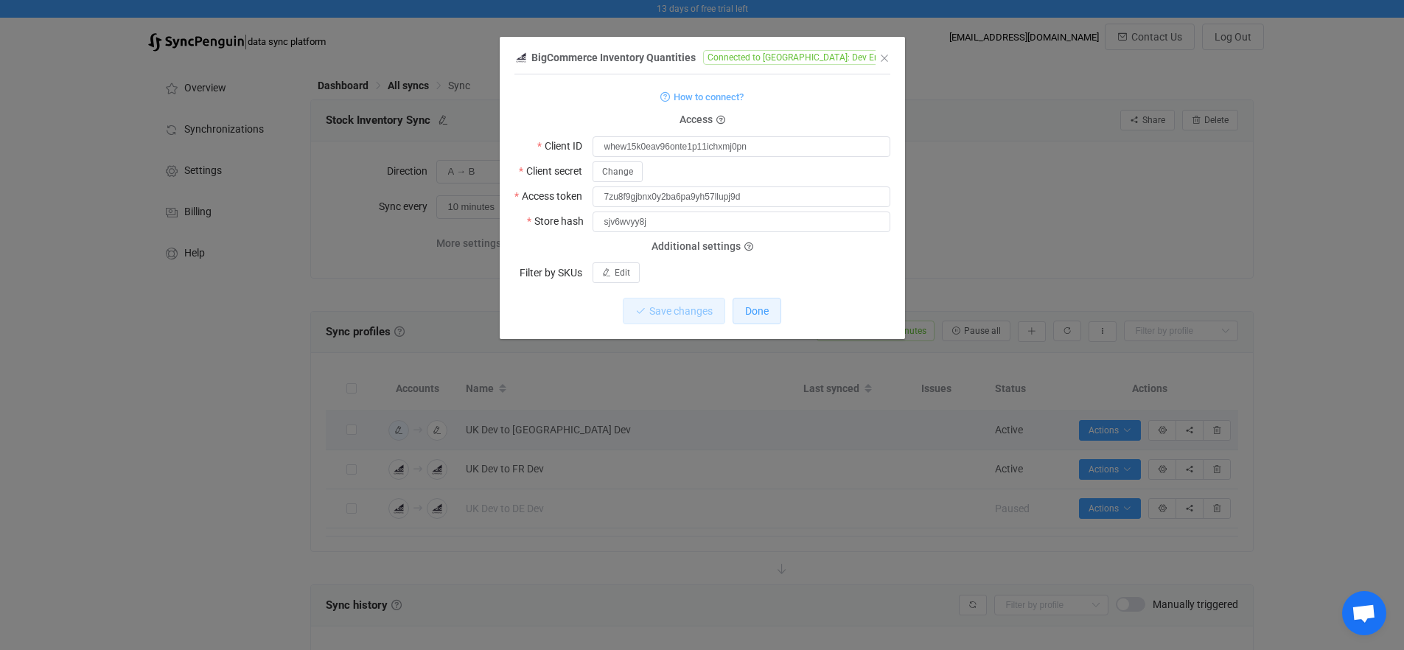
drag, startPoint x: 777, startPoint y: 317, endPoint x: 697, endPoint y: 338, distance: 82.2
click at [777, 316] on button "Done" at bounding box center [757, 311] width 49 height 27
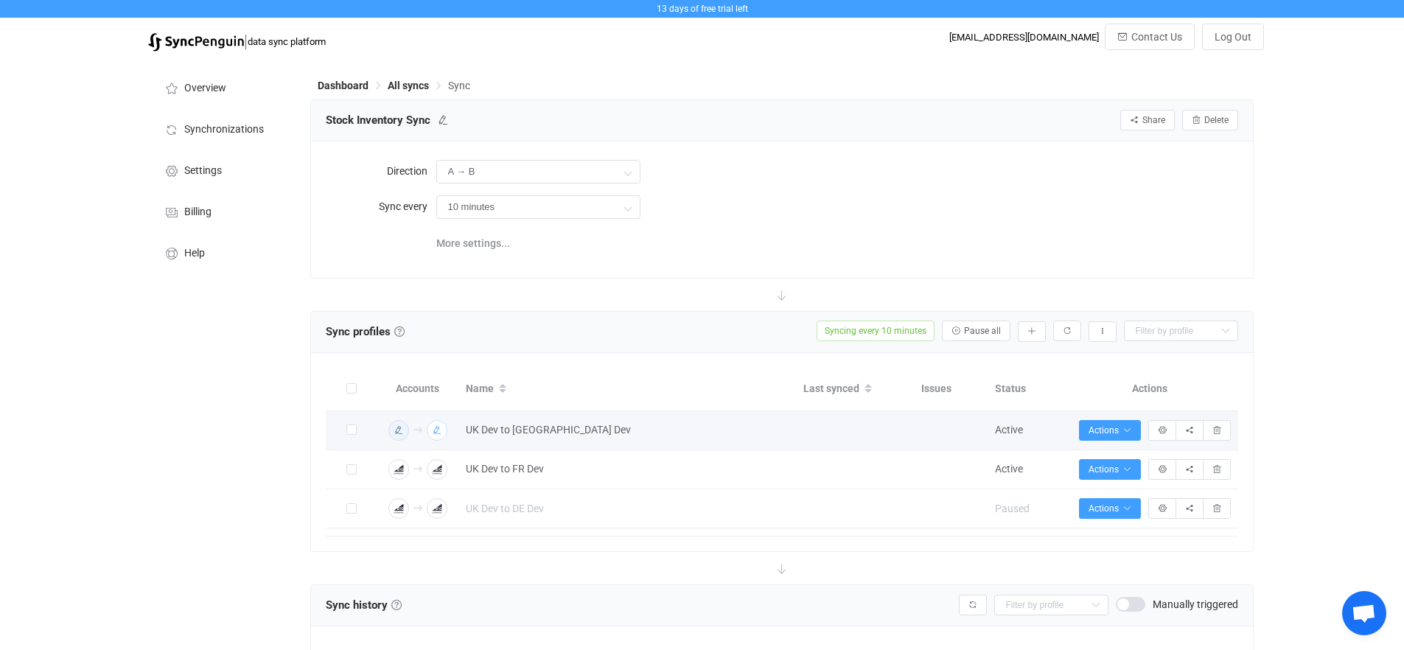
click at [436, 433] on icon "button" at bounding box center [437, 430] width 9 height 9
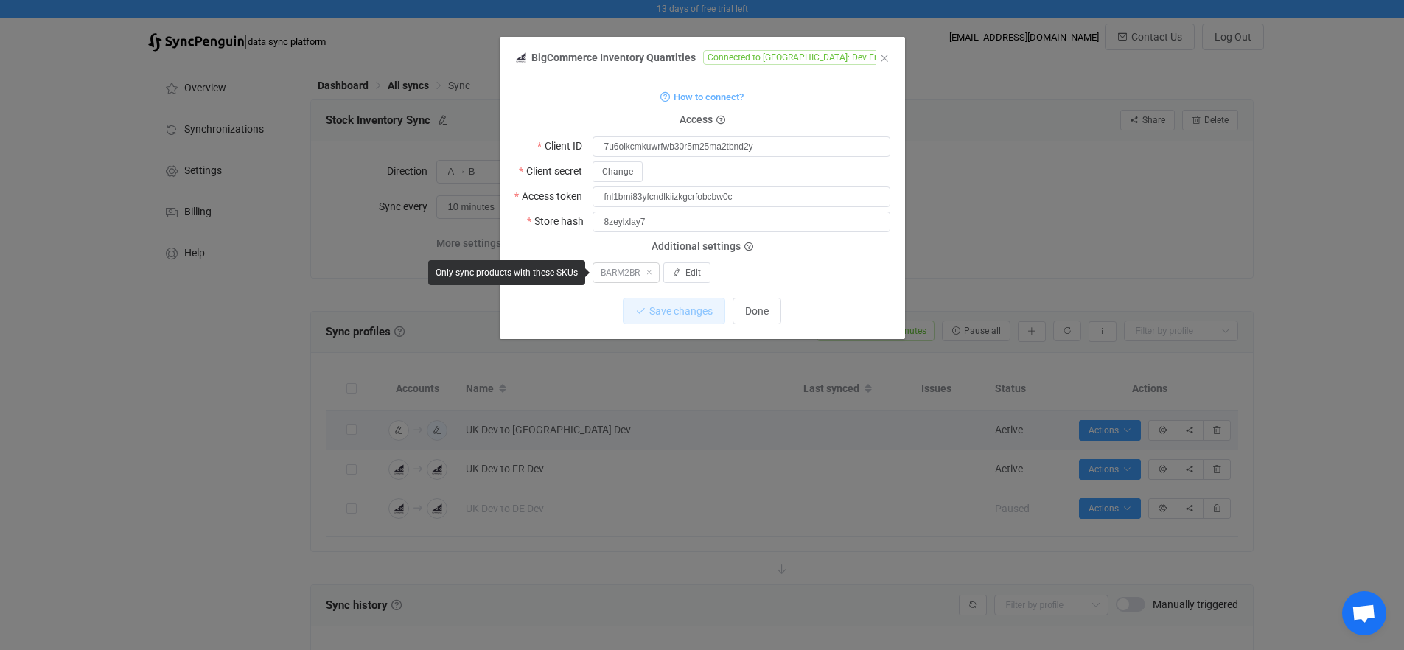
drag, startPoint x: 602, startPoint y: 270, endPoint x: 640, endPoint y: 268, distance: 37.6
click at [640, 268] on span "BARM2BR" at bounding box center [626, 272] width 67 height 21
copy span "BARM2BR"
click at [750, 308] on span "Done" at bounding box center [757, 311] width 24 height 12
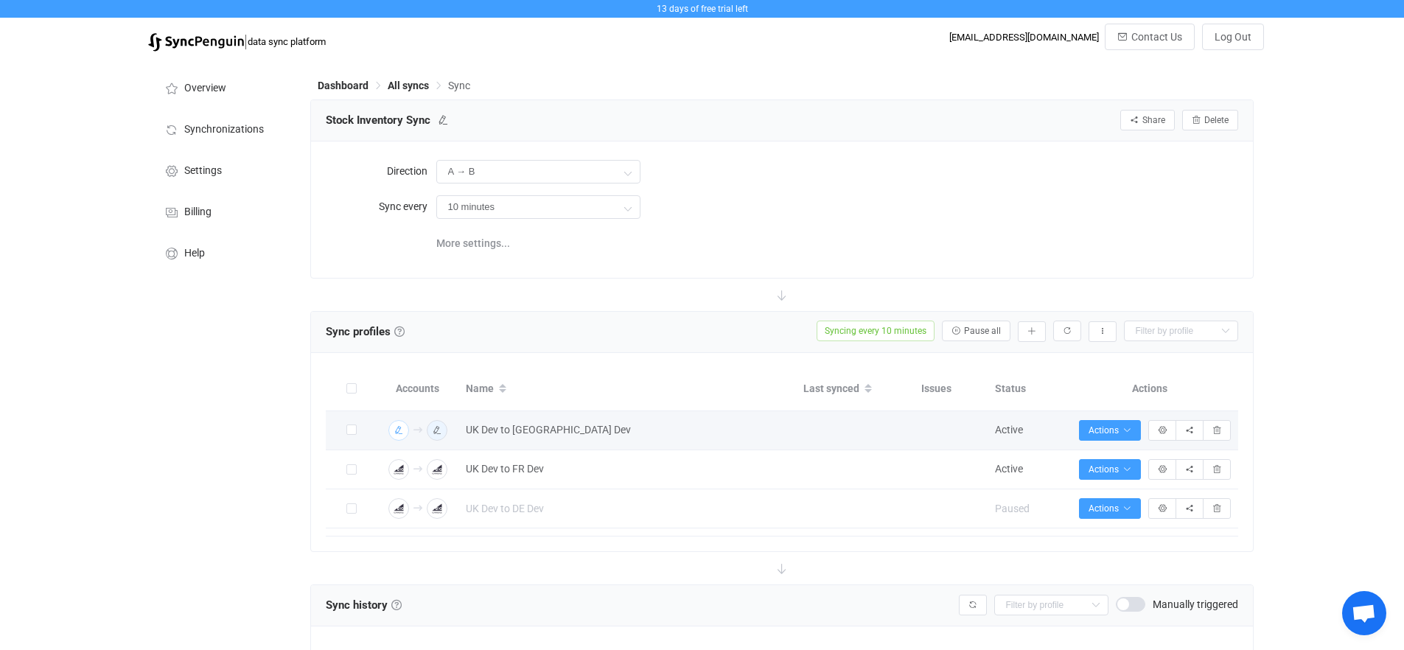
click at [400, 430] on icon "button" at bounding box center [398, 430] width 9 height 9
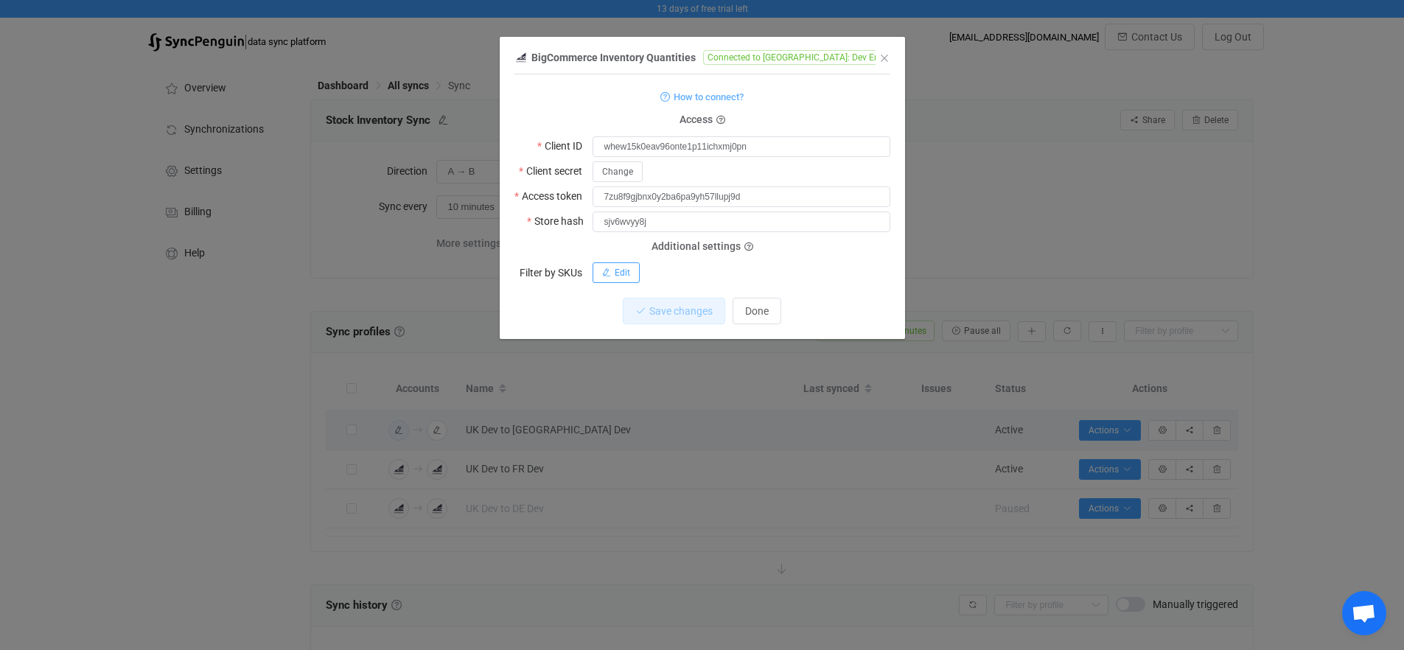
click at [625, 272] on span "Edit" at bounding box center [622, 273] width 15 height 10
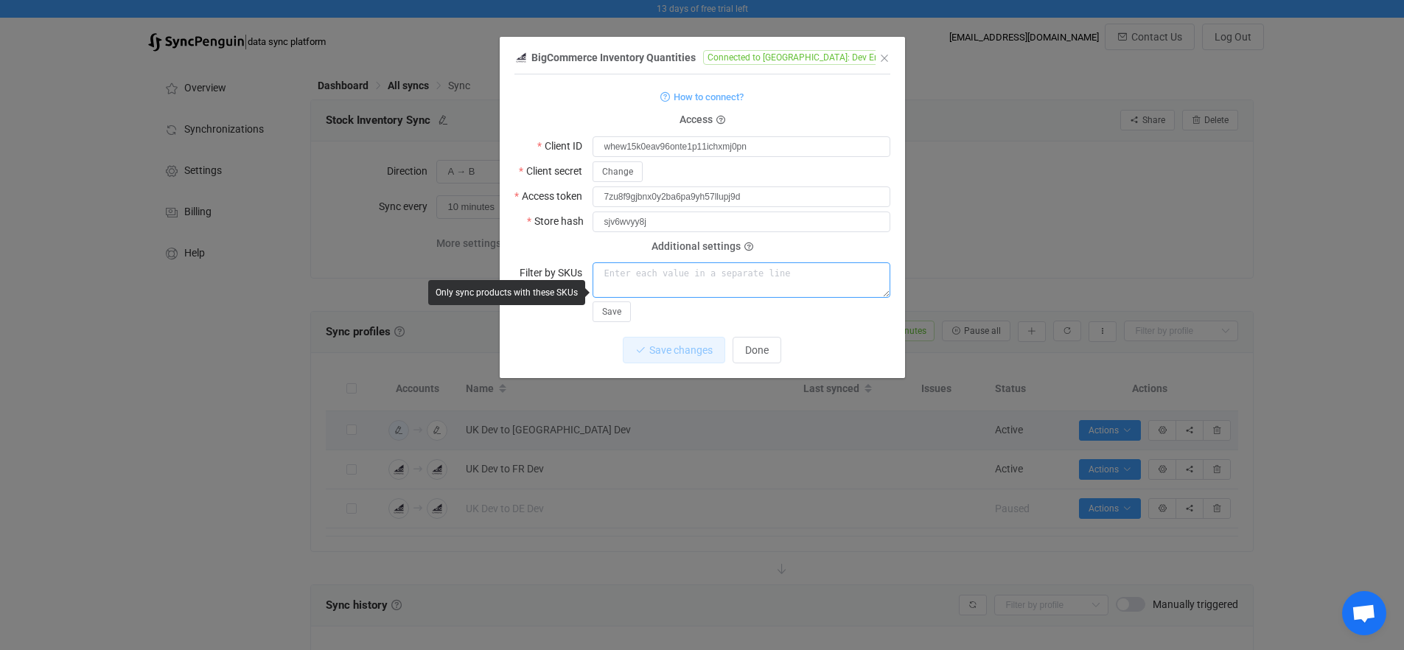
click at [642, 276] on textarea "dialog" at bounding box center [742, 279] width 298 height 35
paste textarea "BARM2BR"
type textarea "BARM2BR"
click at [612, 311] on span "Save" at bounding box center [611, 312] width 19 height 10
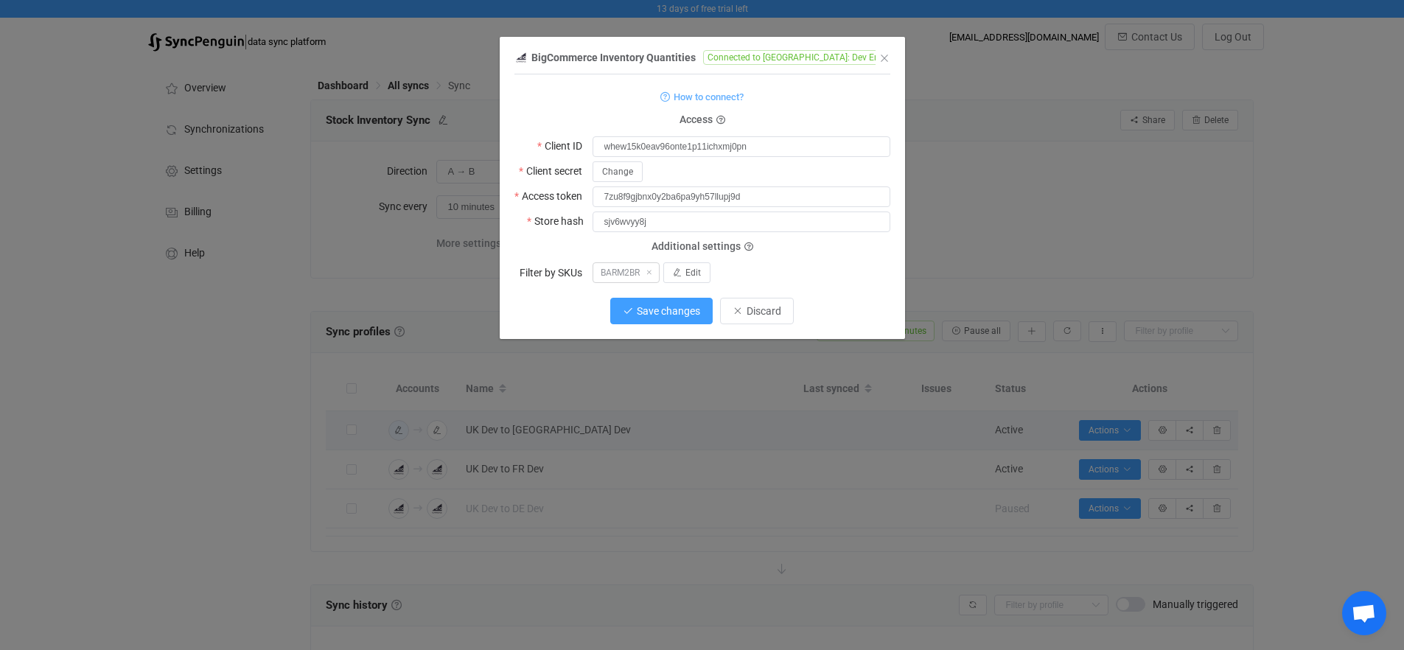
click at [694, 313] on span "Save changes" at bounding box center [668, 311] width 63 height 12
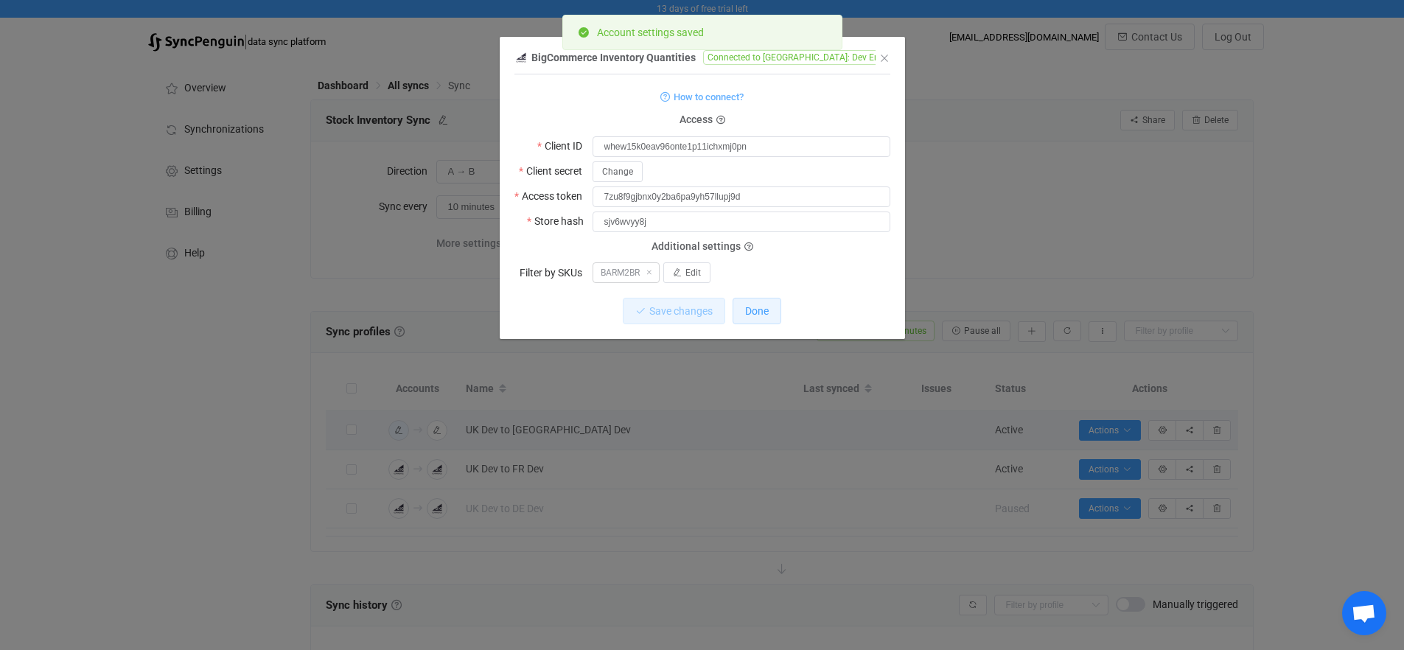
click at [758, 301] on button "Done" at bounding box center [757, 311] width 49 height 27
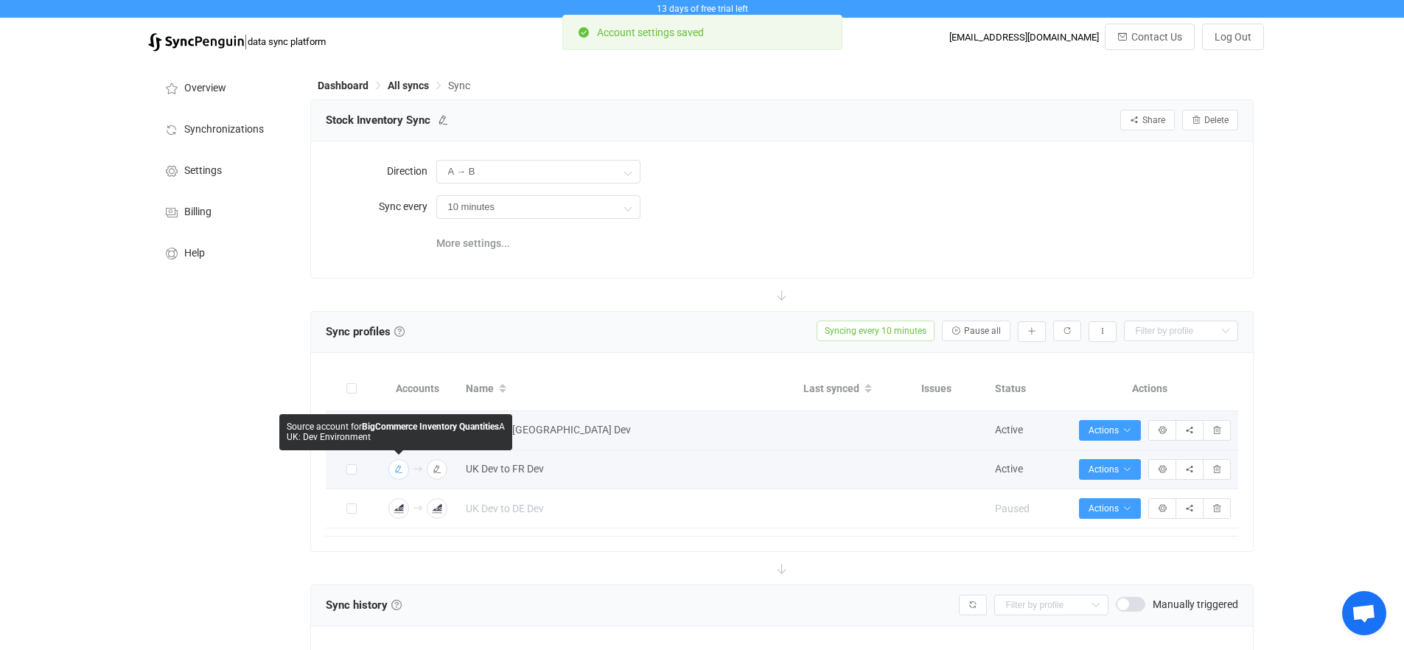
click at [402, 471] on icon "button" at bounding box center [398, 469] width 9 height 9
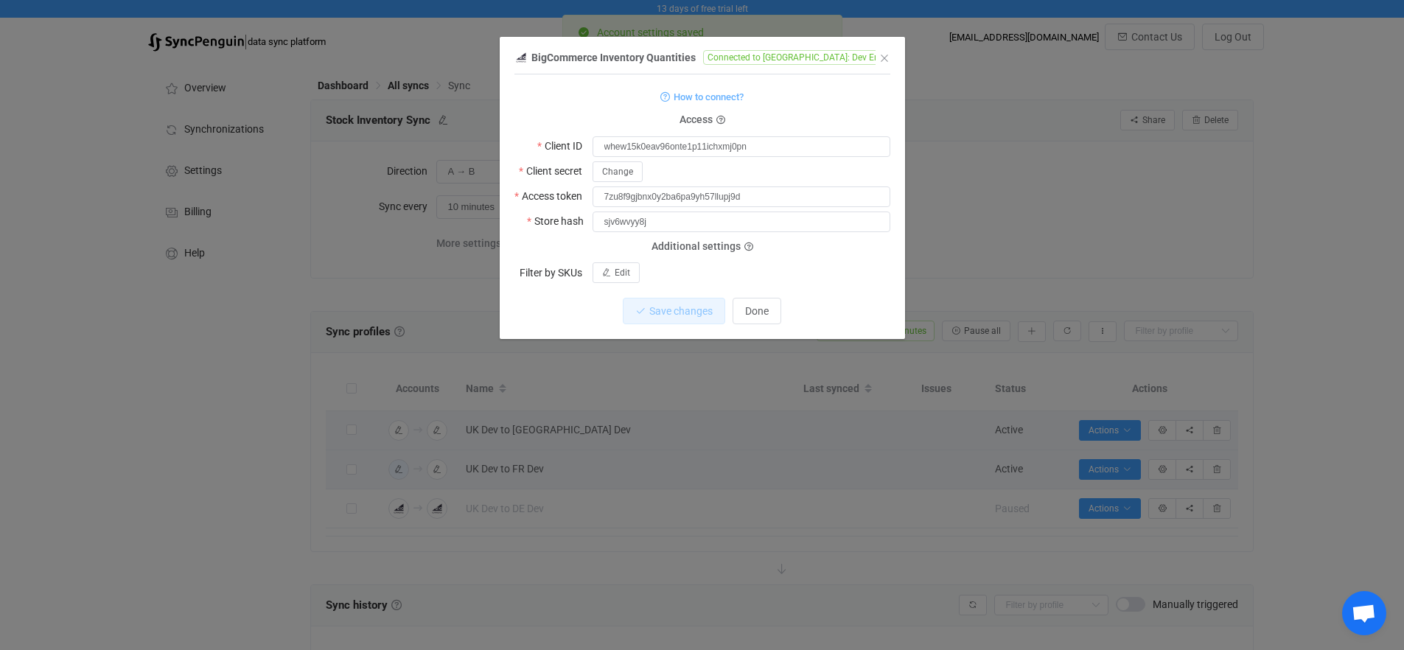
click at [615, 271] on div "BigCommerce Inventory Quantities Connected to UK: Dev Environment 1 { { "client…" at bounding box center [703, 193] width 376 height 291
click at [625, 275] on span "Edit" at bounding box center [622, 273] width 15 height 10
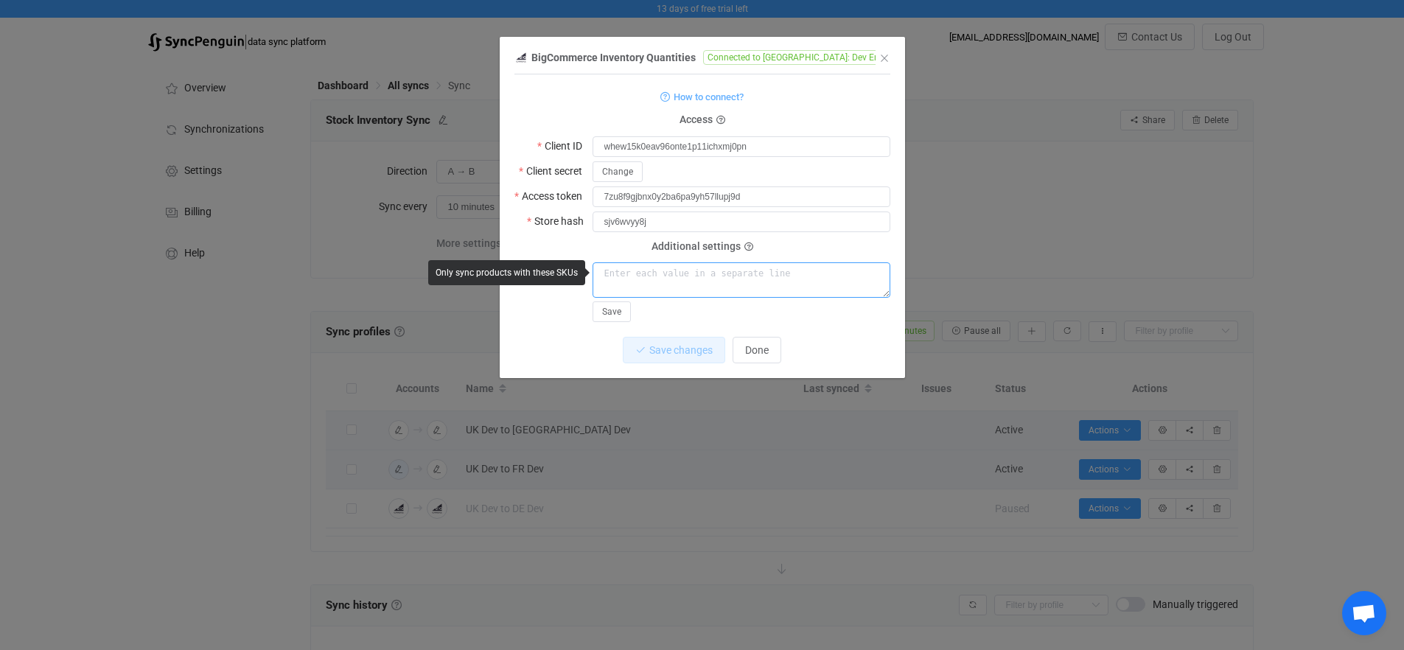
click at [649, 274] on textarea "dialog" at bounding box center [742, 279] width 298 height 35
paste textarea "BARM2BR"
type textarea "BARM2BR"
click at [613, 309] on span "Save" at bounding box center [611, 312] width 19 height 10
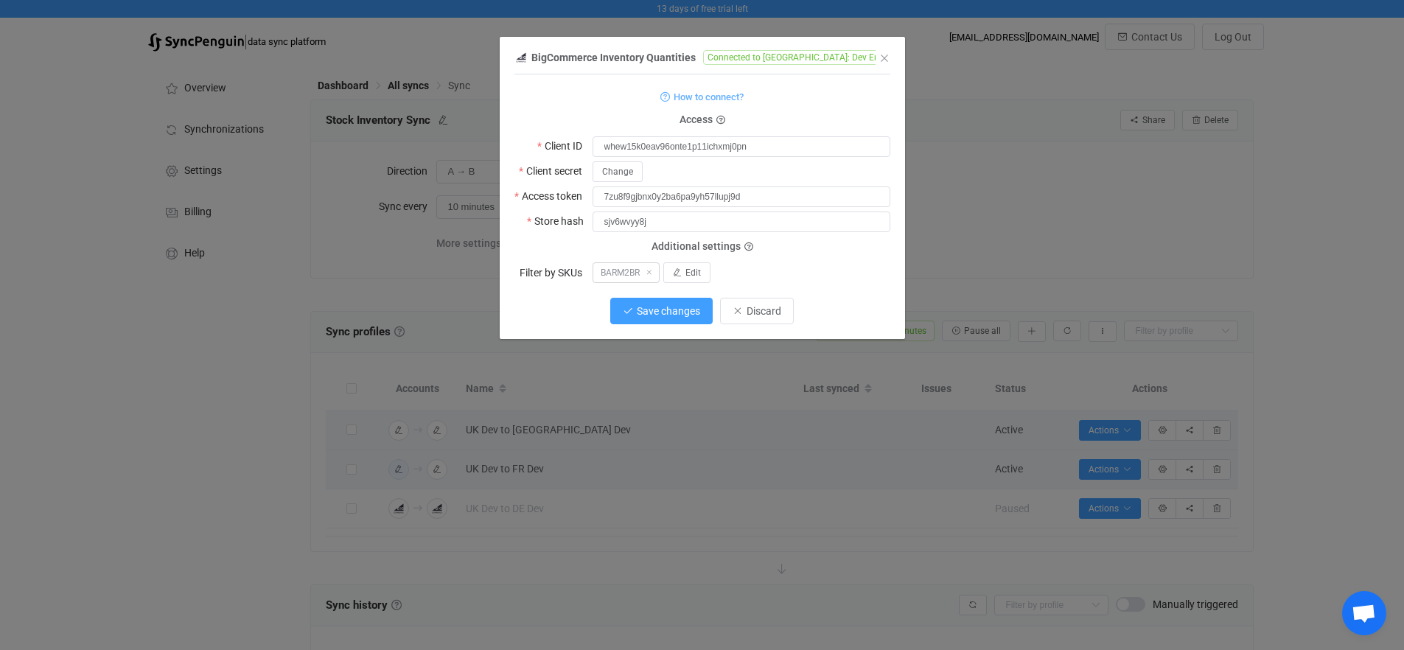
click at [638, 313] on span "Save changes" at bounding box center [668, 311] width 63 height 12
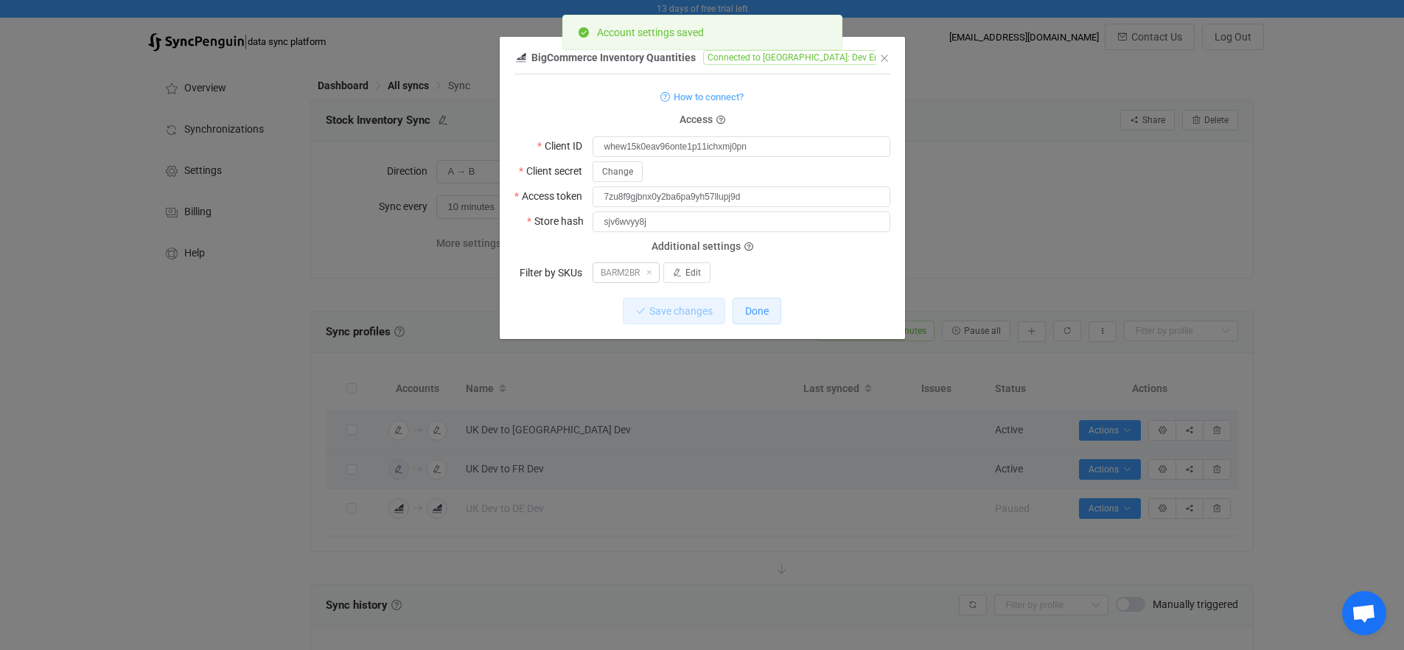
click at [759, 313] on span "Done" at bounding box center [757, 311] width 24 height 12
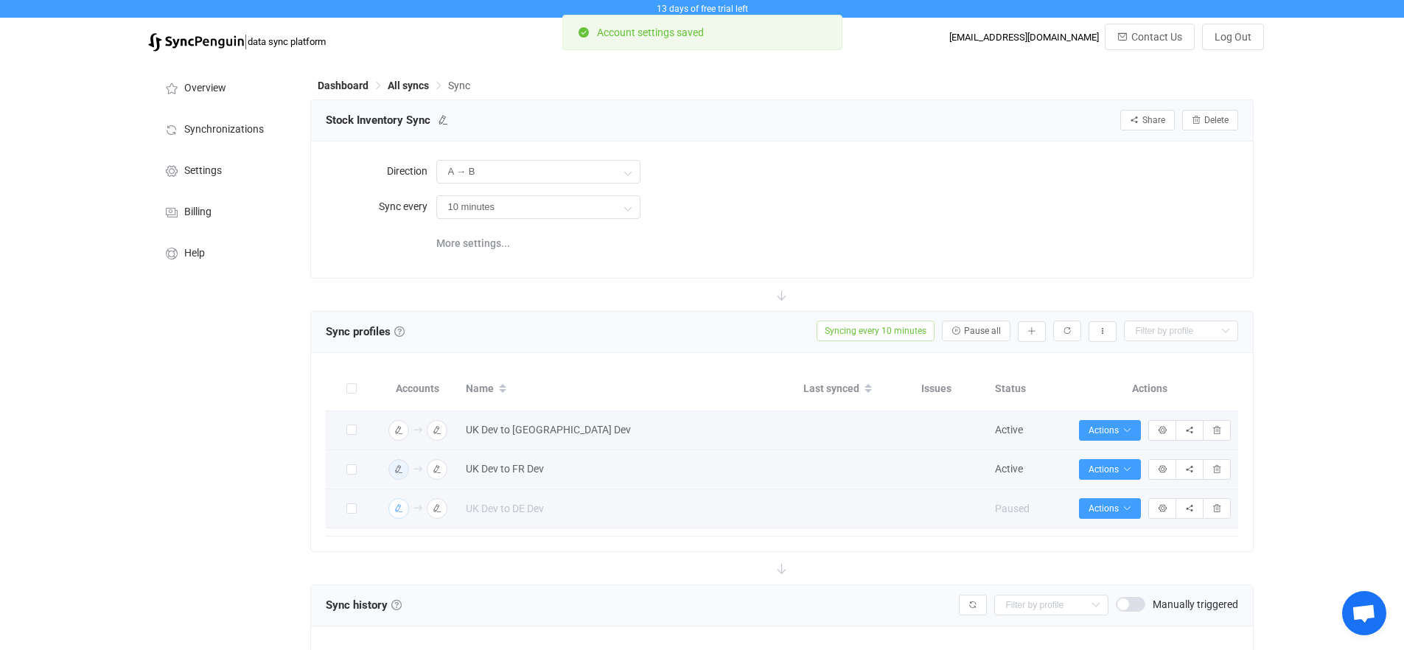
click at [397, 514] on img "button" at bounding box center [398, 508] width 13 height 13
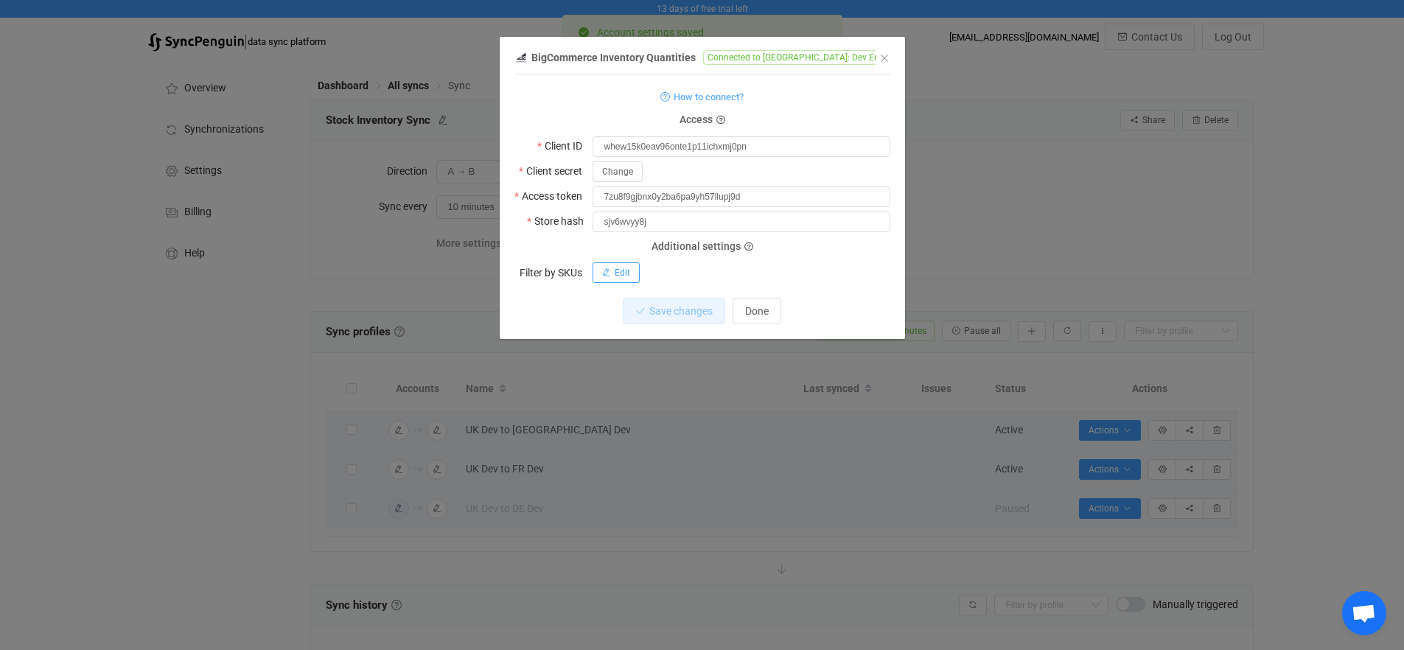
click at [627, 276] on span "Edit" at bounding box center [622, 273] width 15 height 10
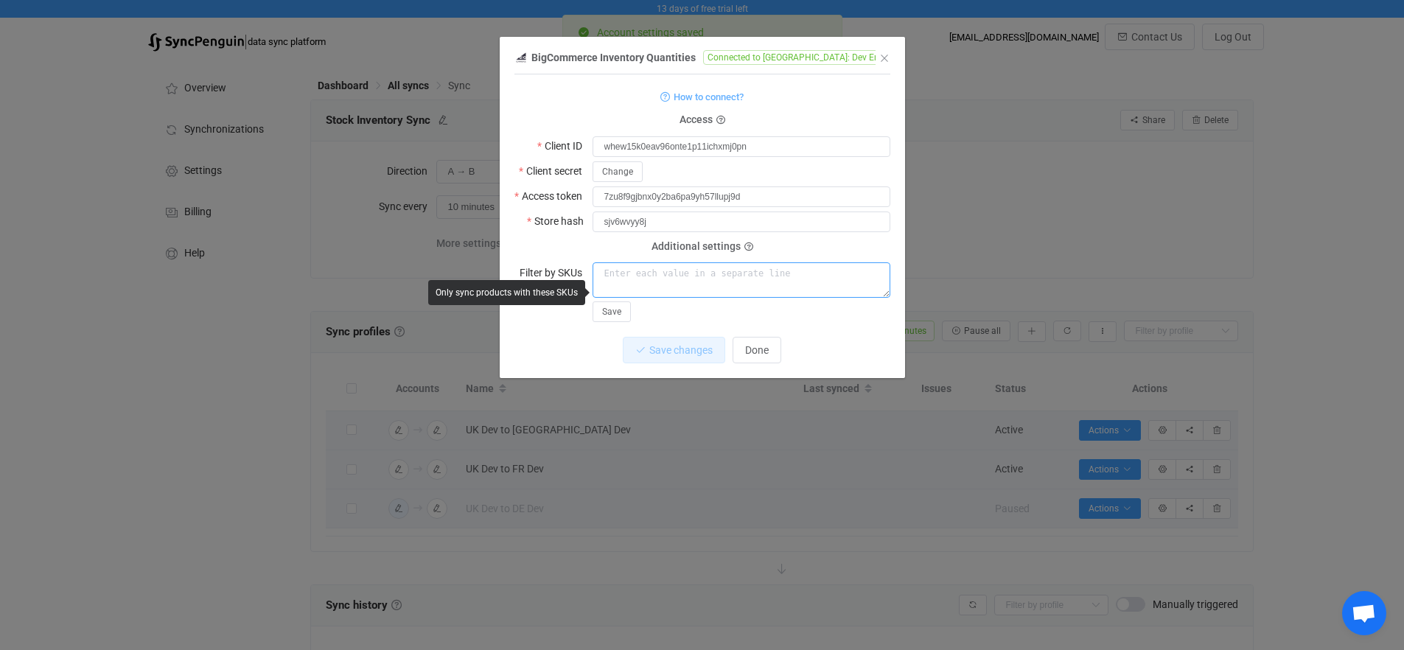
click at [640, 281] on textarea "dialog" at bounding box center [742, 279] width 298 height 35
paste textarea "BARM2BR"
type textarea "BARM2BR"
click at [616, 309] on span "Save" at bounding box center [611, 312] width 19 height 10
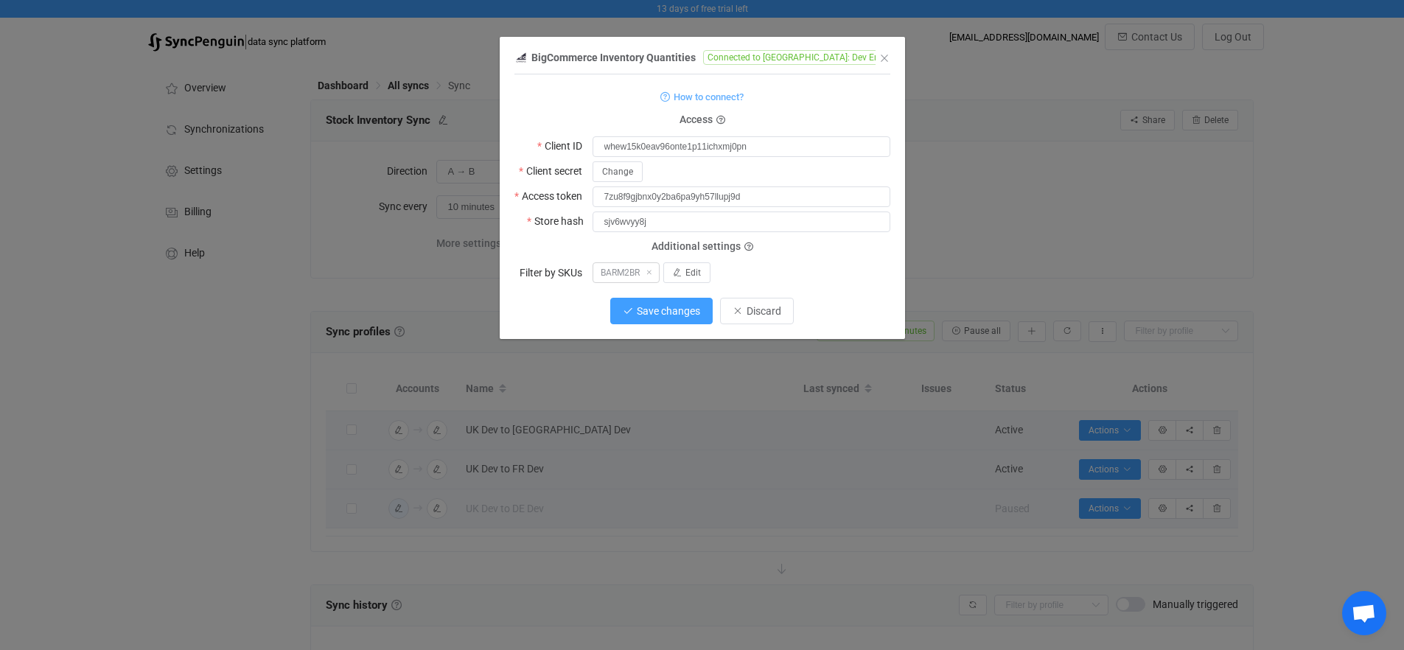
click at [660, 317] on button "Save changes" at bounding box center [661, 311] width 102 height 27
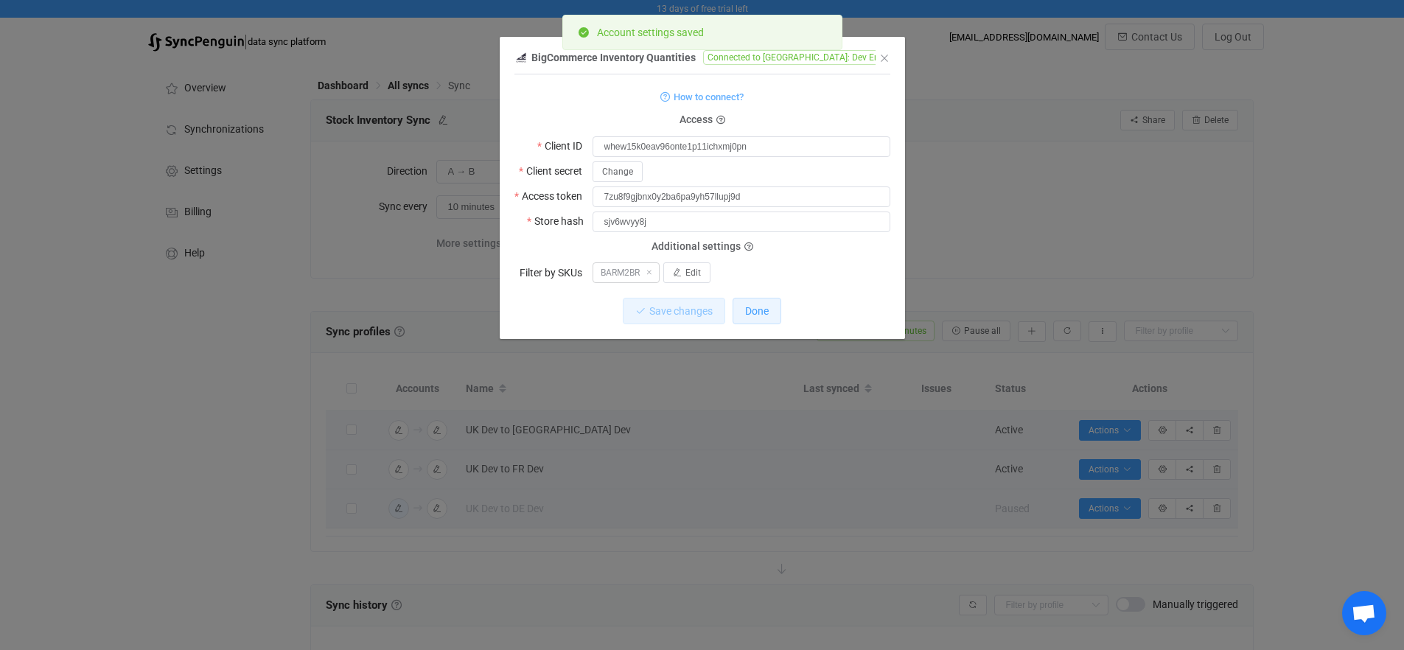
click at [751, 318] on button "Done" at bounding box center [757, 311] width 49 height 27
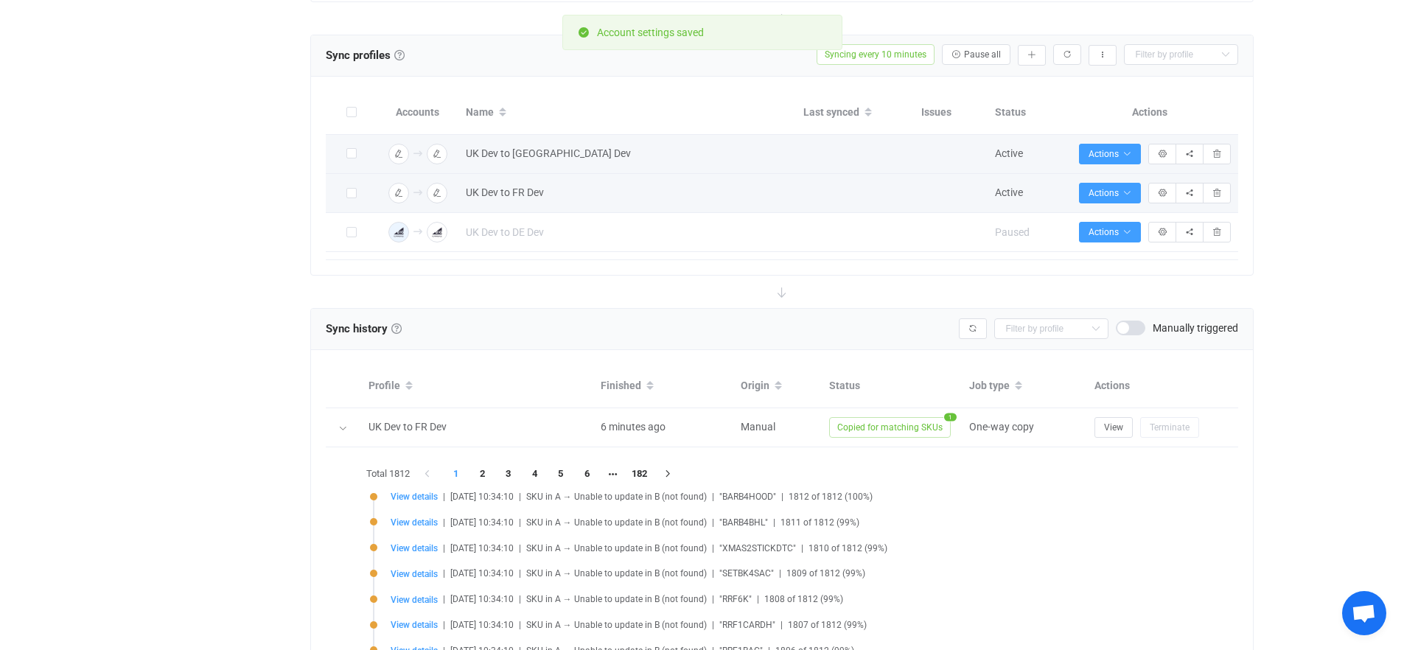
scroll to position [505, 0]
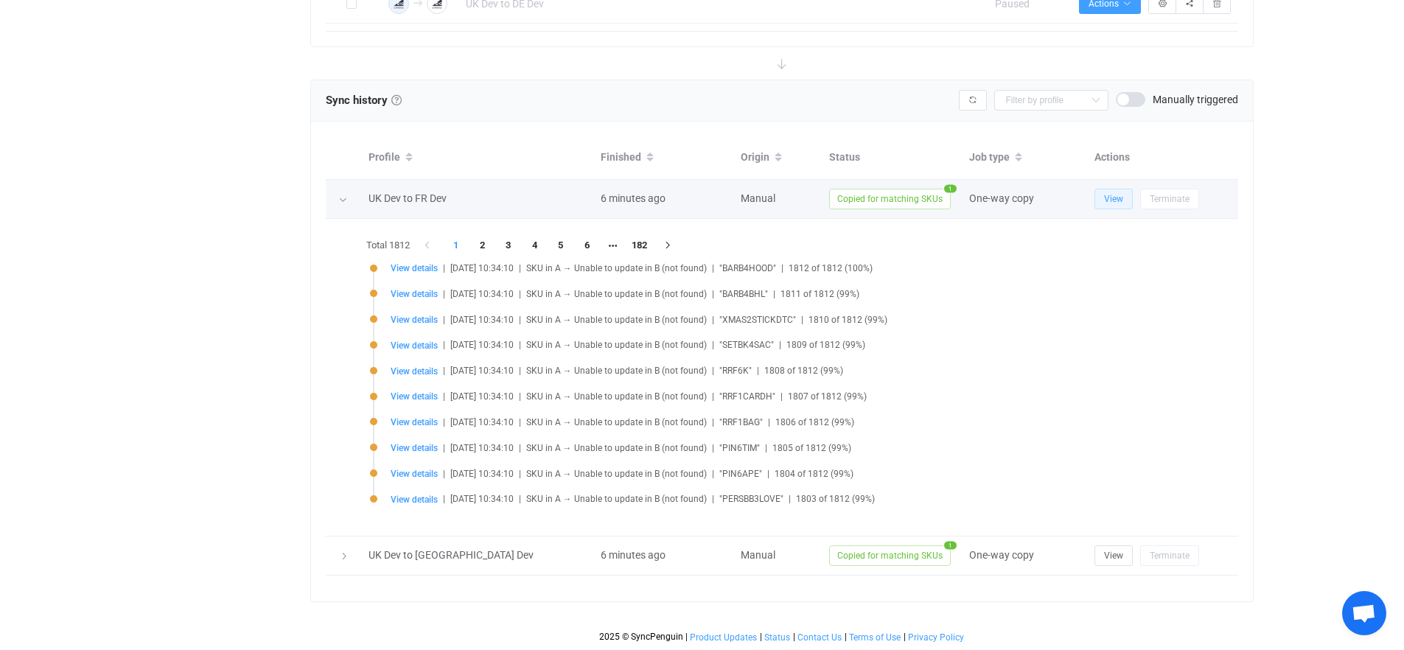
click at [1114, 198] on span "View" at bounding box center [1113, 199] width 19 height 10
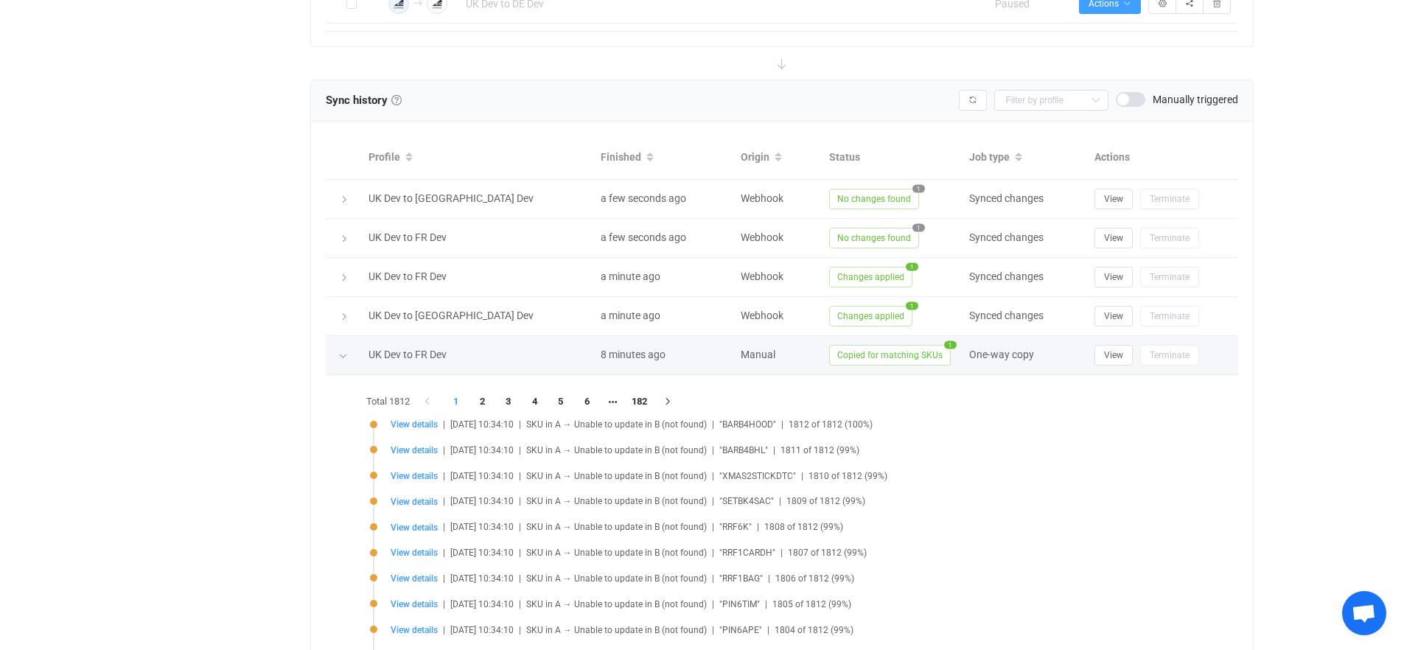
click at [346, 357] on icon at bounding box center [342, 356] width 9 height 9
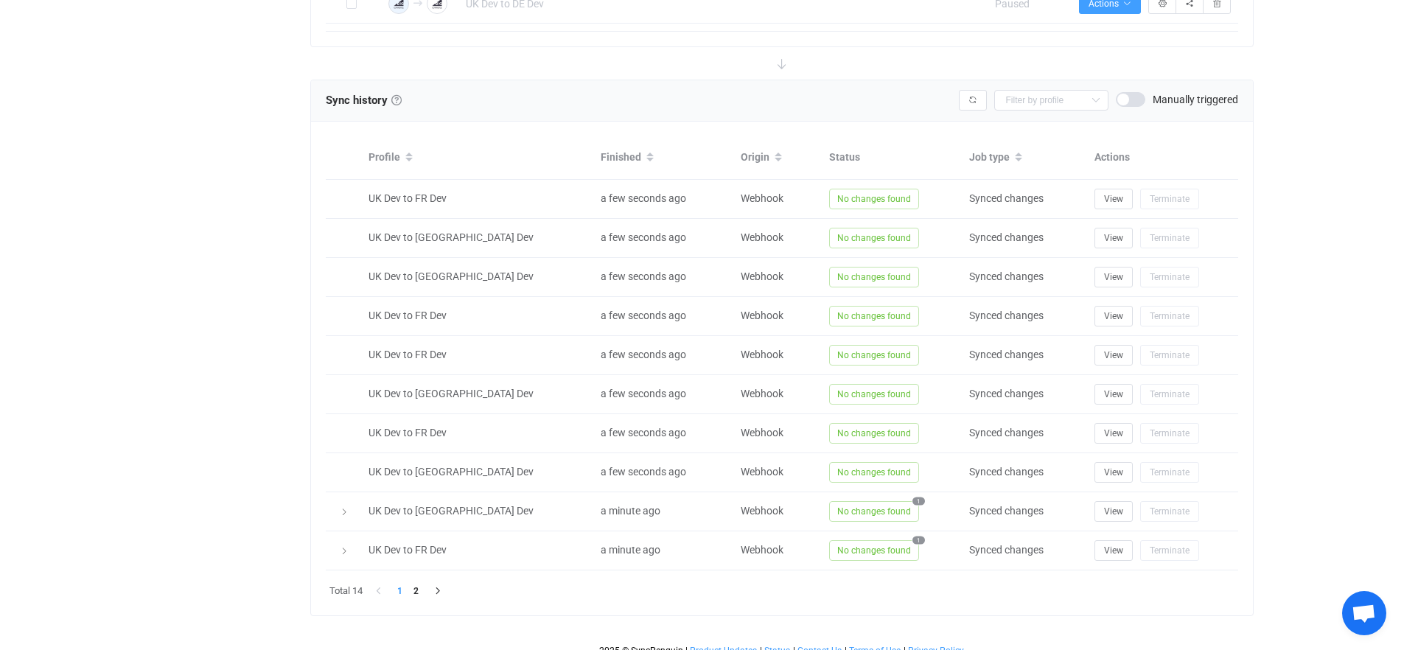
scroll to position [0, 0]
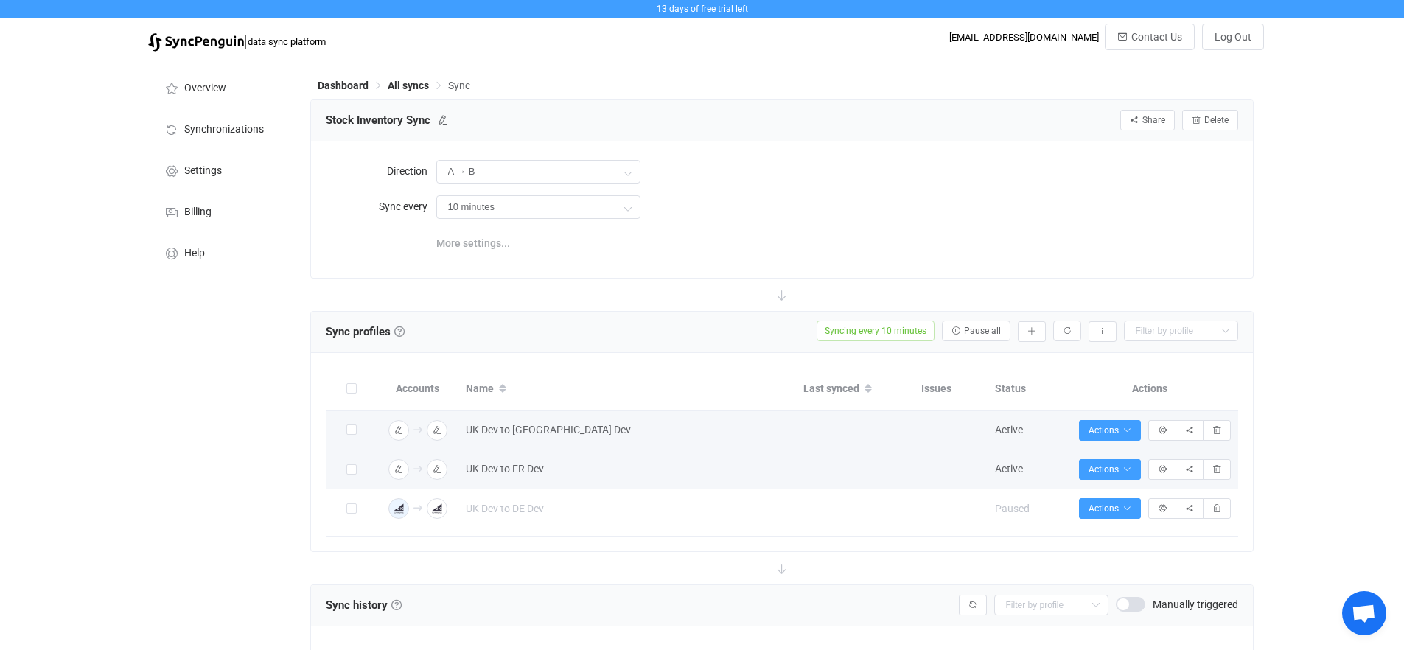
click at [476, 247] on span "More settings..." at bounding box center [473, 243] width 74 height 29
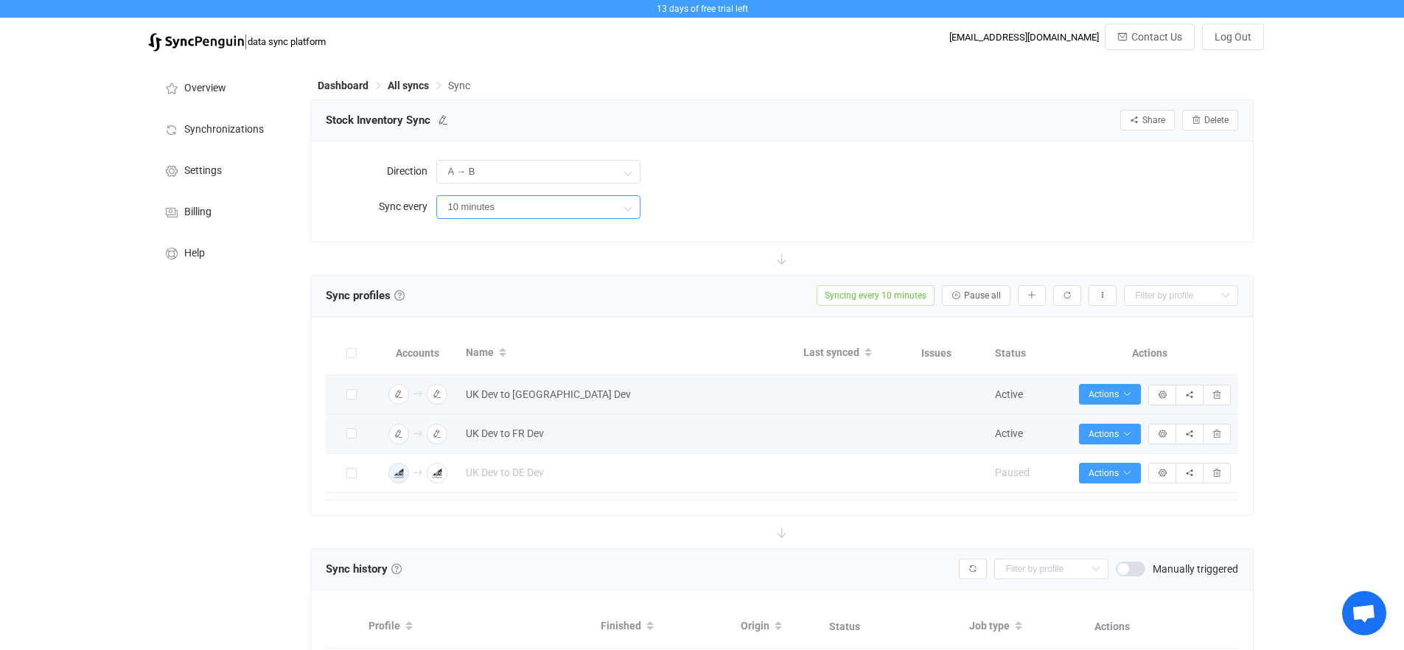
click at [587, 209] on input "10 minutes" at bounding box center [538, 207] width 204 height 24
click at [208, 416] on div "Overview Synchronizations Settings Billing Help" at bounding box center [222, 596] width 162 height 1074
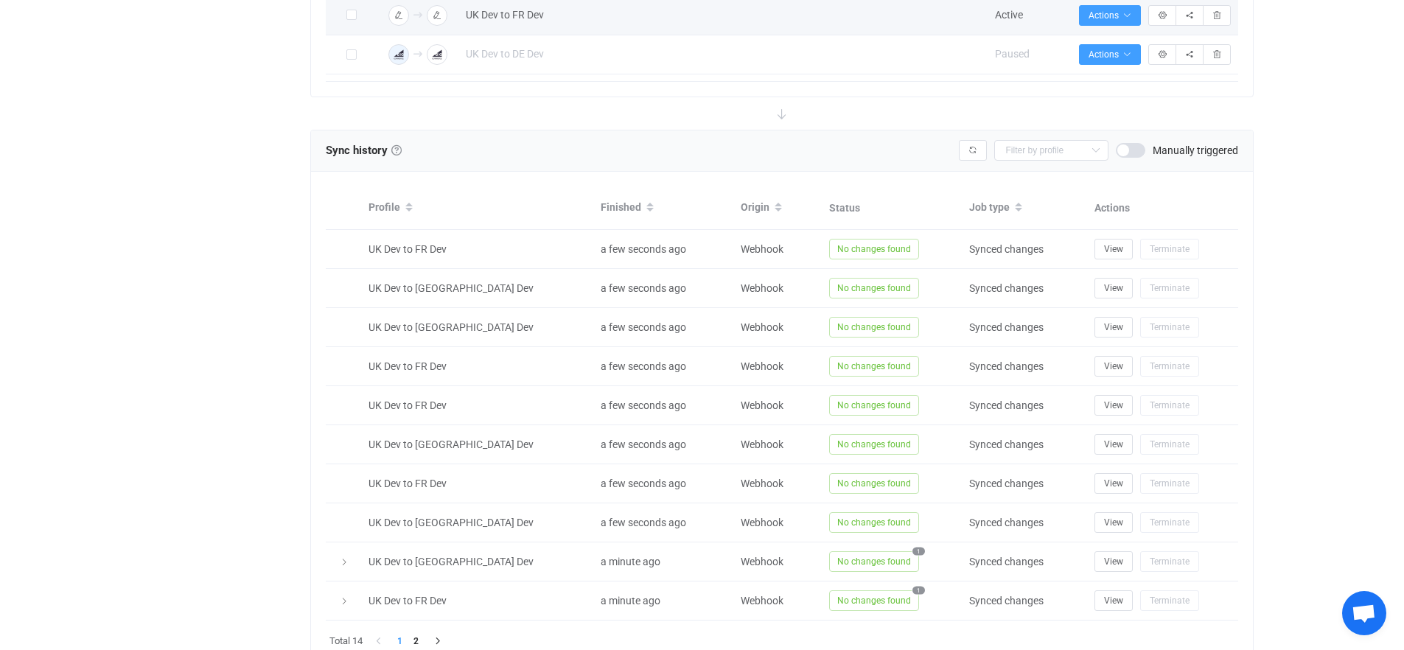
scroll to position [443, 0]
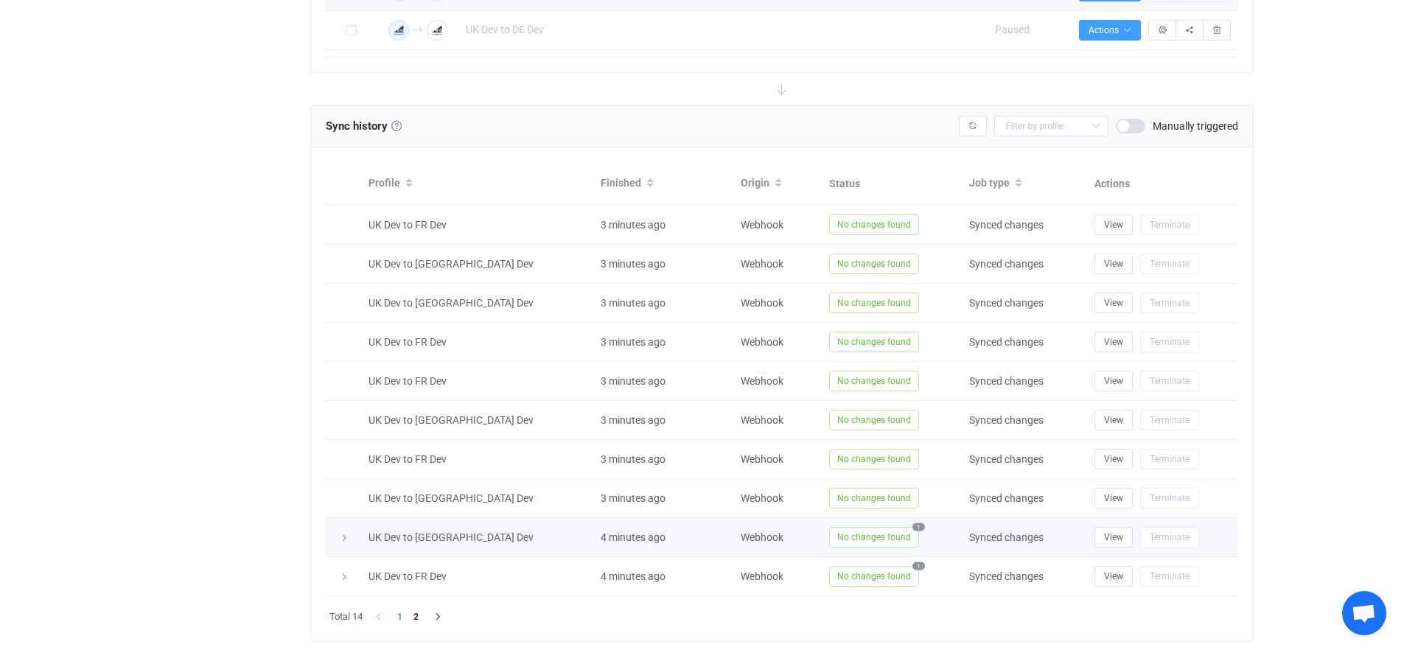
click at [919, 529] on span "1" at bounding box center [919, 527] width 13 height 8
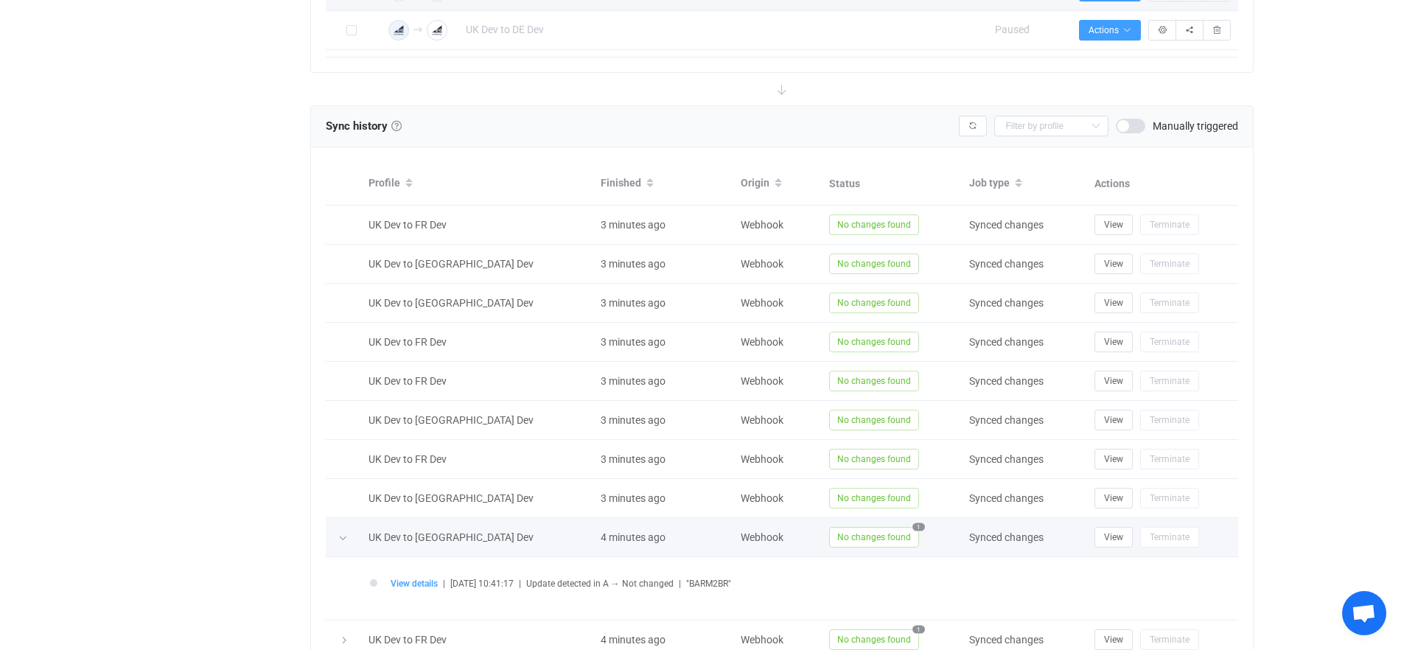
click at [919, 529] on span "1" at bounding box center [919, 527] width 13 height 8
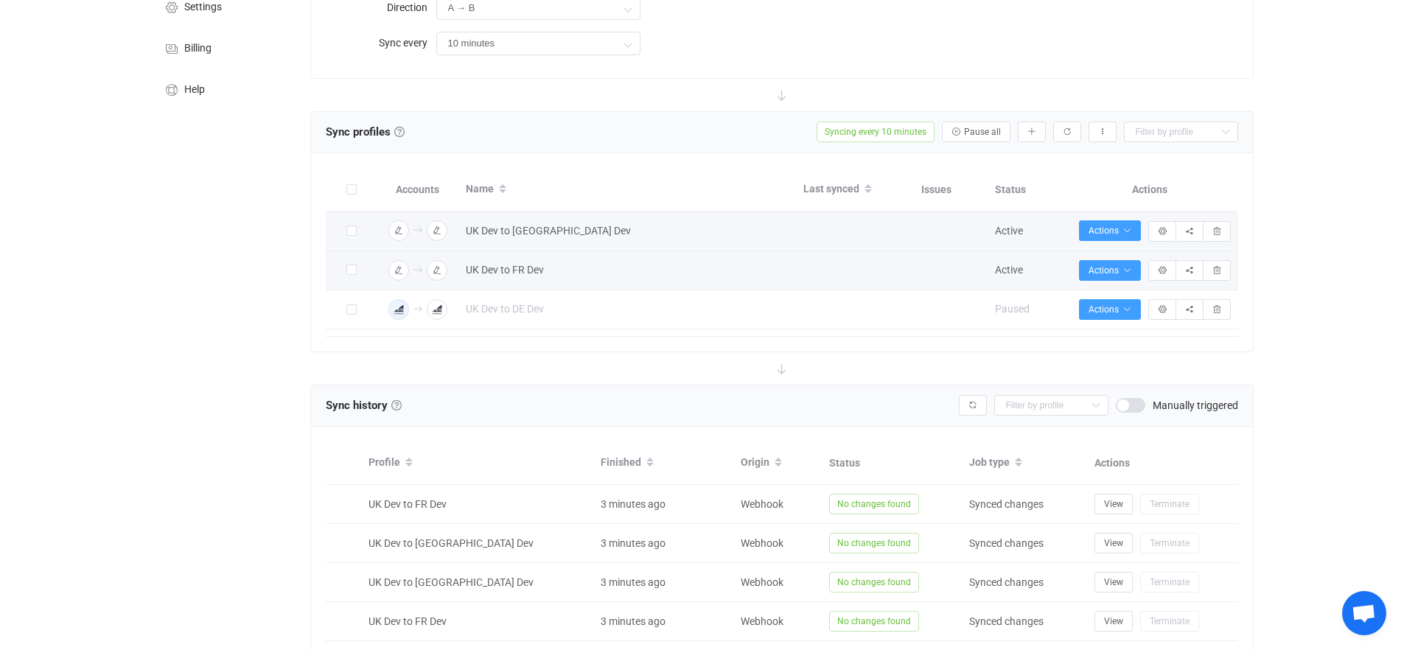
scroll to position [471, 0]
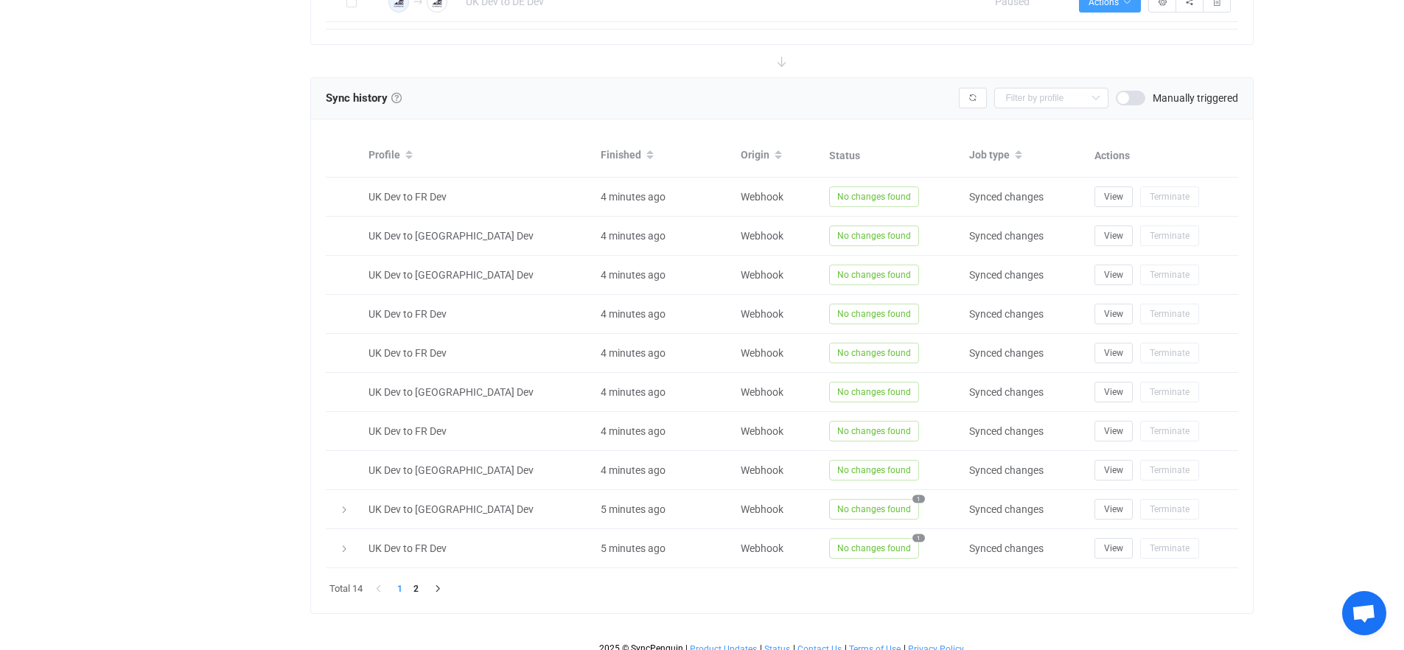
click at [1345, 269] on div "13 days of free trial left | data sync platform athorne@jellycat.com Contact Us…" at bounding box center [702, 95] width 1404 height 1133
click at [844, 198] on span "No changes found" at bounding box center [874, 196] width 90 height 21
click at [1098, 198] on button "View" at bounding box center [1114, 196] width 38 height 21
click at [229, 298] on div "Overview Synchronizations Settings Billing Help" at bounding box center [222, 125] width 162 height 1074
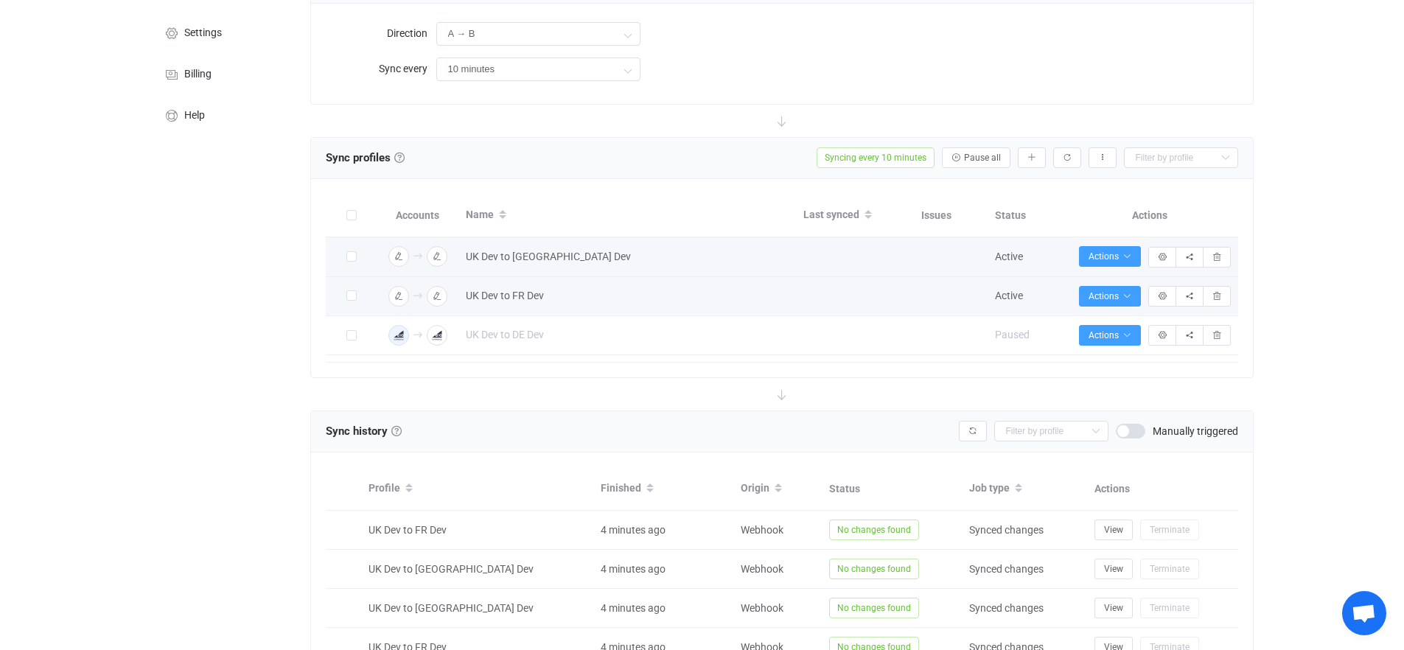
scroll to position [483, 0]
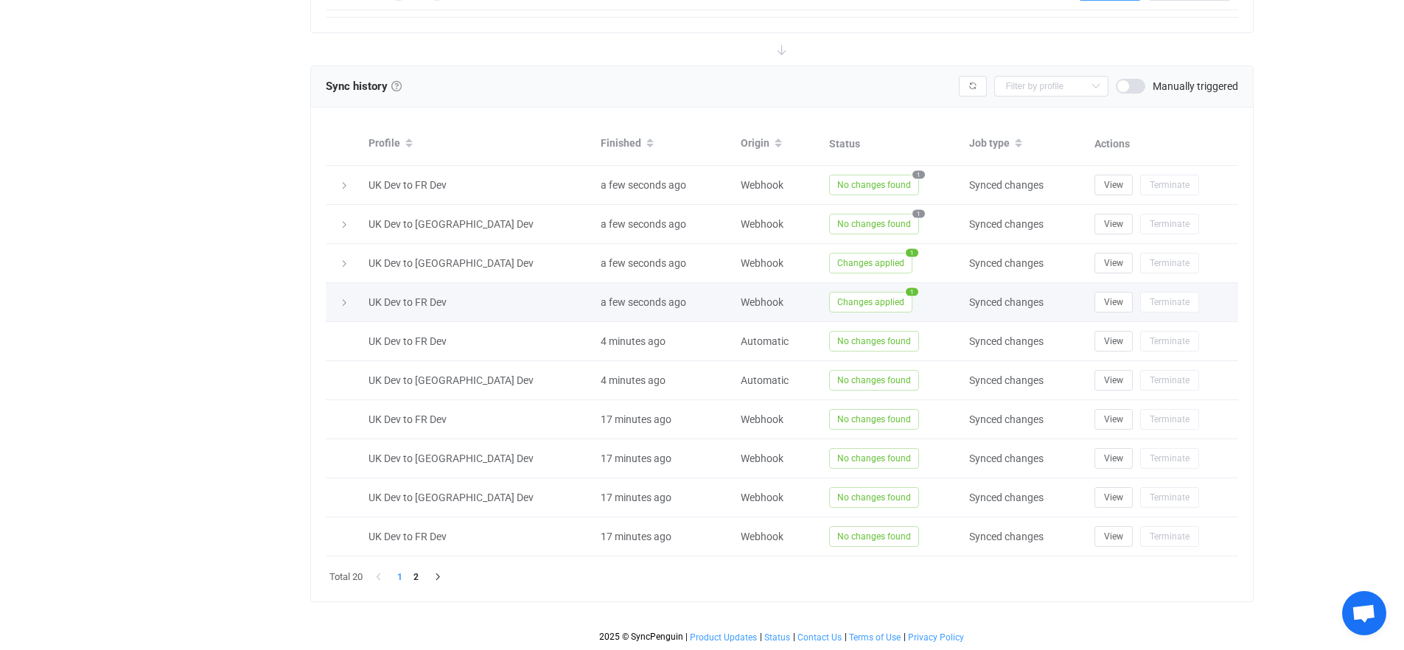
click at [344, 301] on icon at bounding box center [344, 303] width 9 height 9
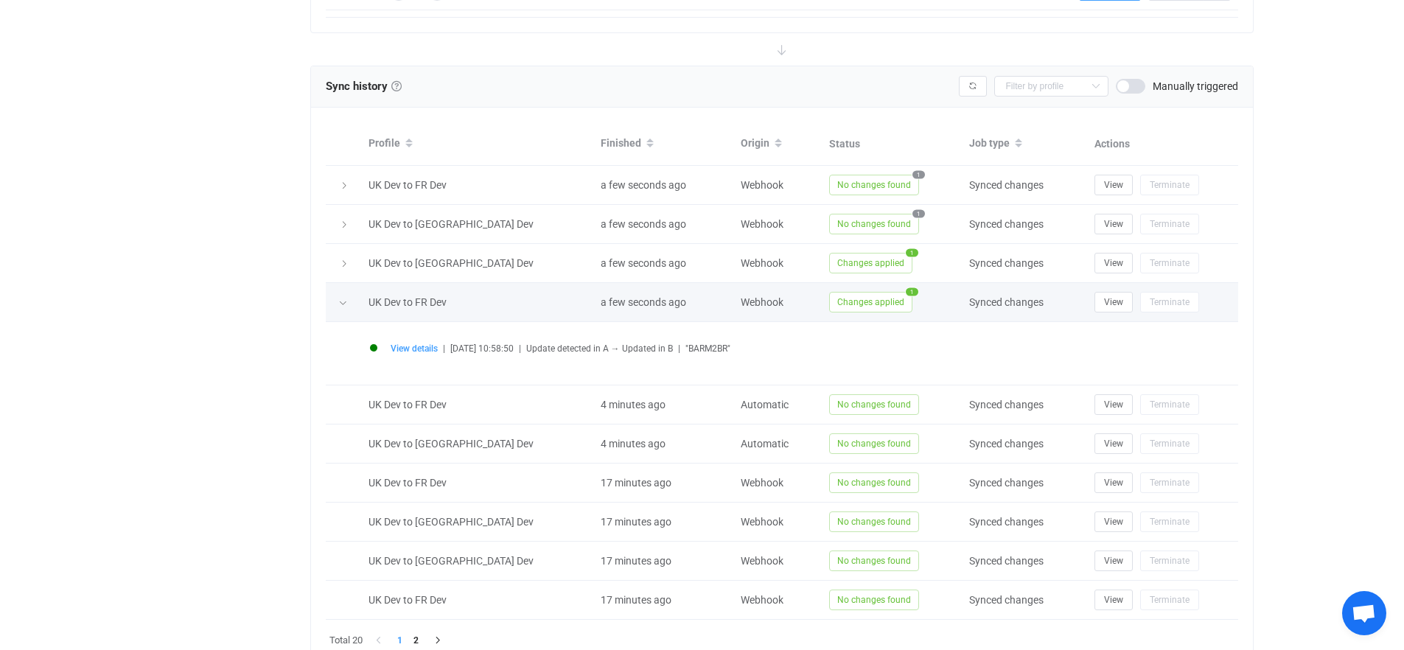
click at [344, 301] on icon at bounding box center [342, 303] width 9 height 9
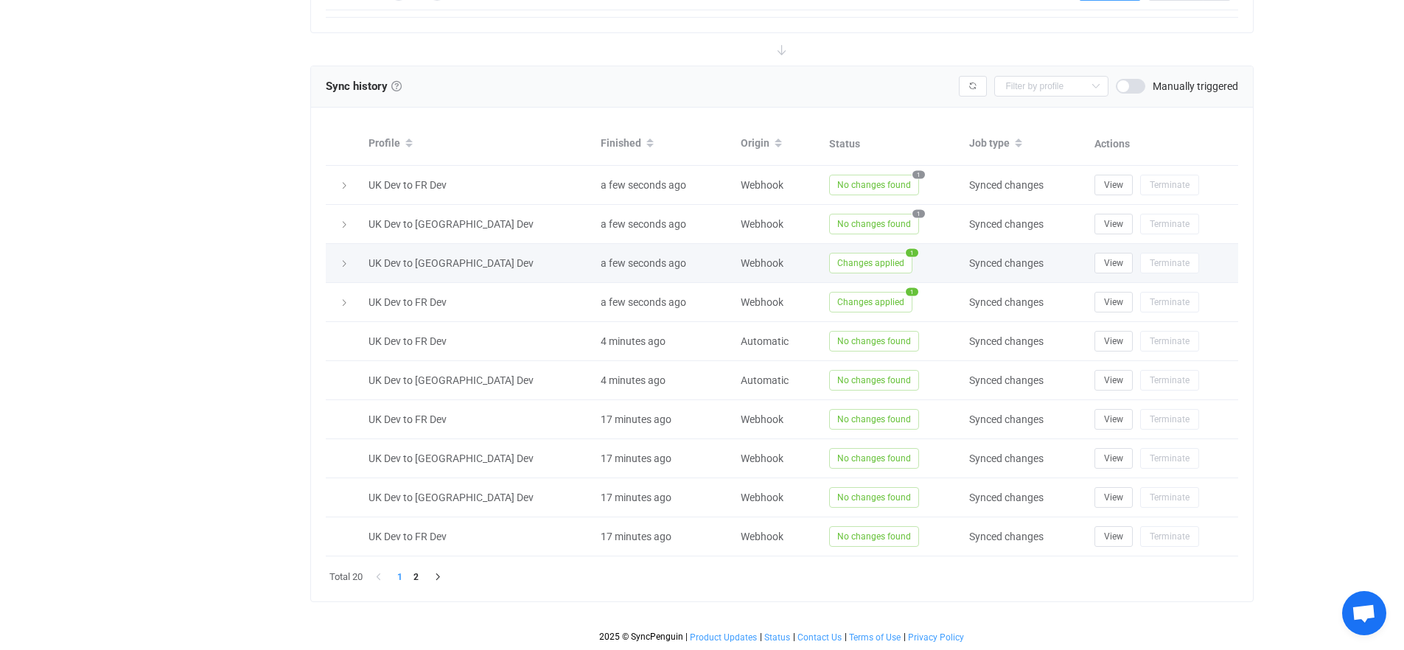
click at [344, 266] on icon at bounding box center [344, 263] width 9 height 9
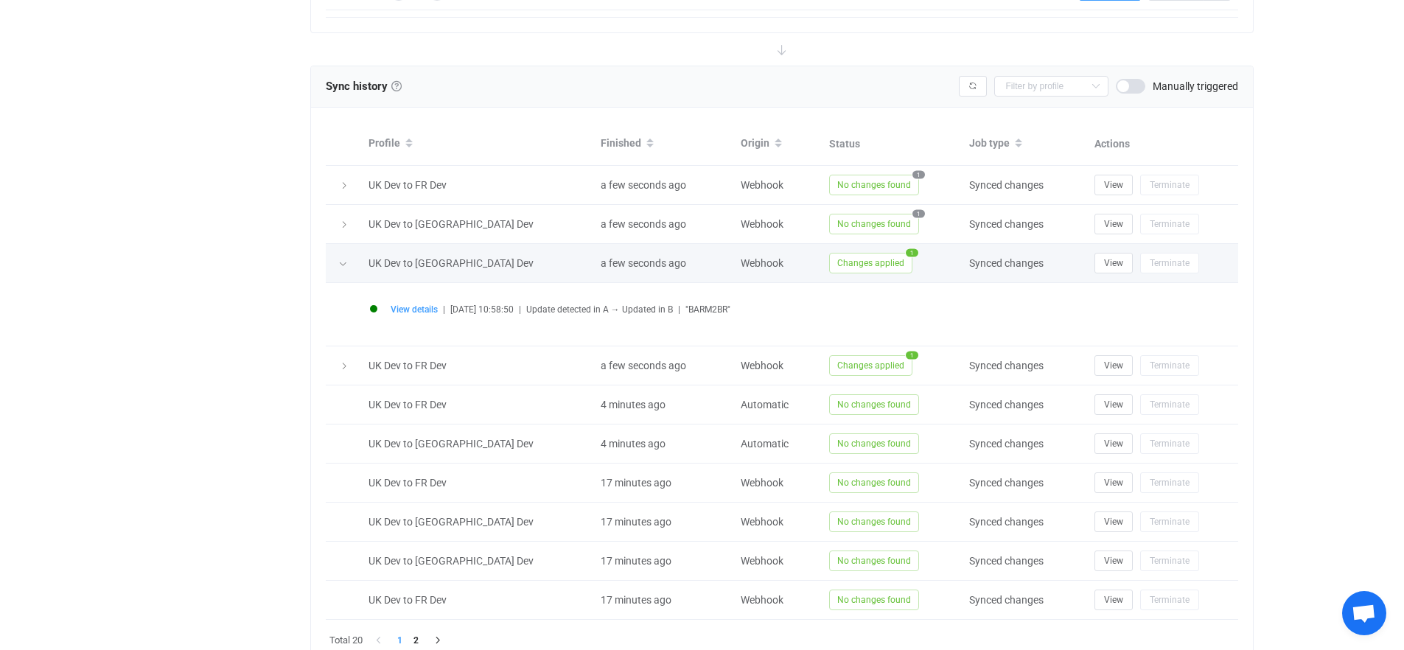
click at [344, 266] on icon at bounding box center [342, 263] width 9 height 9
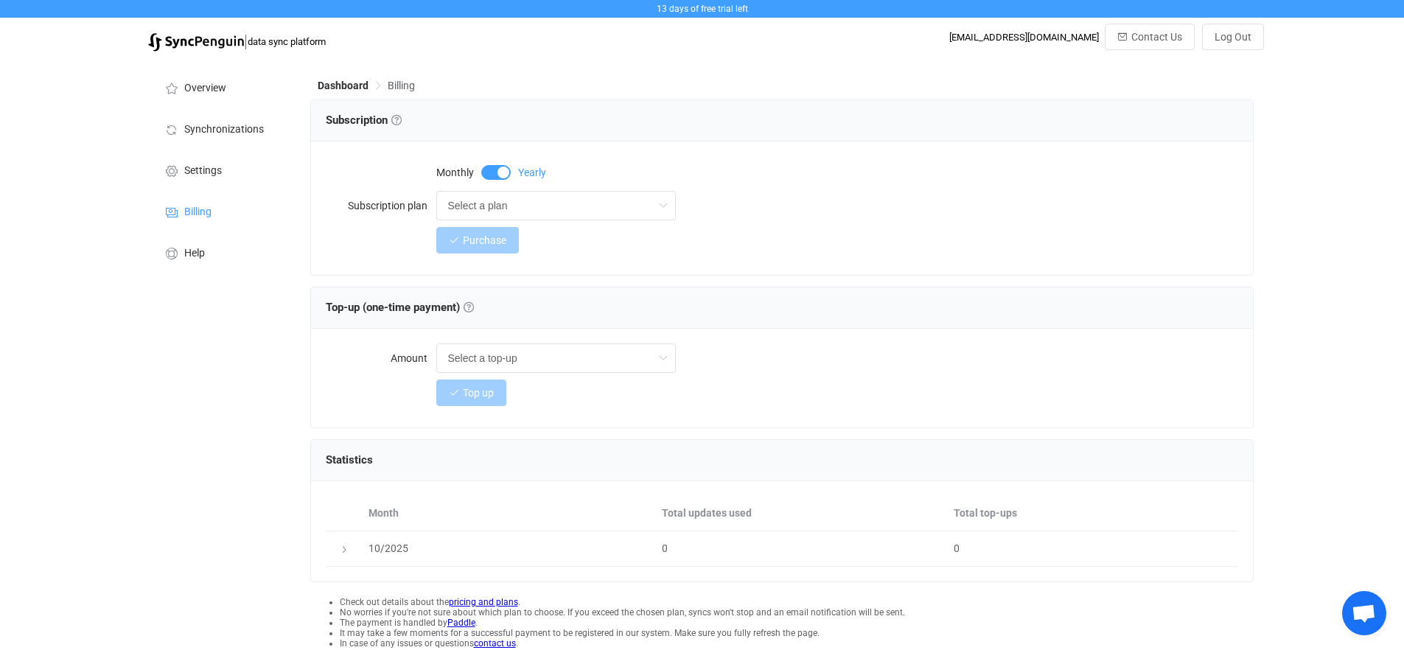
click at [491, 601] on link "pricing and plans" at bounding box center [483, 602] width 69 height 10
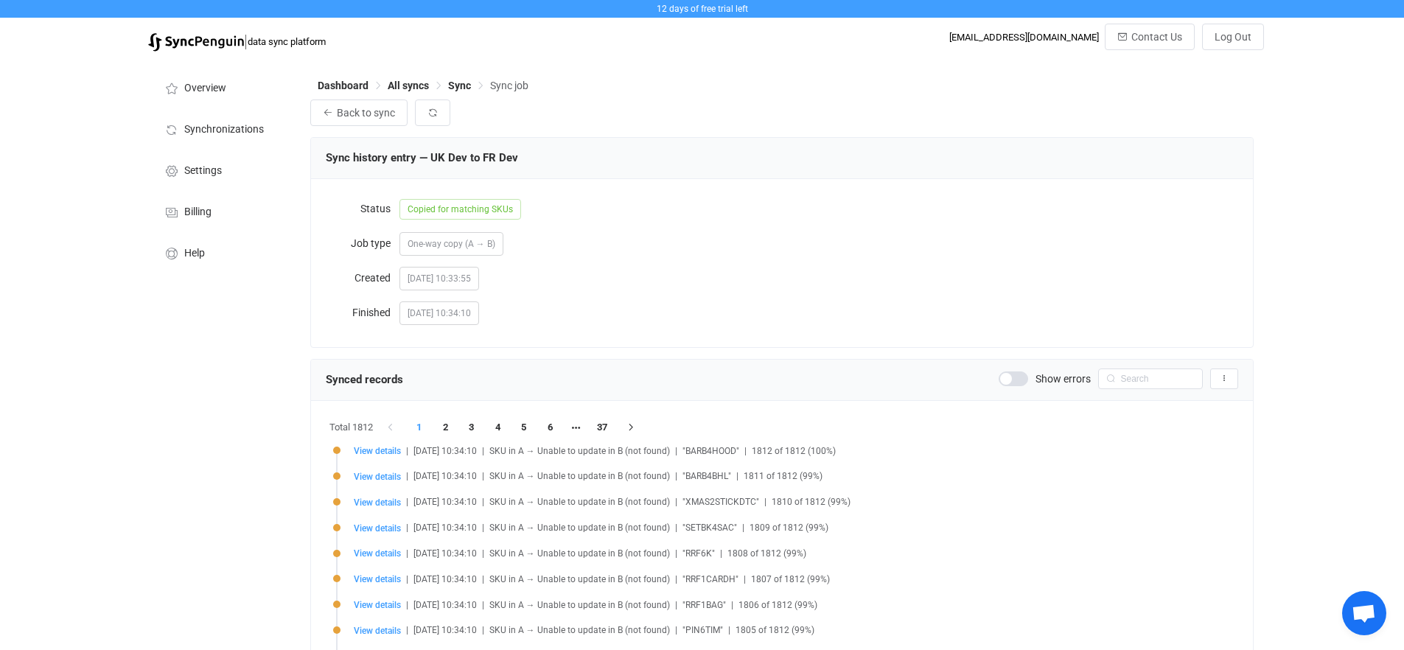
click at [1008, 379] on span at bounding box center [1013, 379] width 29 height 15
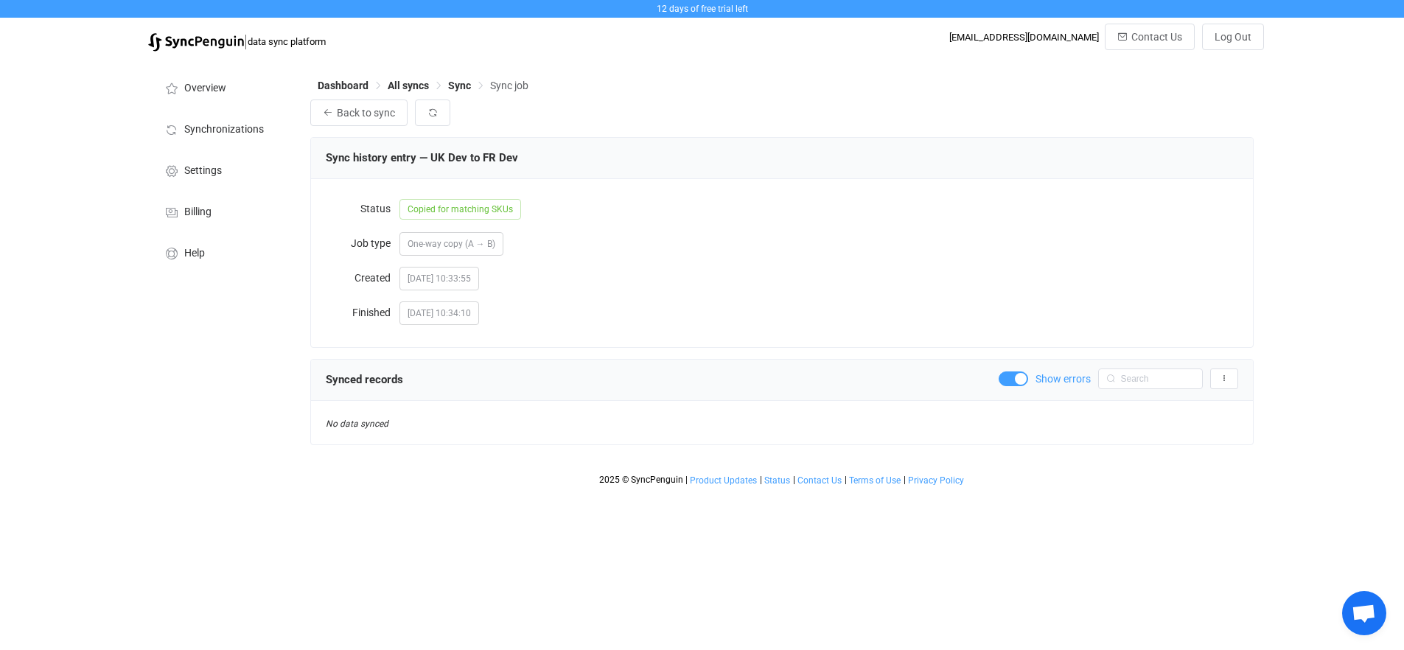
click at [1008, 379] on span at bounding box center [1013, 379] width 29 height 15
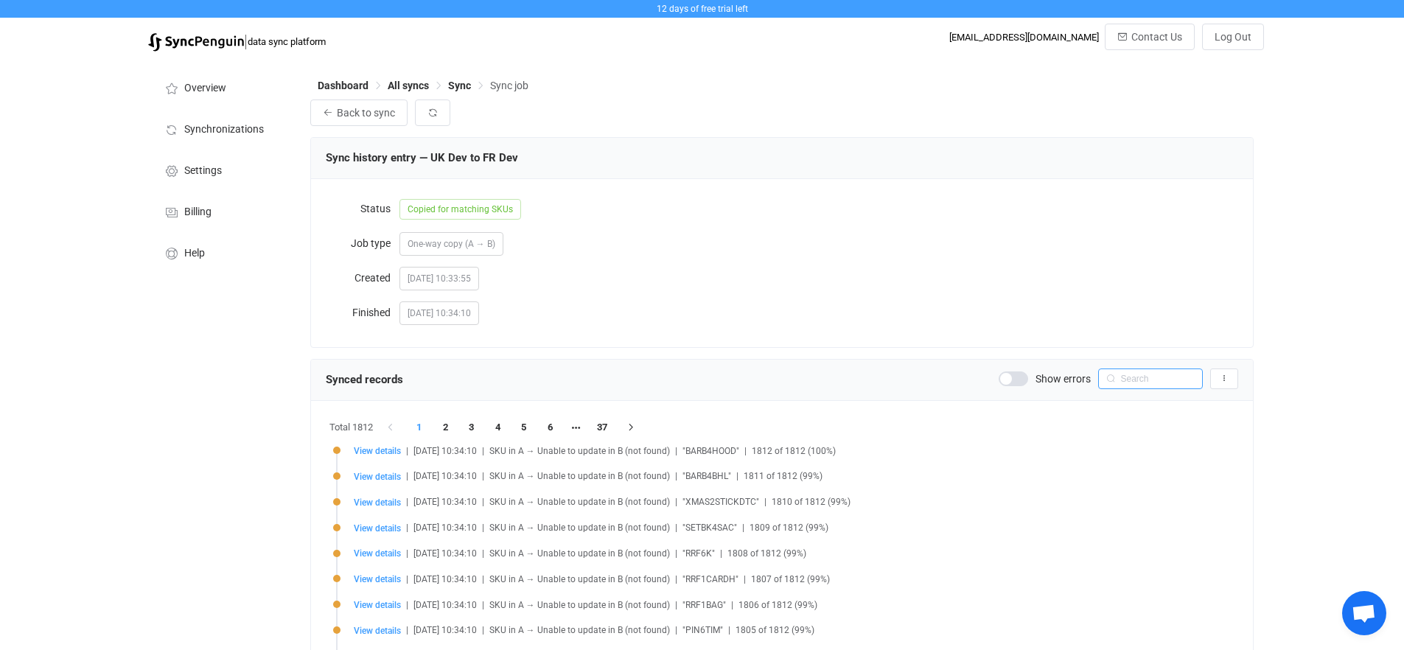
click at [1123, 378] on input "text" at bounding box center [1150, 379] width 105 height 21
paste input "BARM2BR"
type input "BARM2BR"
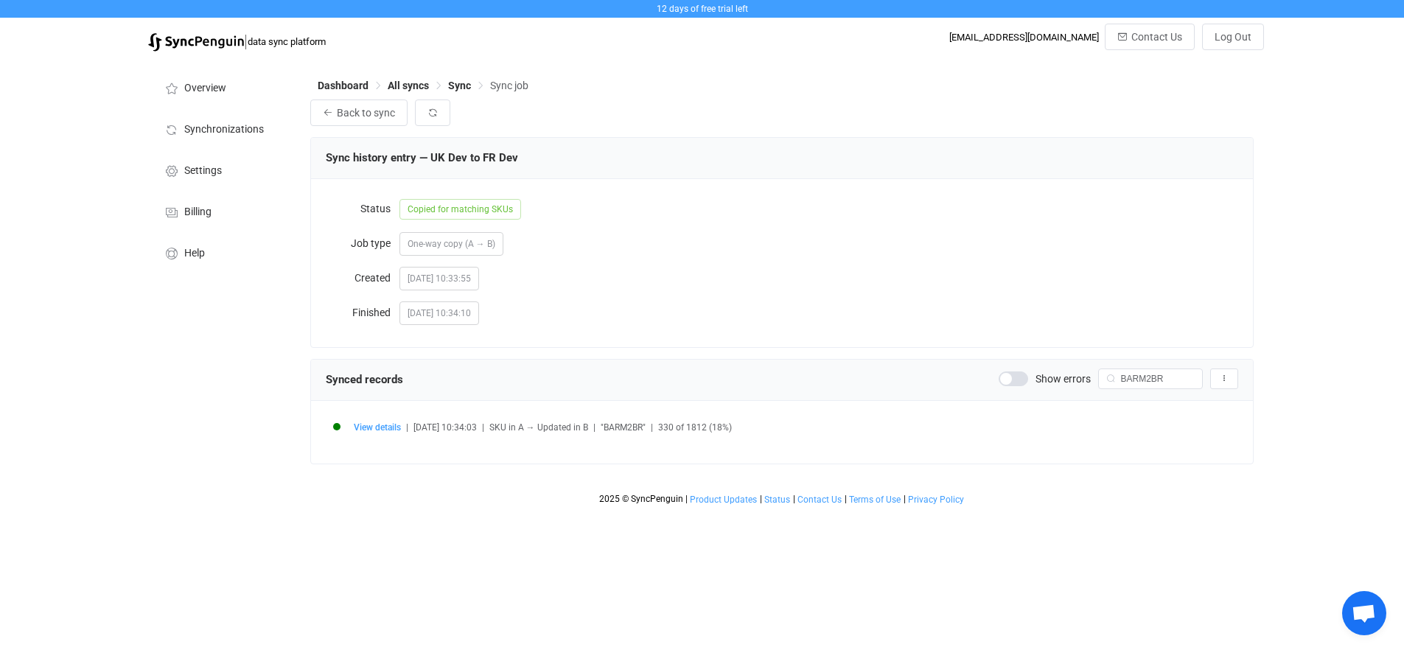
click at [726, 429] on span "330 of 1812 (18%)" at bounding box center [695, 427] width 74 height 10
click at [382, 429] on span "View details" at bounding box center [377, 427] width 47 height 10
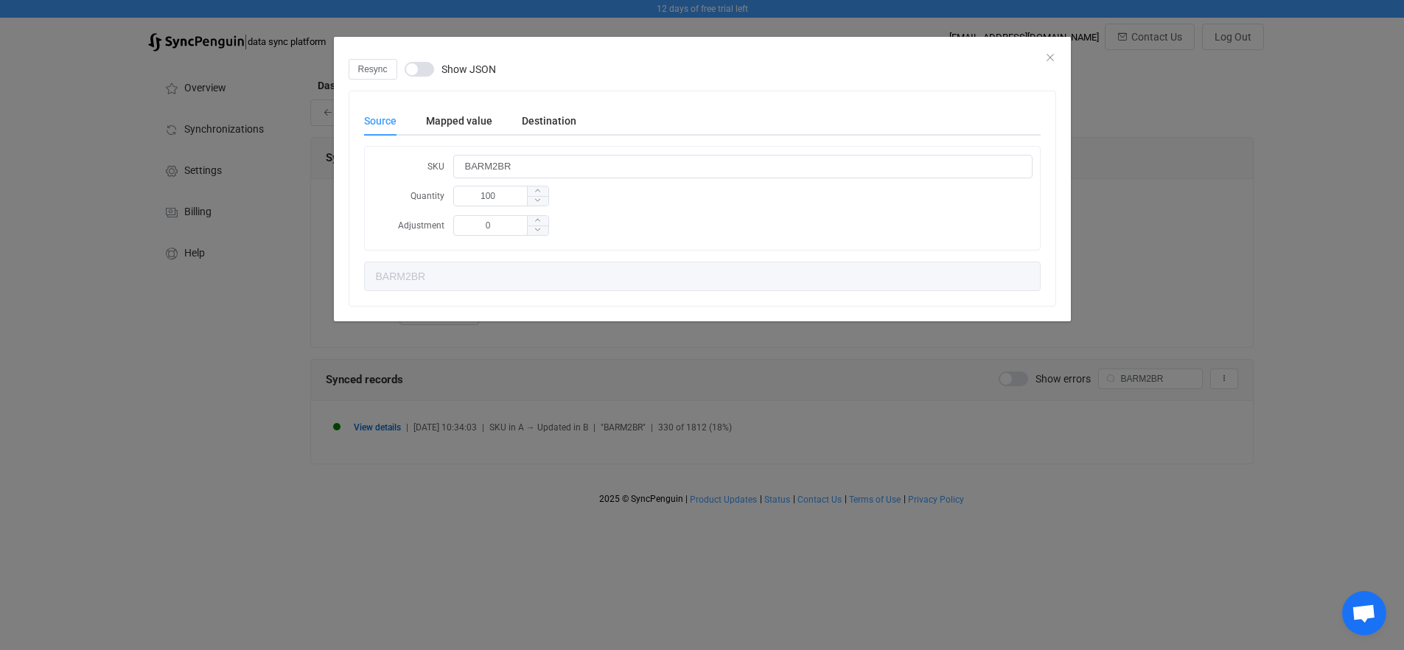
click at [1048, 59] on div "Resync Show JSON" at bounding box center [703, 69] width 708 height 21
click at [1051, 57] on icon "Close" at bounding box center [1051, 58] width 12 height 12
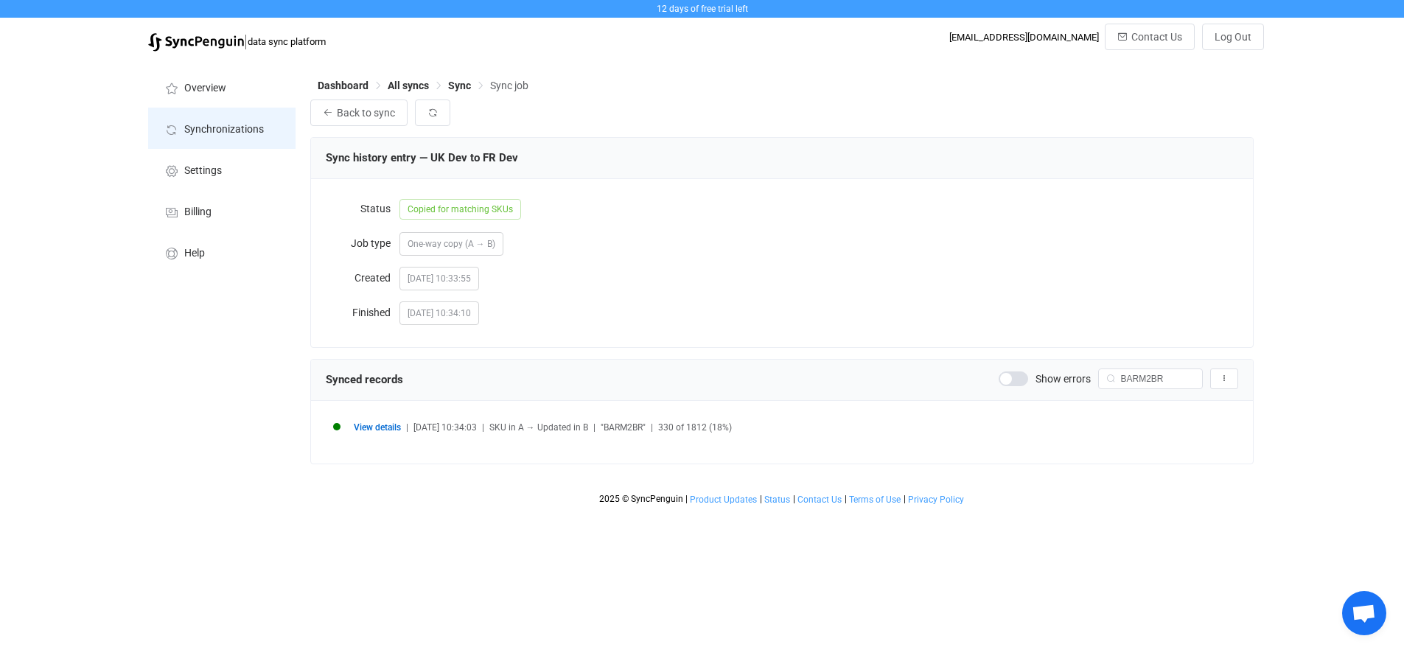
click at [266, 127] on li "Synchronizations" at bounding box center [221, 128] width 147 height 41
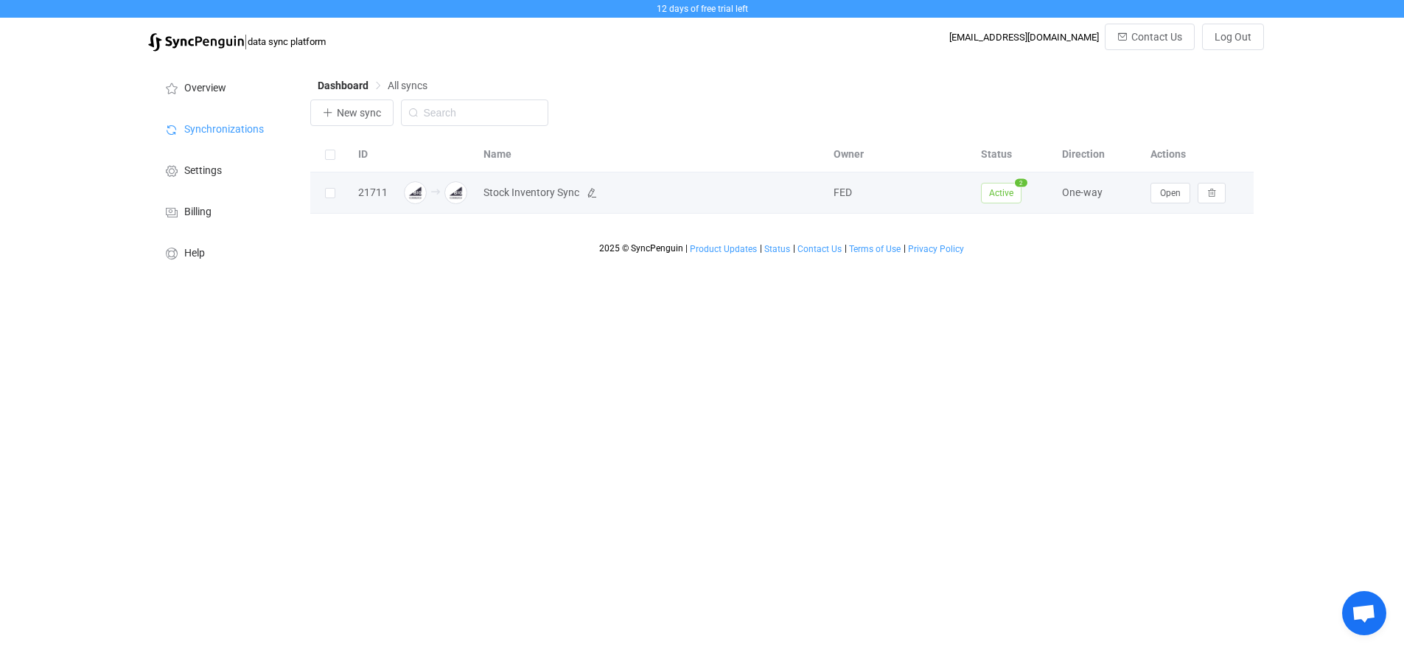
click at [559, 185] on span "Stock Inventory Sync" at bounding box center [532, 192] width 96 height 17
click at [1178, 192] on span "Open" at bounding box center [1170, 193] width 21 height 10
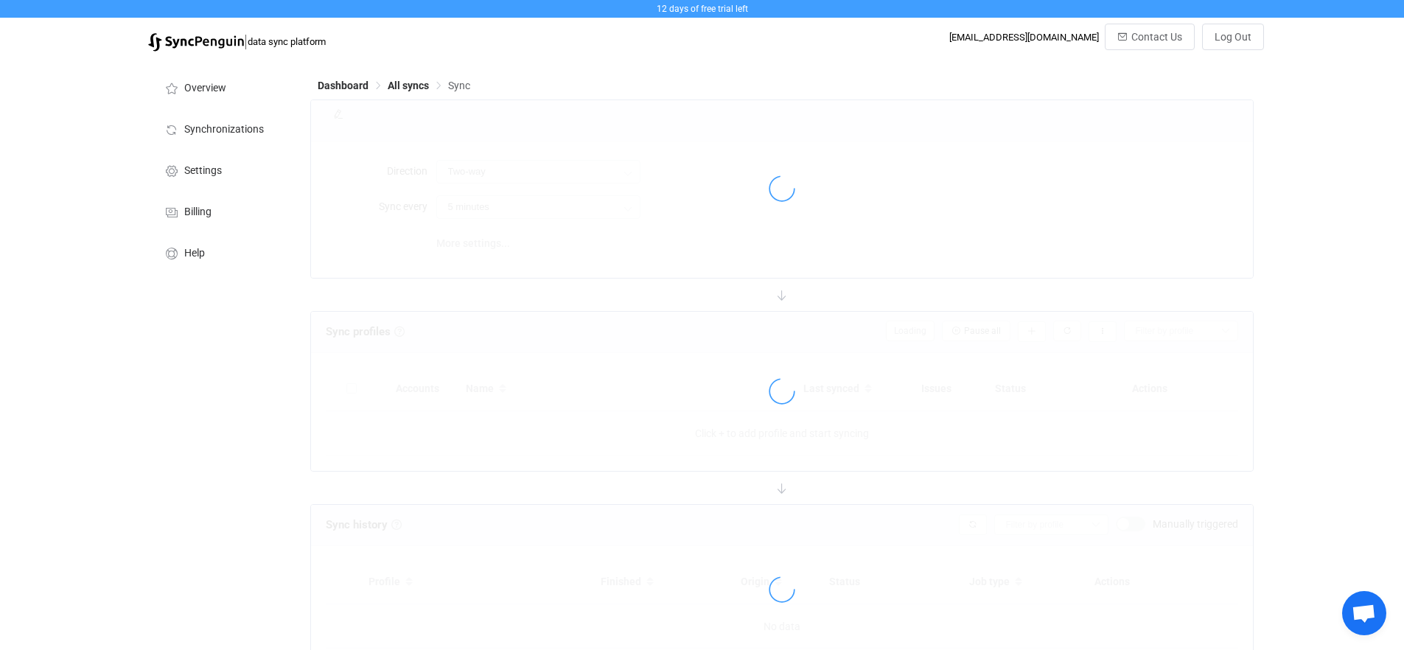
type input "A → B"
type input "10 minutes"
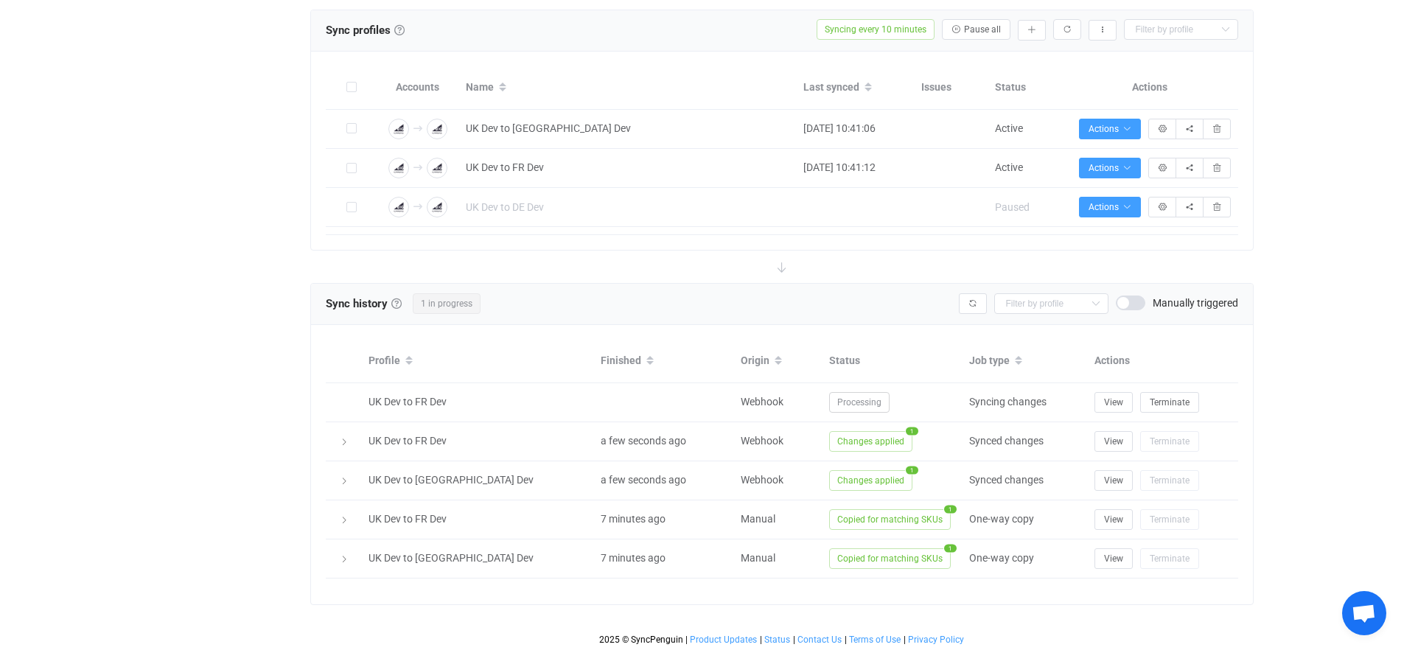
scroll to position [304, 0]
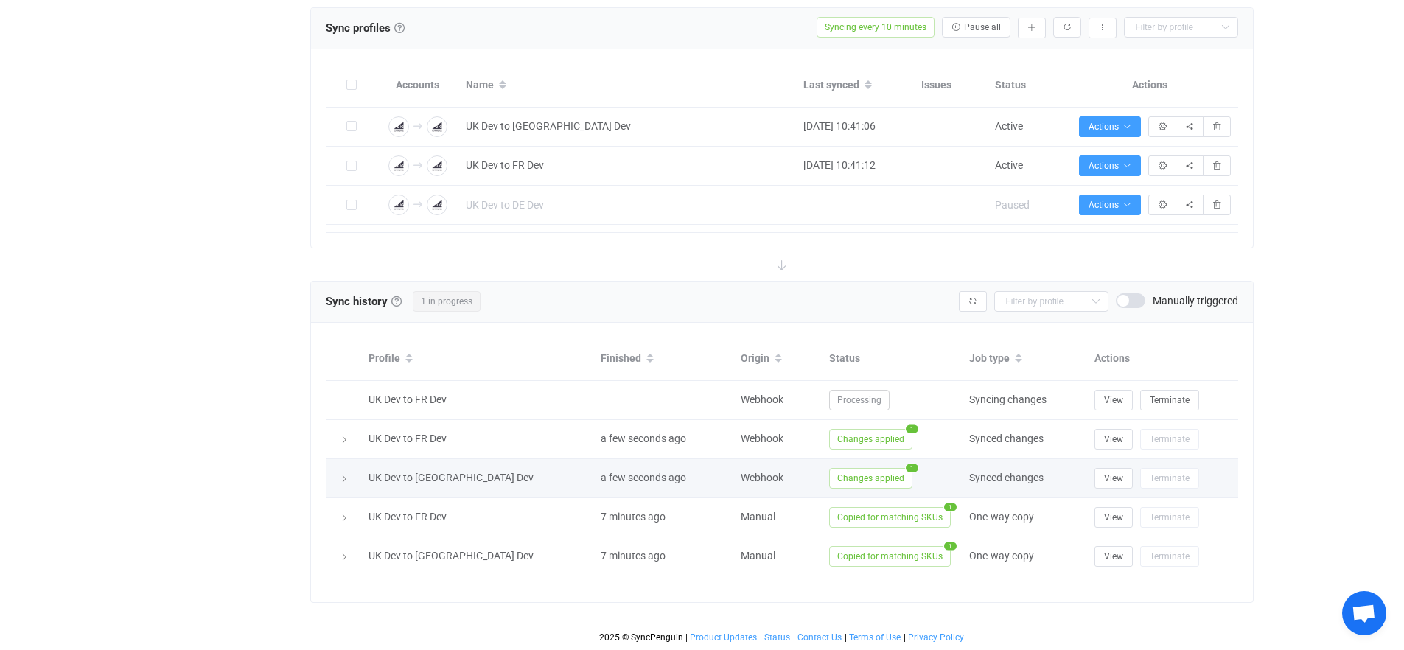
click at [344, 478] on icon at bounding box center [344, 479] width 9 height 9
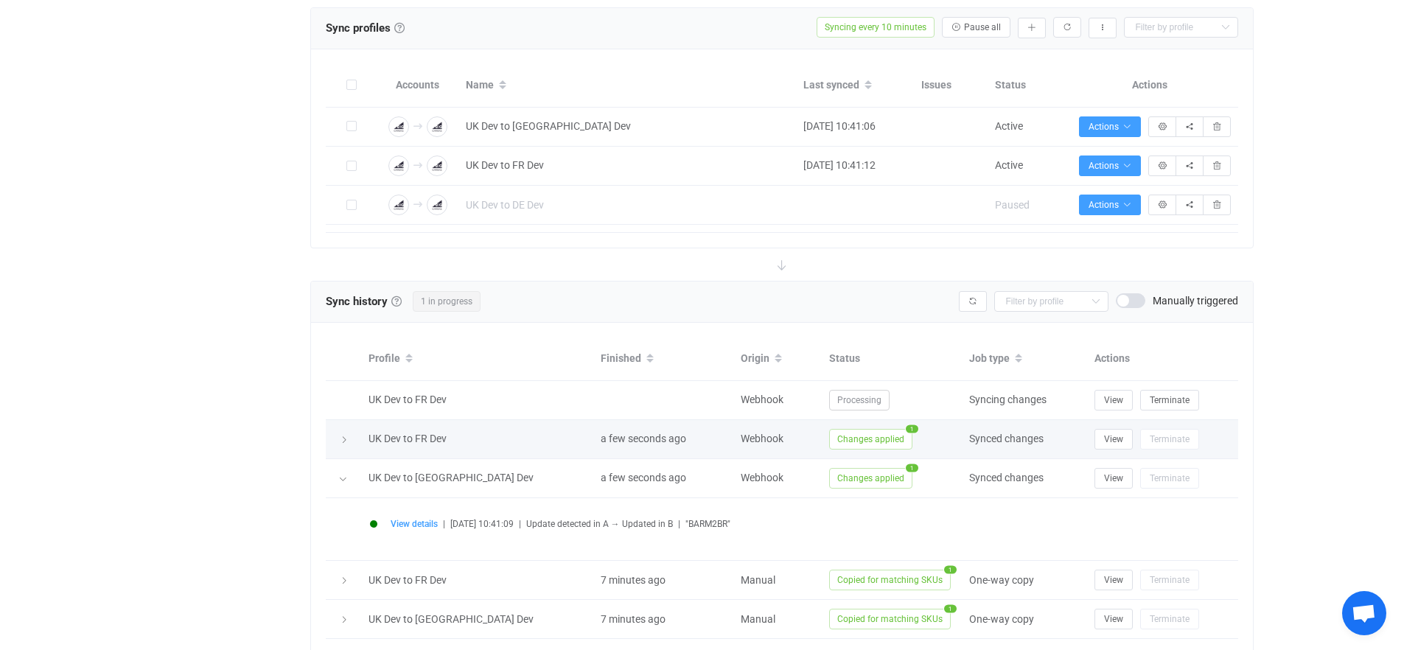
click at [340, 440] on icon at bounding box center [344, 440] width 9 height 9
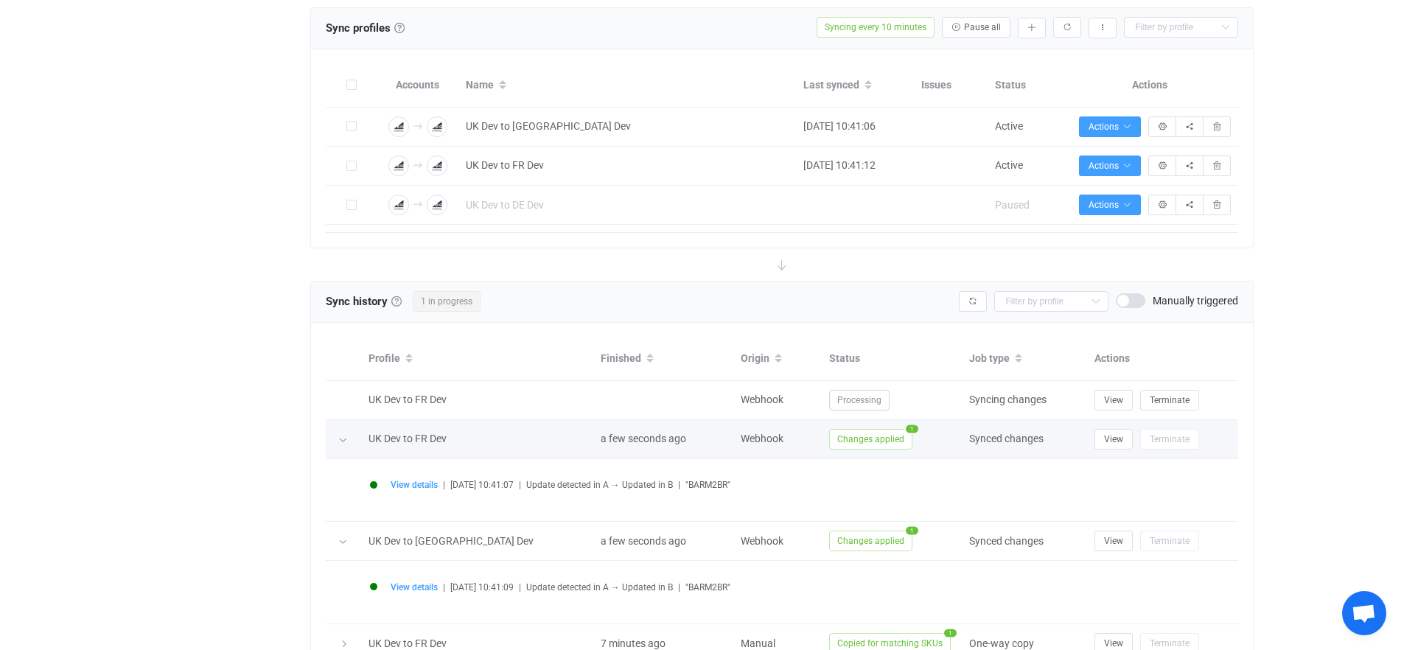
click at [339, 440] on icon at bounding box center [342, 440] width 9 height 9
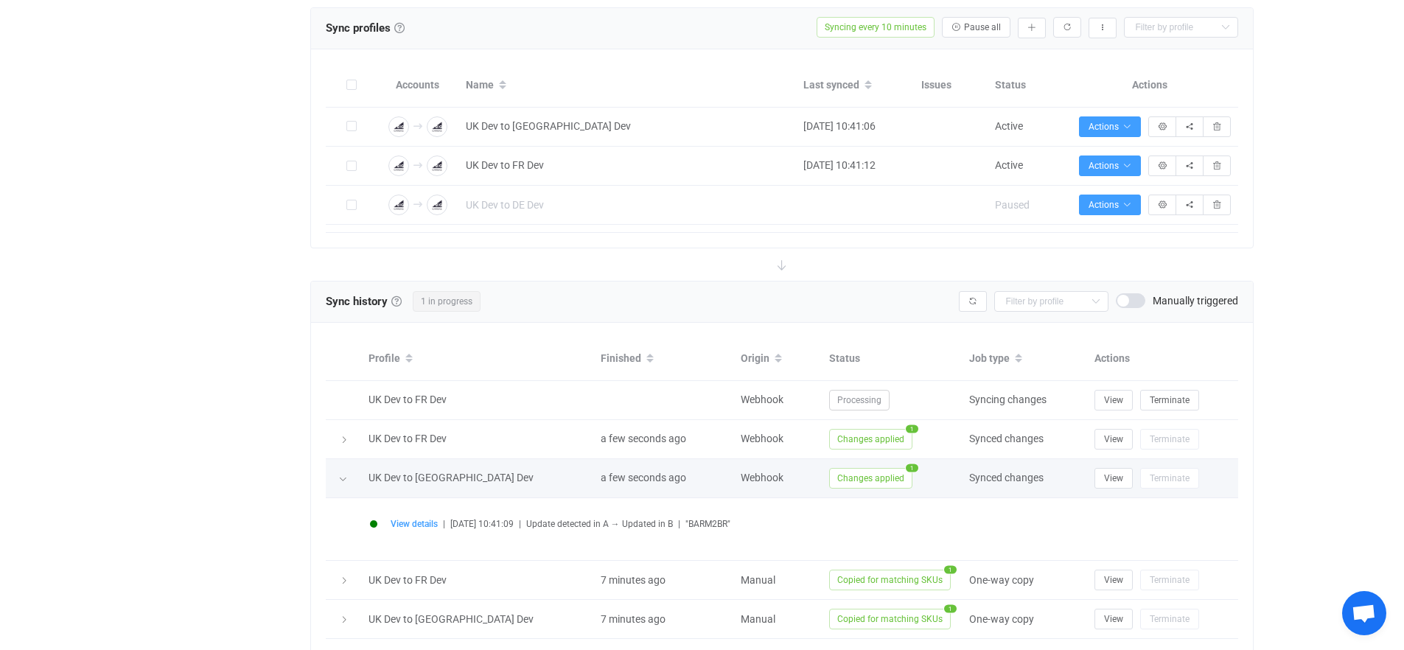
click at [341, 473] on div at bounding box center [343, 478] width 15 height 21
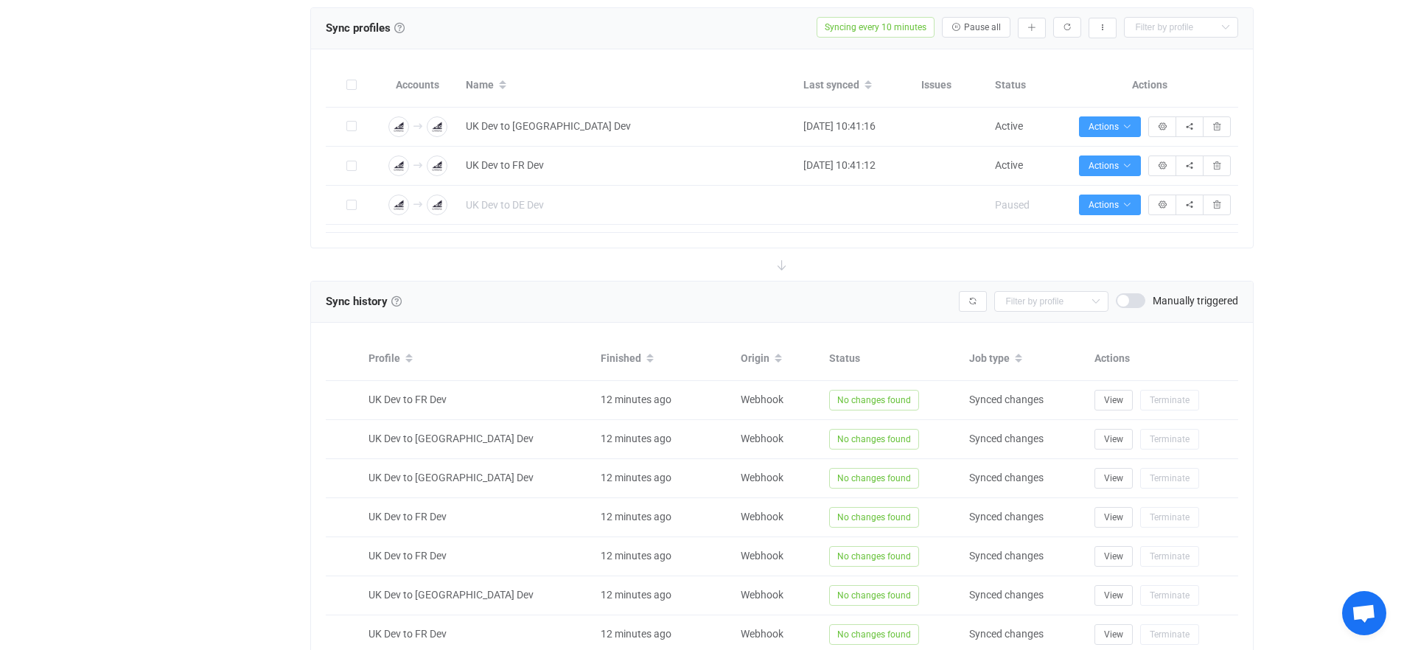
click at [111, 369] on div "12 days of free trial left | data sync platform athorne@jellycat.com Contact Us…" at bounding box center [702, 280] width 1404 height 1168
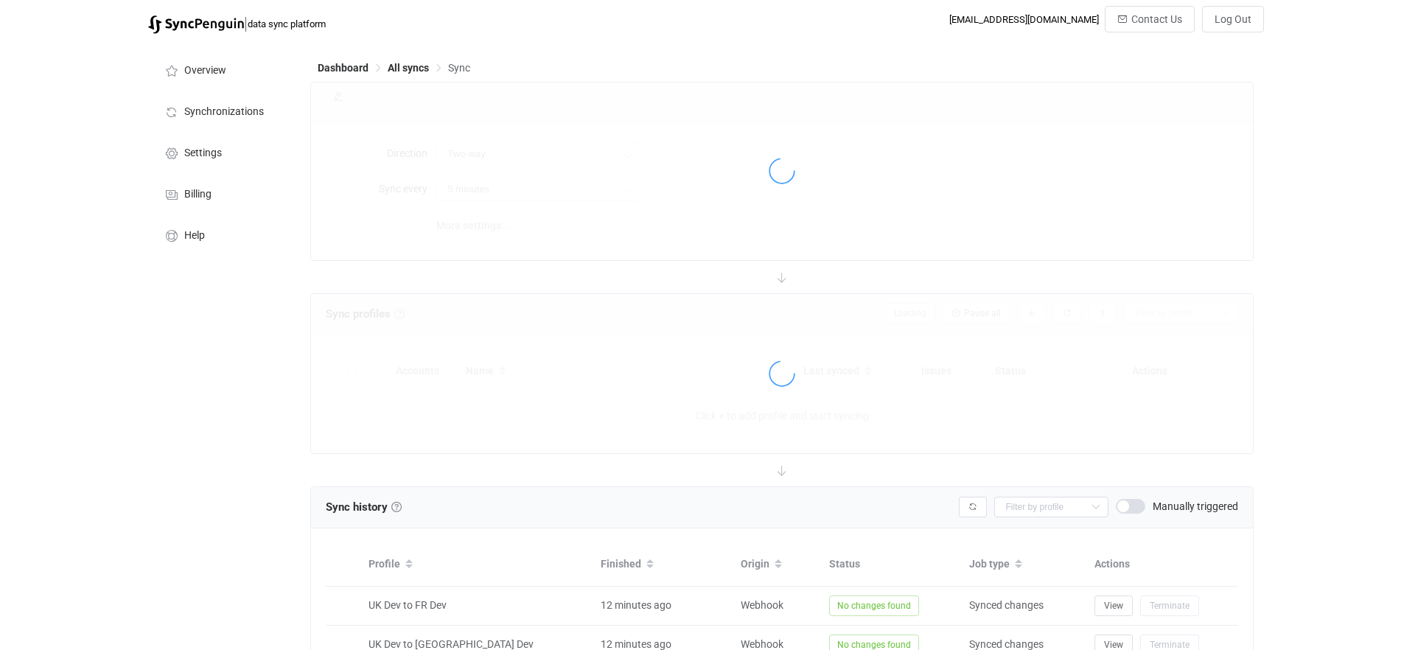
scroll to position [304, 0]
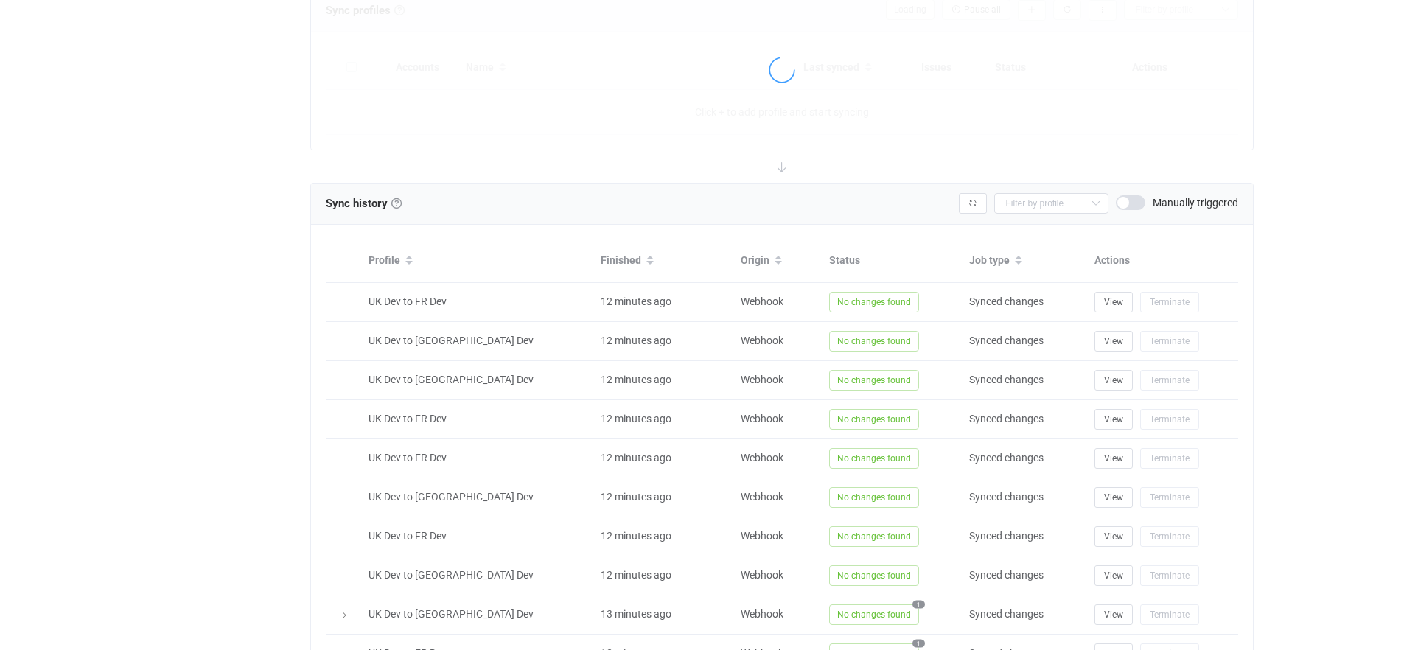
type input "A → B"
type input "10 minutes"
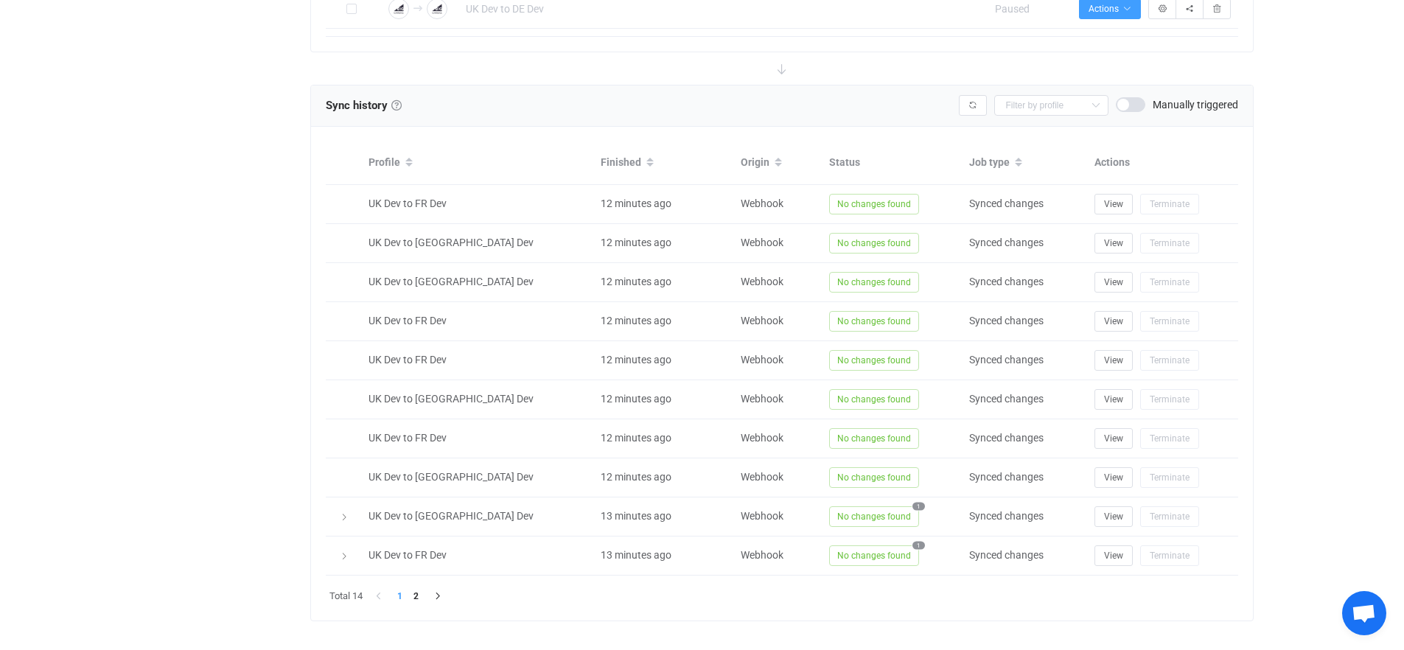
scroll to position [518, 0]
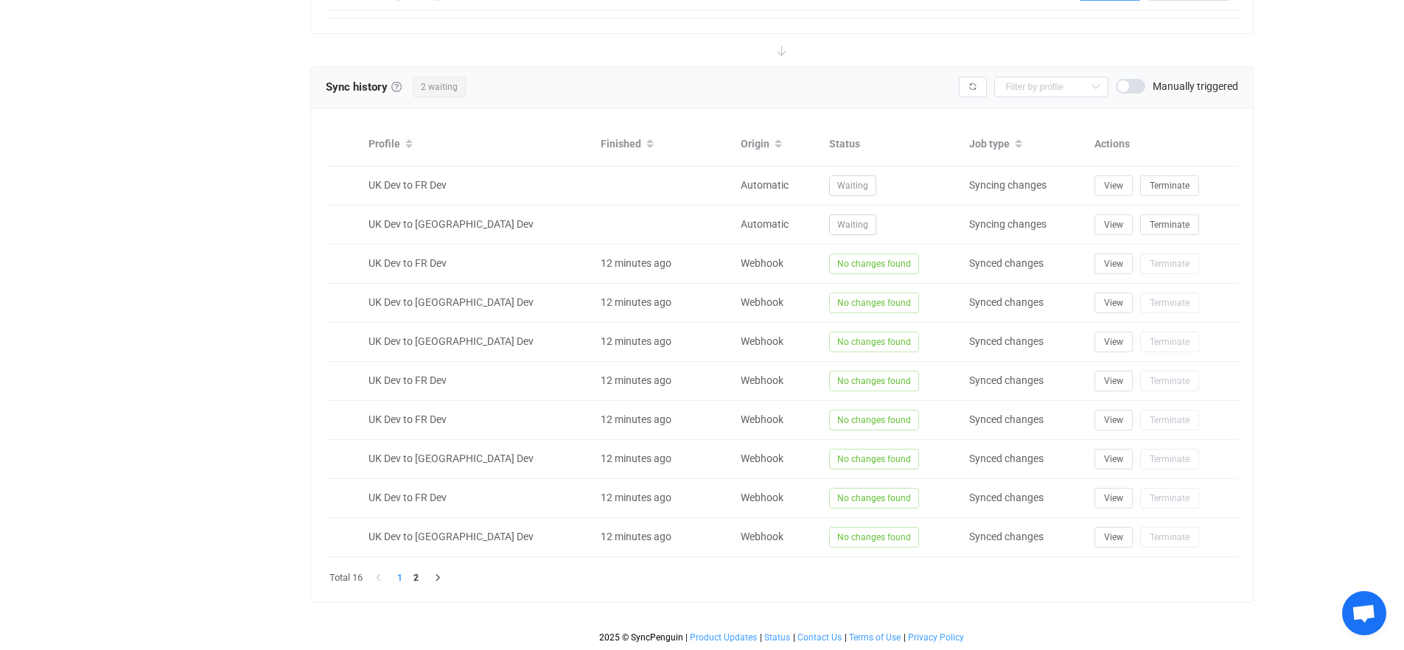
click at [251, 475] on div "Overview Synchronizations Settings Billing Help" at bounding box center [222, 95] width 162 height 1109
